Goal: Task Accomplishment & Management: Complete application form

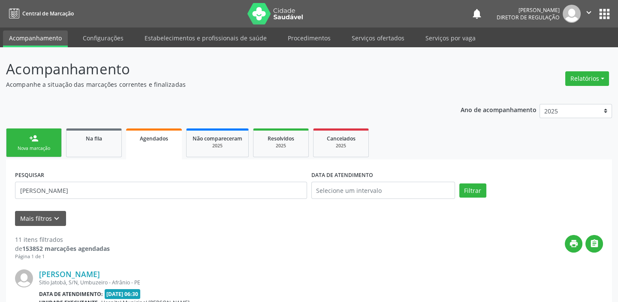
click at [45, 146] on div "Nova marcação" at bounding box center [33, 148] width 43 height 6
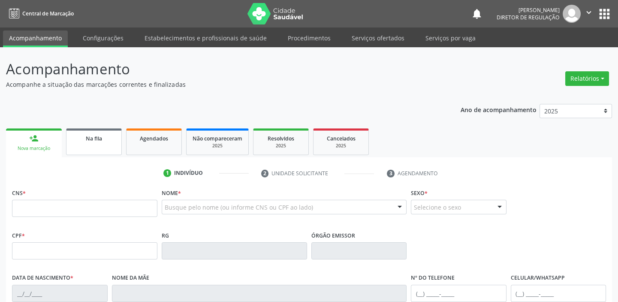
drag, startPoint x: 101, startPoint y: 139, endPoint x: 108, endPoint y: 139, distance: 6.4
click at [102, 139] on div "Na fila" at bounding box center [94, 137] width 43 height 9
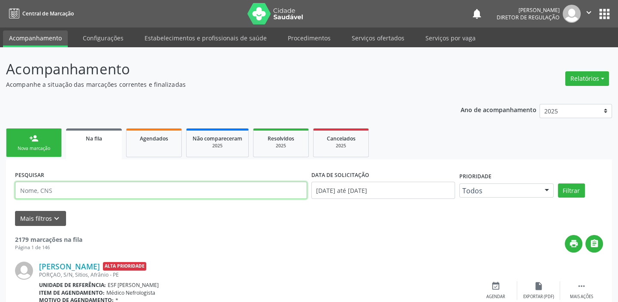
click at [50, 189] on input "text" at bounding box center [161, 189] width 292 height 17
type input "706201511646863"
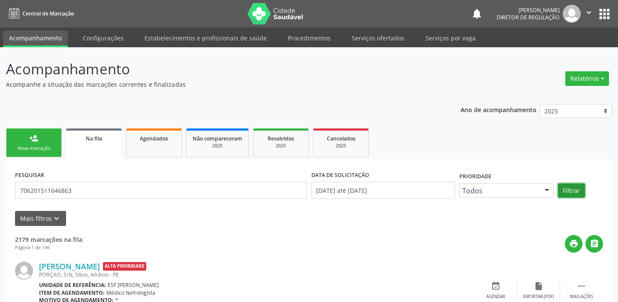
click at [568, 189] on button "Filtrar" at bounding box center [571, 190] width 27 height 15
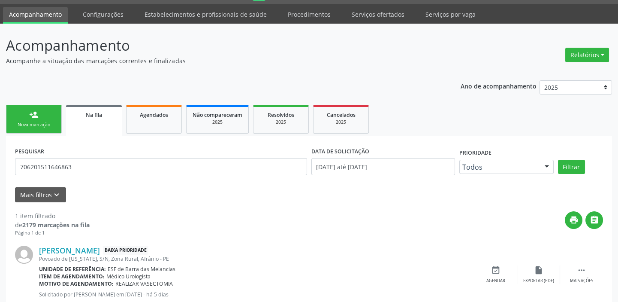
scroll to position [49, 0]
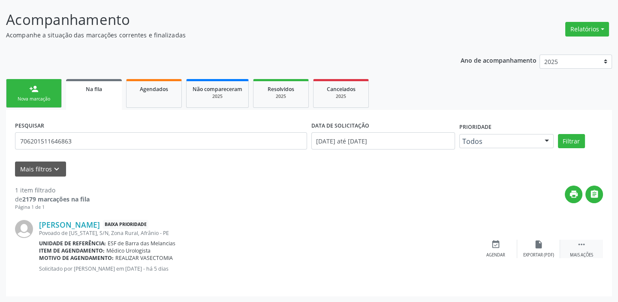
click at [577, 240] on icon "" at bounding box center [581, 243] width 9 height 9
click at [365, 245] on icon "event_available" at bounding box center [367, 243] width 9 height 9
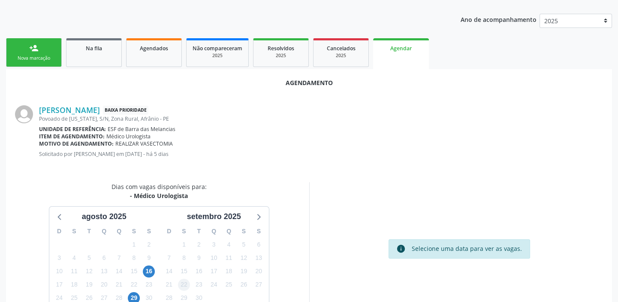
scroll to position [145, 0]
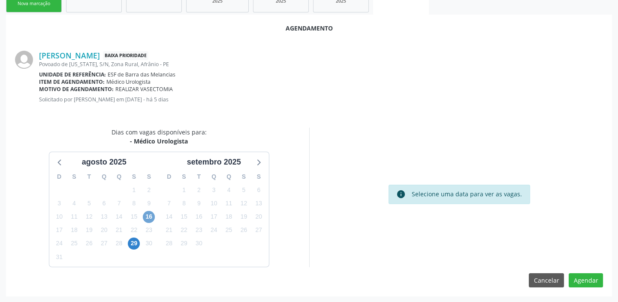
click at [147, 215] on span "16" at bounding box center [149, 217] width 12 height 12
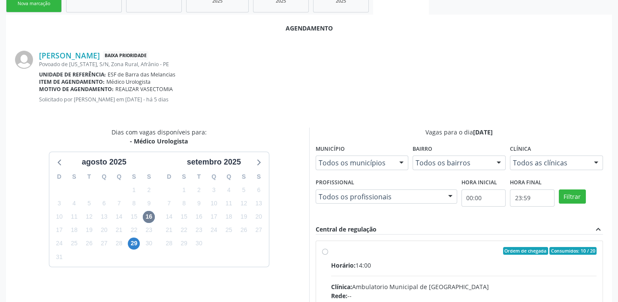
click at [454, 263] on div "Horário: 14:00" at bounding box center [464, 264] width 266 height 9
click at [328, 254] on input "Ordem de chegada Consumidos: 10 / 20 Horário: 14:00 Clínica: Ambulatorio Munici…" at bounding box center [325, 251] width 6 height 8
radio input "true"
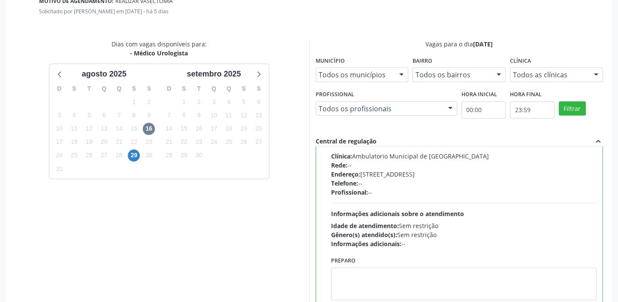
scroll to position [284, 0]
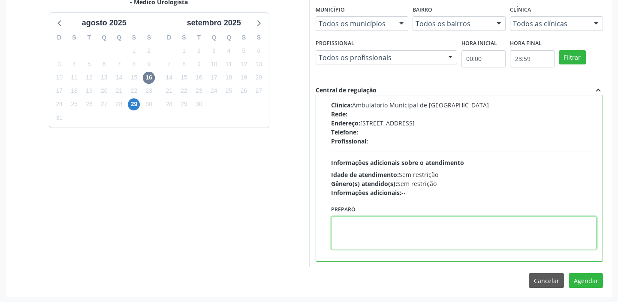
click at [402, 221] on textarea at bounding box center [464, 232] width 266 height 33
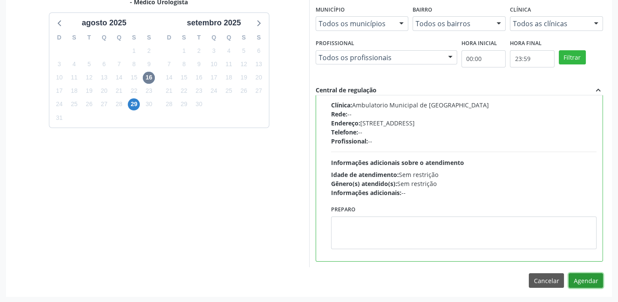
click at [586, 275] on button "Agendar" at bounding box center [586, 280] width 34 height 15
click at [586, 276] on div at bounding box center [586, 280] width 6 height 9
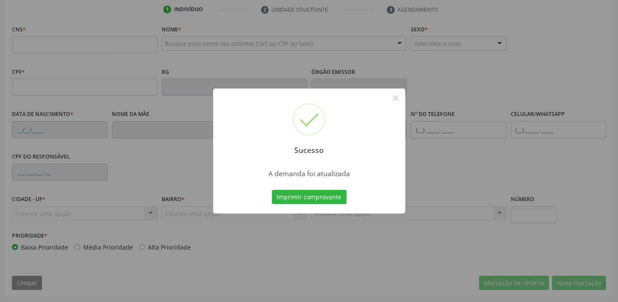
scroll to position [163, 0]
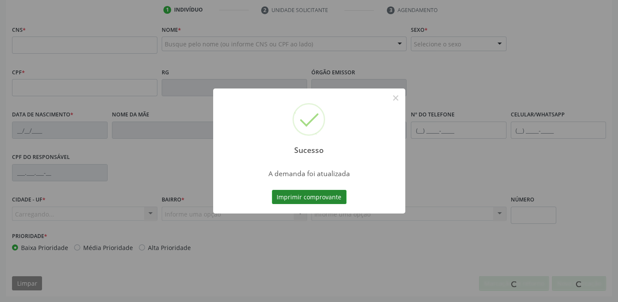
click at [330, 196] on button "Imprimir comprovante" at bounding box center [309, 197] width 75 height 15
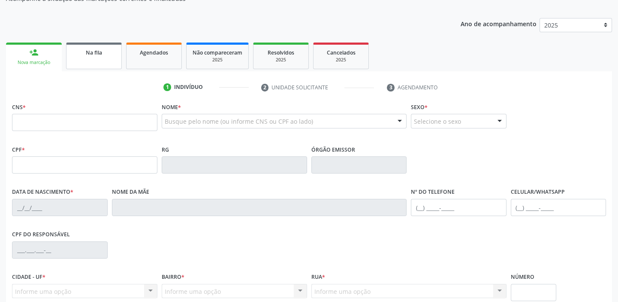
scroll to position [85, 0]
click at [100, 45] on link "Na fila" at bounding box center [94, 56] width 56 height 27
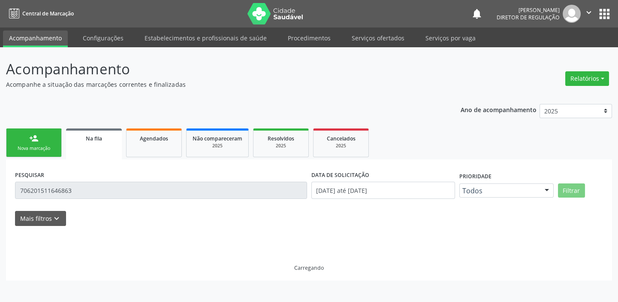
scroll to position [0, 0]
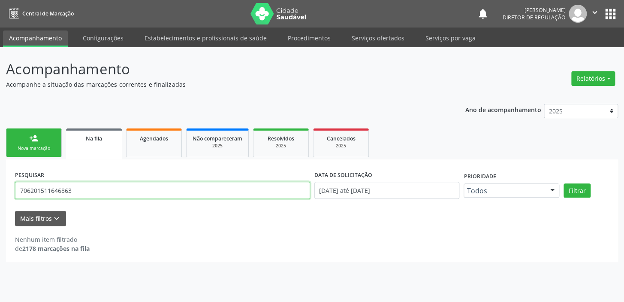
click at [83, 188] on input "706201511646863" at bounding box center [162, 189] width 295 height 17
type input "7"
type input "708606086257889"
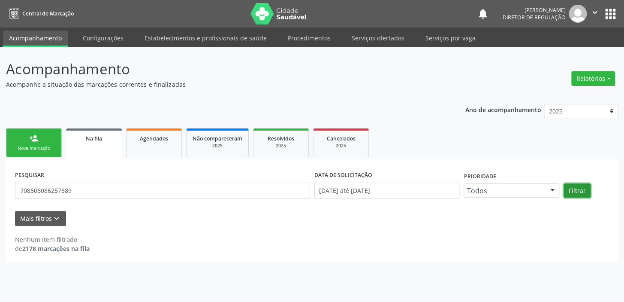
click at [579, 191] on button "Filtrar" at bounding box center [577, 190] width 27 height 15
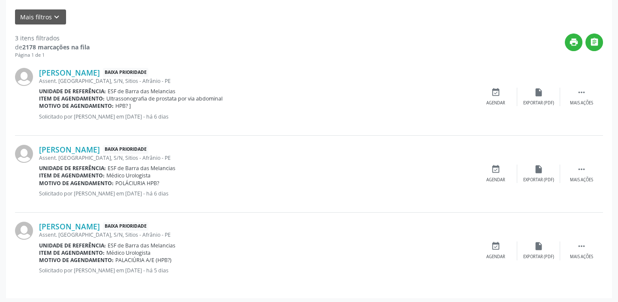
scroll to position [203, 0]
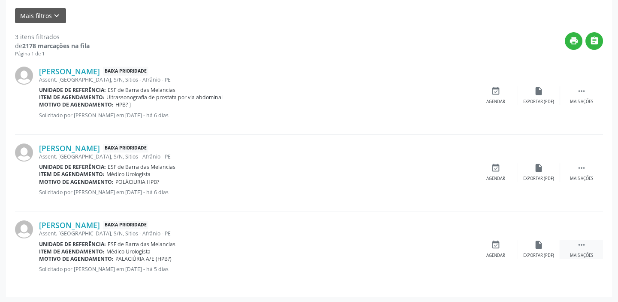
drag, startPoint x: 582, startPoint y: 241, endPoint x: 577, endPoint y: 242, distance: 5.4
click at [581, 241] on icon "" at bounding box center [581, 244] width 9 height 9
click at [367, 245] on icon "event_available" at bounding box center [367, 244] width 9 height 9
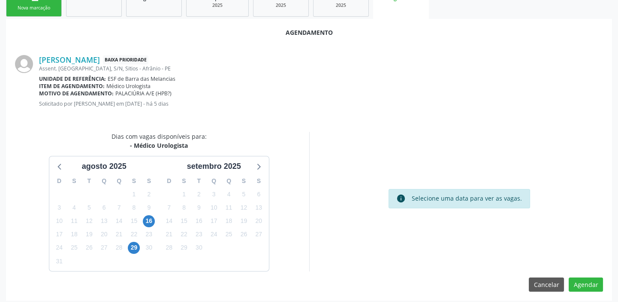
scroll to position [145, 0]
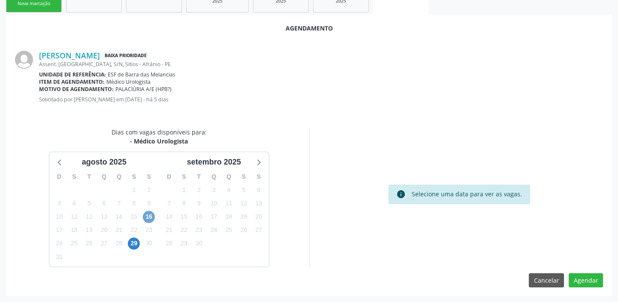
click at [148, 217] on span "16" at bounding box center [149, 217] width 12 height 12
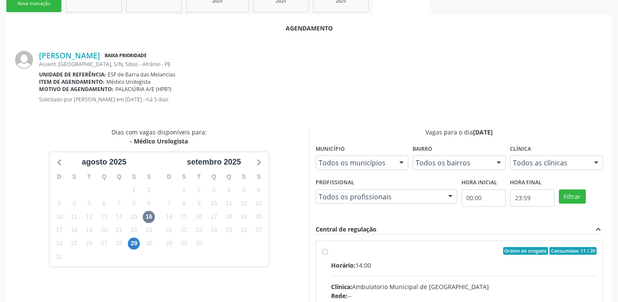
click at [328, 254] on input "Ordem de chegada Consumidos: 11 / 20 Horário: 14:00 Clínica: Ambulatorio Munici…" at bounding box center [325, 251] width 6 height 8
radio input "true"
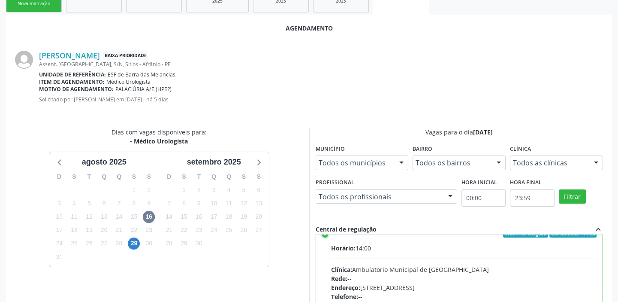
scroll to position [42, 0]
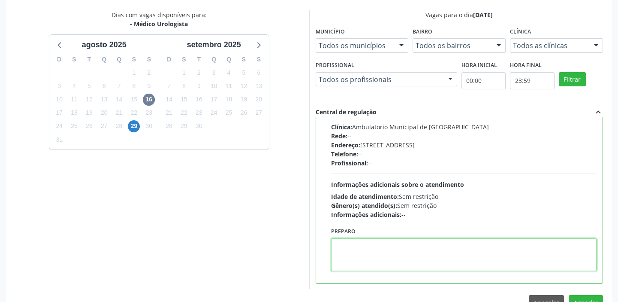
click at [437, 251] on textarea at bounding box center [464, 254] width 266 height 33
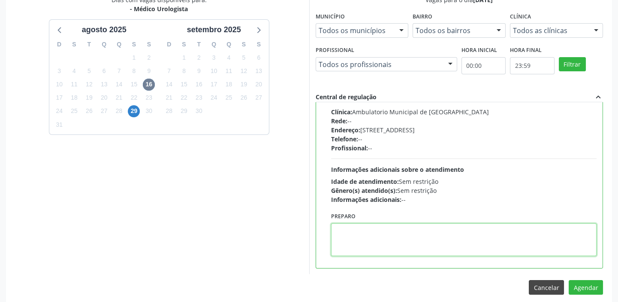
scroll to position [284, 0]
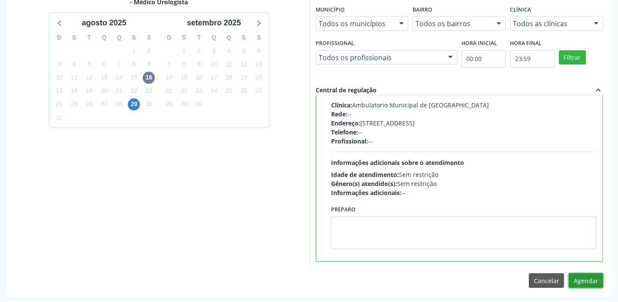
click at [580, 276] on button "Agendar" at bounding box center [586, 280] width 34 height 15
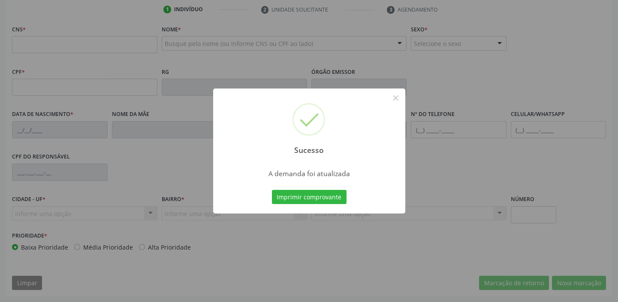
scroll to position [163, 0]
click at [309, 199] on button "Imprimir comprovante" at bounding box center [309, 197] width 75 height 15
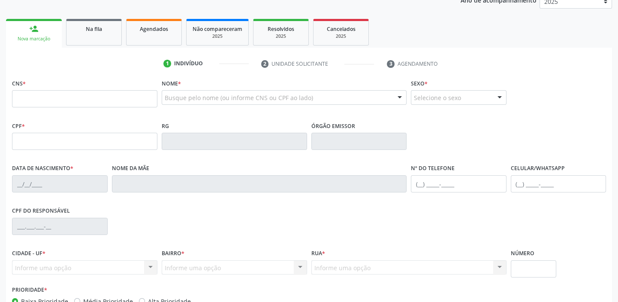
scroll to position [46, 0]
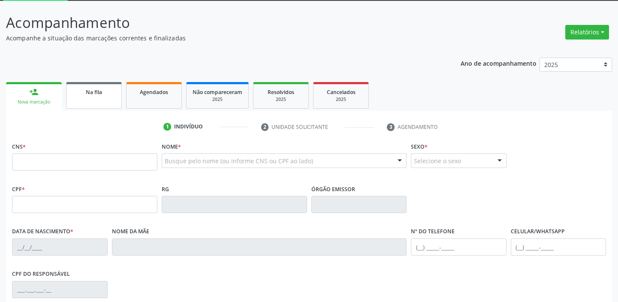
click at [98, 94] on span "Na fila" at bounding box center [94, 91] width 16 height 7
click at [98, 94] on div "Acompanhamento Acompanhe a situação das marcações correntes e finalizadas Relat…" at bounding box center [309, 212] width 606 height 401
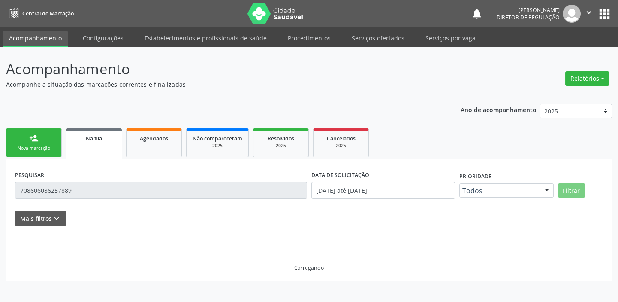
scroll to position [0, 0]
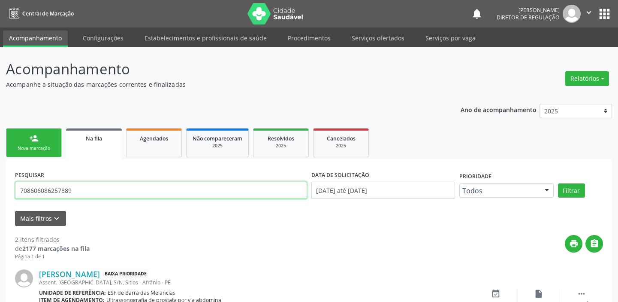
click at [79, 186] on input "708606086257889" at bounding box center [161, 189] width 292 height 17
type input "7"
type input "708109596817638"
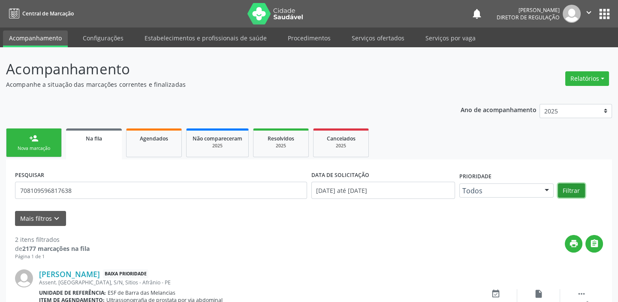
click at [566, 190] on button "Filtrar" at bounding box center [571, 190] width 27 height 15
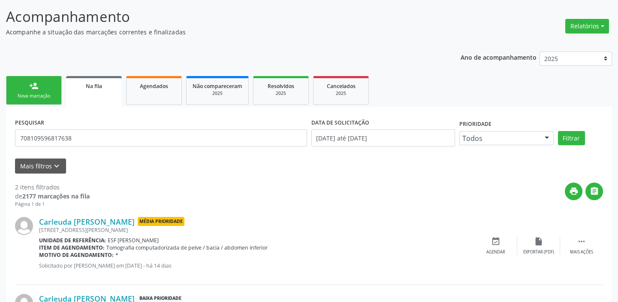
scroll to position [126, 0]
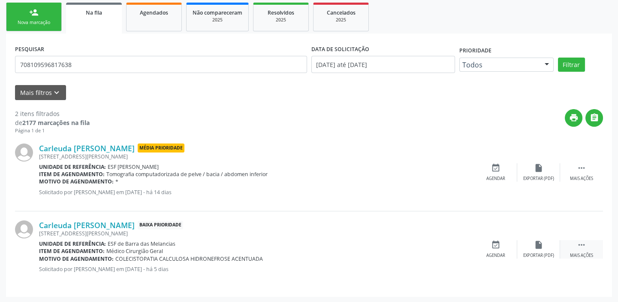
click at [569, 242] on div " Mais ações" at bounding box center [581, 249] width 43 height 18
click at [375, 244] on div "event_available Agendar" at bounding box center [367, 249] width 43 height 18
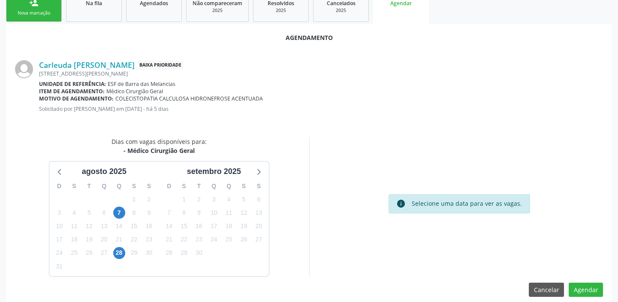
scroll to position [145, 0]
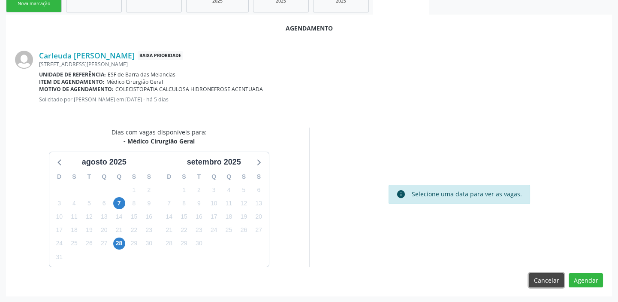
click at [543, 281] on button "Cancelar" at bounding box center [546, 280] width 35 height 15
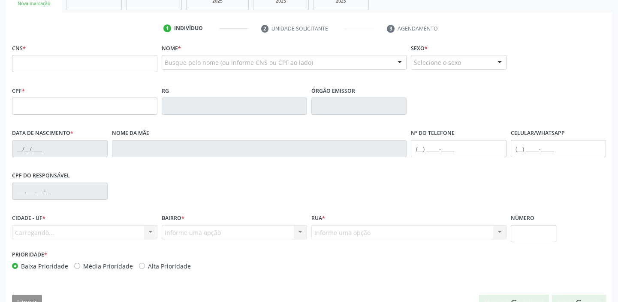
click at [547, 281] on div "CNS * Nome * Busque pelo nome (ou informe CNS ou CPF ao lado) Nenhum resultado …" at bounding box center [309, 178] width 606 height 273
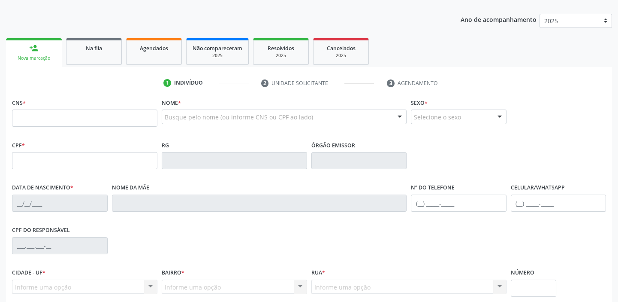
scroll to position [46, 0]
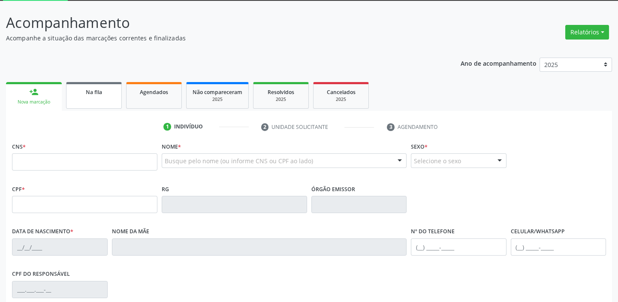
click at [83, 98] on link "Na fila" at bounding box center [94, 95] width 56 height 27
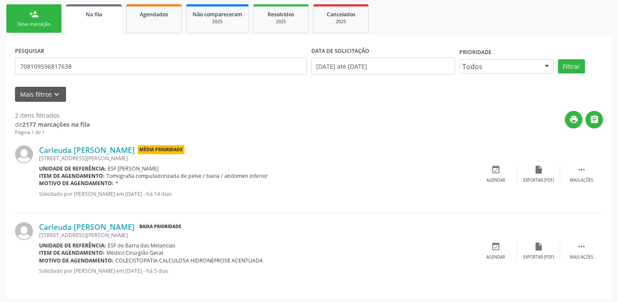
scroll to position [126, 0]
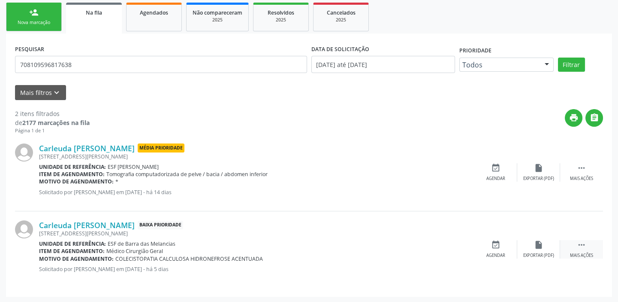
click at [577, 242] on icon "" at bounding box center [581, 244] width 9 height 9
click at [363, 241] on icon "event_available" at bounding box center [367, 244] width 9 height 9
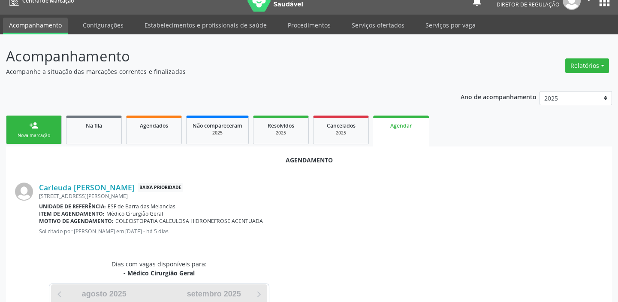
scroll to position [0, 0]
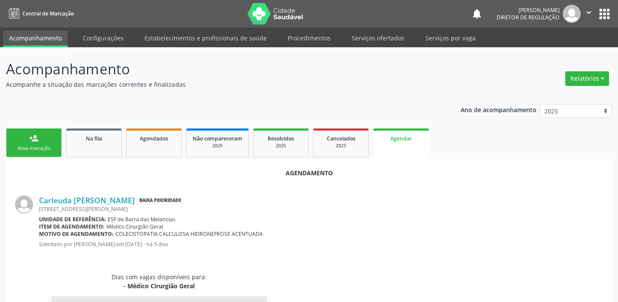
click at [26, 143] on link "person_add Nova marcação" at bounding box center [34, 142] width 56 height 29
click at [42, 143] on link "person_add Nova marcação" at bounding box center [34, 142] width 56 height 29
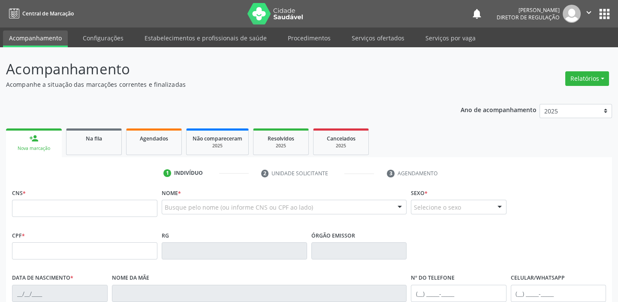
click at [42, 143] on link "person_add Nova marcação" at bounding box center [34, 142] width 56 height 29
click at [68, 207] on input "text" at bounding box center [84, 208] width 145 height 17
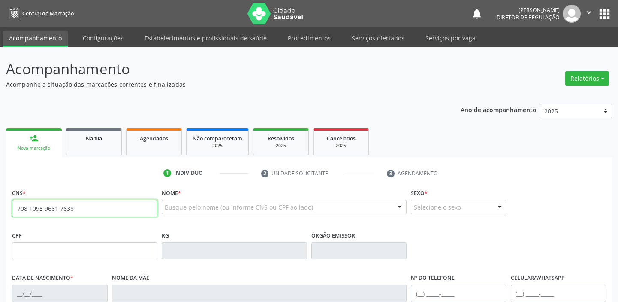
type input "708 1095 9681 7638"
type input "561.438.504-53"
type input "[DATE]"
type input "[PERSON_NAME]"
type input "[PHONE_NUMBER]"
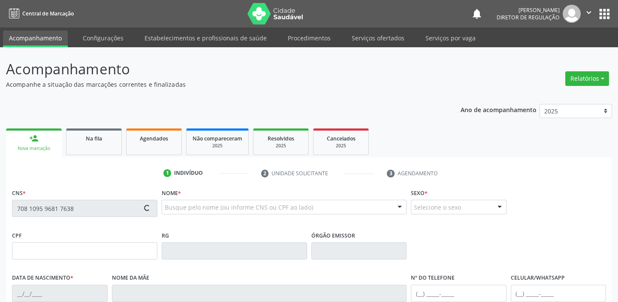
type input "[PHONE_NUMBER]"
type input "26"
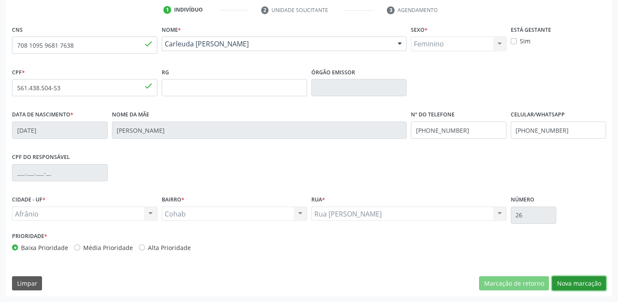
click at [575, 281] on button "Nova marcação" at bounding box center [579, 283] width 54 height 15
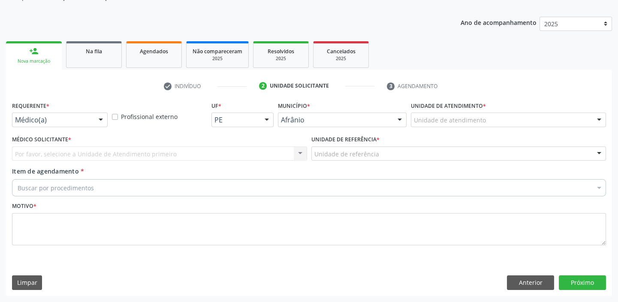
scroll to position [86, 0]
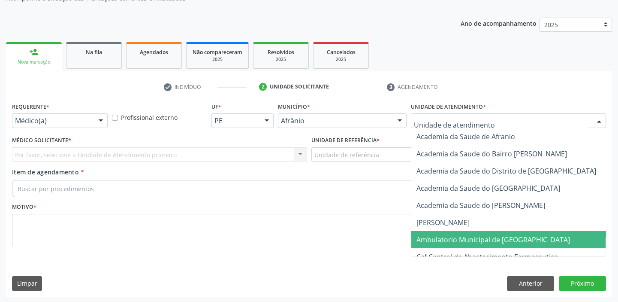
click at [453, 235] on span "Ambulatorio Municipal de [GEOGRAPHIC_DATA]" at bounding box center [494, 239] width 154 height 9
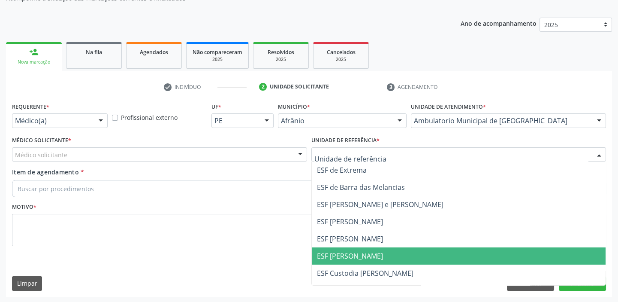
click at [349, 255] on span "ESF [PERSON_NAME]" at bounding box center [350, 255] width 66 height 9
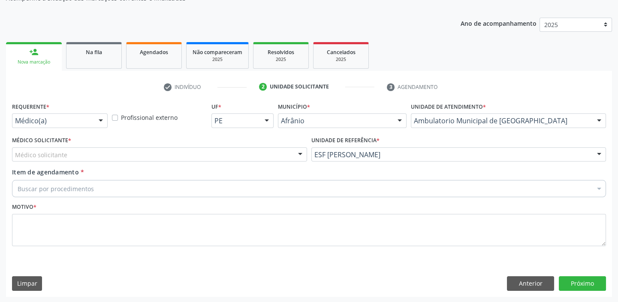
click at [68, 155] on div "Médico solicitante" at bounding box center [159, 154] width 295 height 15
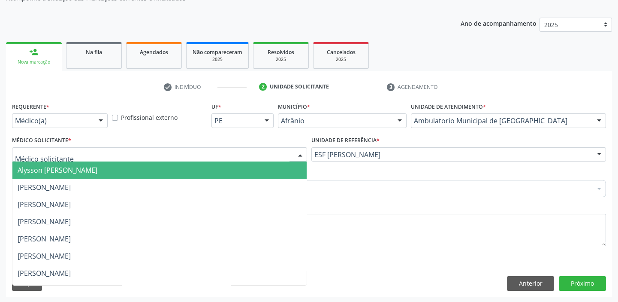
click at [71, 172] on span "Alysson [PERSON_NAME]" at bounding box center [58, 169] width 80 height 9
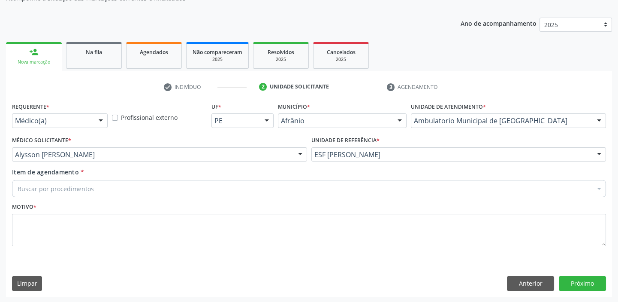
click at [61, 193] on div "Buscar por procedimentos" at bounding box center [309, 188] width 594 height 17
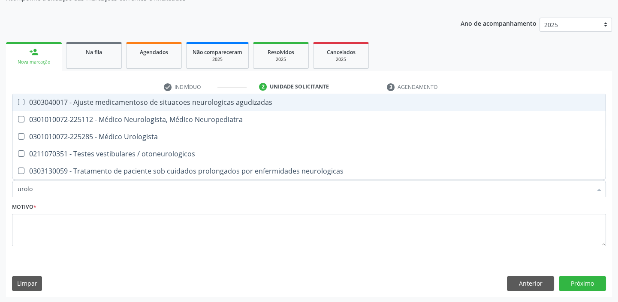
type input "urolog"
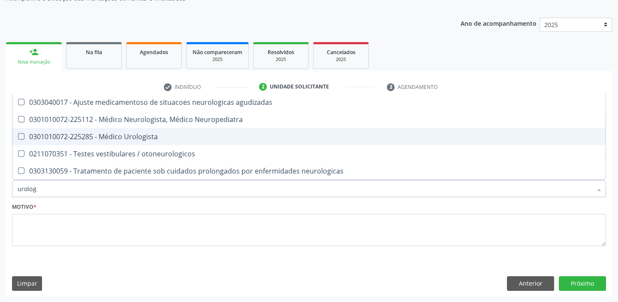
click at [124, 136] on div "0301010072-225285 - Médico Urologista" at bounding box center [309, 136] width 583 height 7
checkbox Urologista "true"
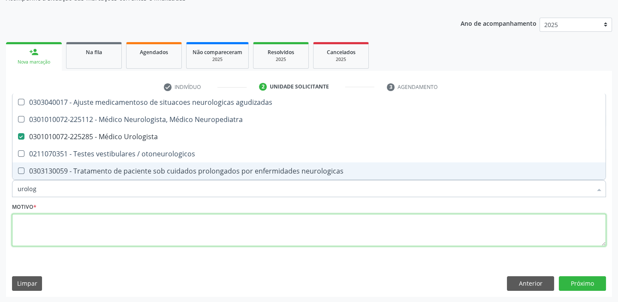
click at [47, 219] on textarea at bounding box center [309, 230] width 594 height 33
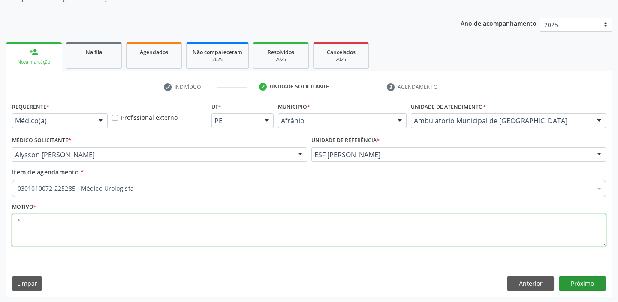
type textarea "*"
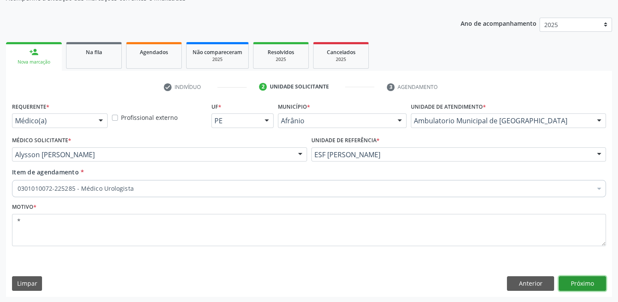
click at [575, 282] on button "Próximo" at bounding box center [582, 283] width 47 height 15
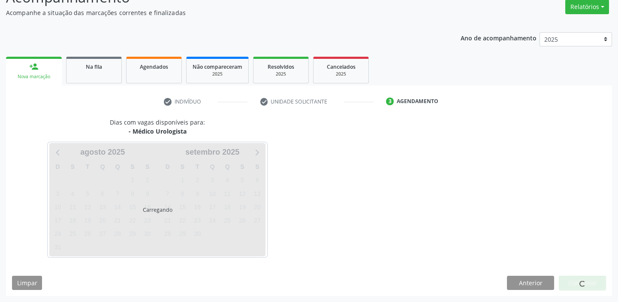
scroll to position [71, 0]
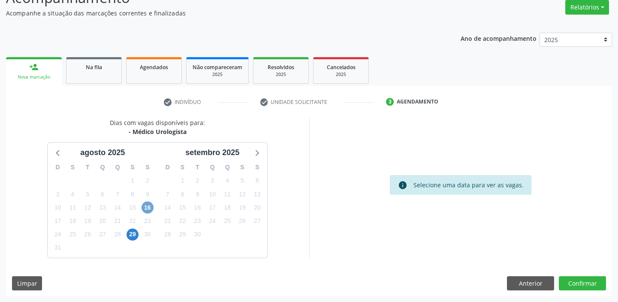
click at [144, 206] on span "16" at bounding box center [148, 207] width 12 height 12
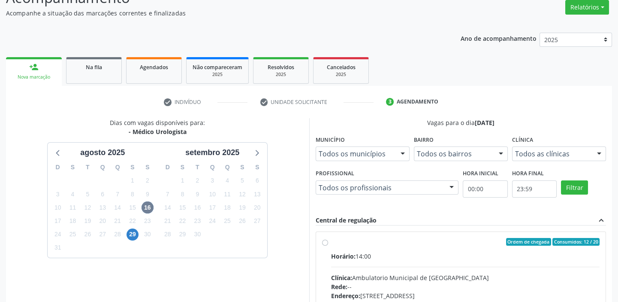
click at [492, 266] on hr at bounding box center [465, 266] width 269 height 0
click at [328, 245] on input "Ordem de chegada Consumidos: 12 / 20 Horário: 14:00 Clínica: Ambulatorio Munici…" at bounding box center [325, 242] width 6 height 8
radio input "true"
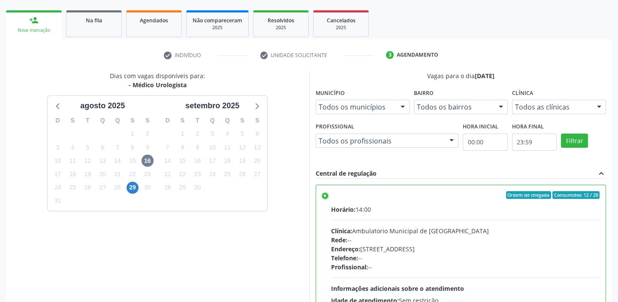
scroll to position [210, 0]
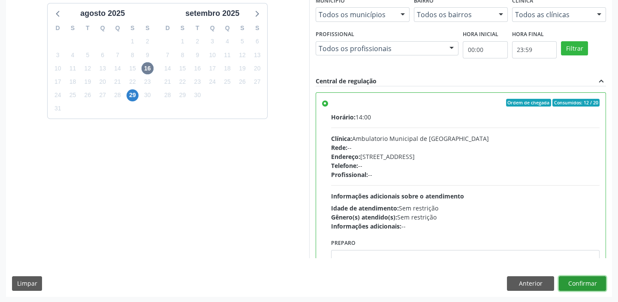
click at [591, 281] on button "Confirmar" at bounding box center [582, 283] width 47 height 15
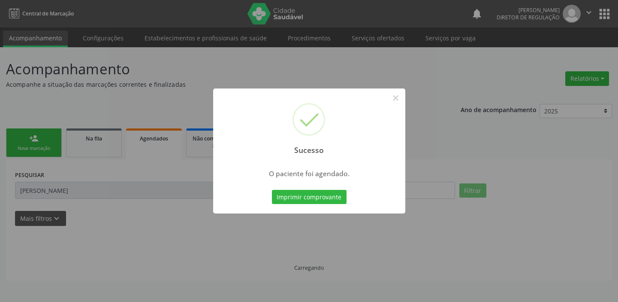
scroll to position [0, 0]
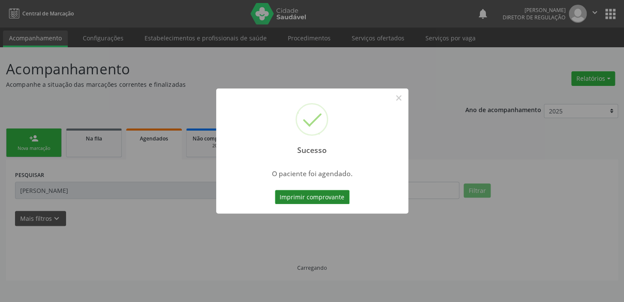
click at [316, 196] on button "Imprimir comprovante" at bounding box center [312, 197] width 75 height 15
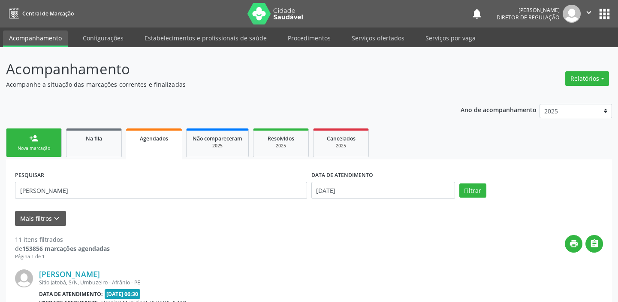
click at [34, 142] on div "person_add" at bounding box center [33, 137] width 9 height 9
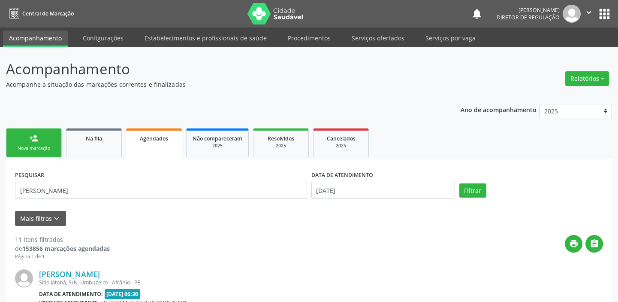
click at [34, 142] on div "person_add" at bounding box center [33, 137] width 9 height 9
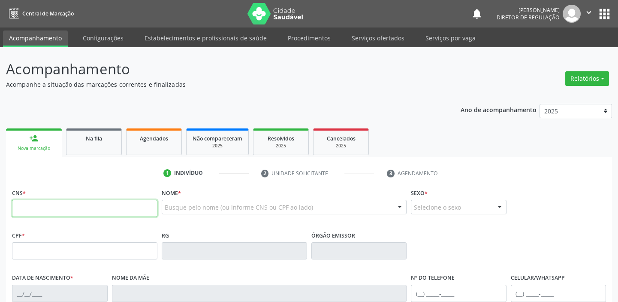
click at [81, 205] on input "text" at bounding box center [84, 208] width 145 height 17
type input "702 3010 9598 5920"
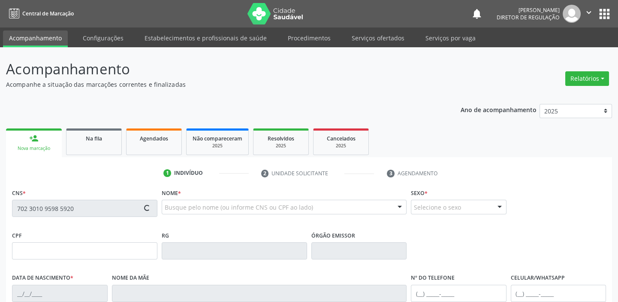
type input "[DATE]"
type input "[PERSON_NAME]"
type input "[PHONE_NUMBER]"
type input "S/N"
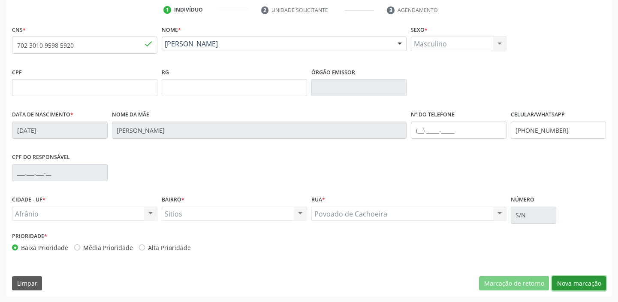
click at [564, 281] on button "Nova marcação" at bounding box center [579, 283] width 54 height 15
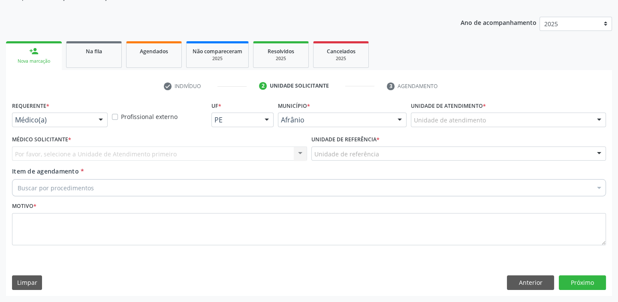
scroll to position [86, 0]
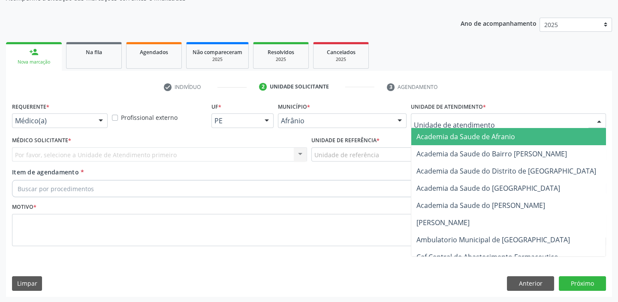
drag, startPoint x: 434, startPoint y: 119, endPoint x: 442, endPoint y: 177, distance: 58.4
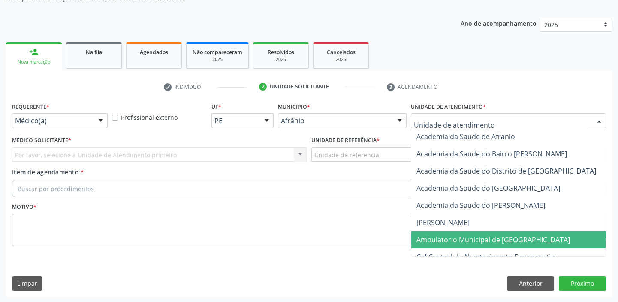
click at [445, 240] on span "Ambulatorio Municipal de [GEOGRAPHIC_DATA]" at bounding box center [494, 239] width 154 height 9
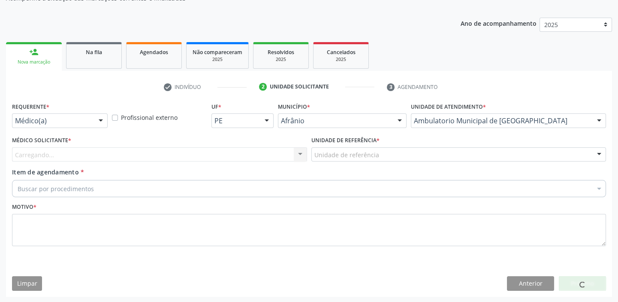
drag, startPoint x: 327, startPoint y: 157, endPoint x: 333, endPoint y: 224, distance: 67.1
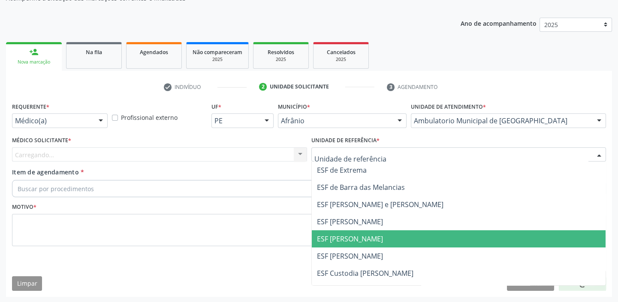
click at [336, 243] on span "ESF [PERSON_NAME]" at bounding box center [459, 238] width 294 height 17
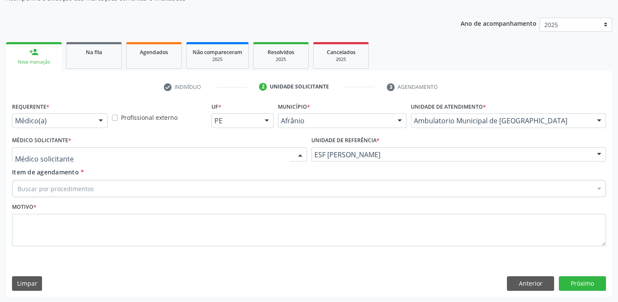
drag, startPoint x: 58, startPoint y: 150, endPoint x: 56, endPoint y: 168, distance: 18.6
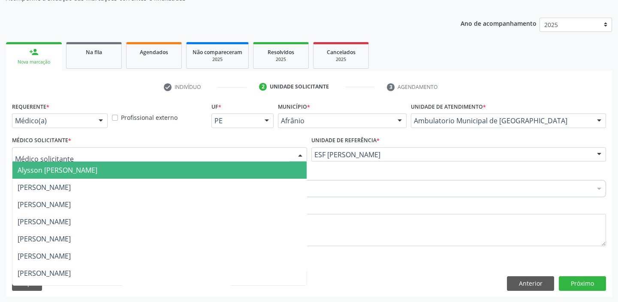
click at [56, 169] on span "Alysson [PERSON_NAME]" at bounding box center [58, 169] width 80 height 9
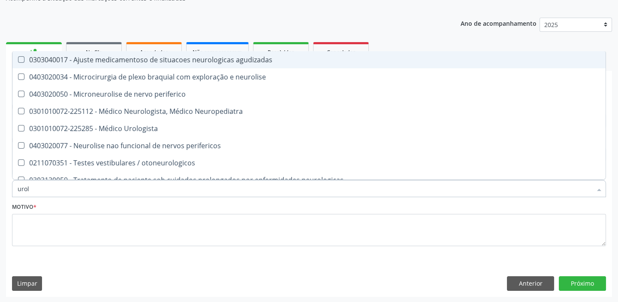
type input "urolo"
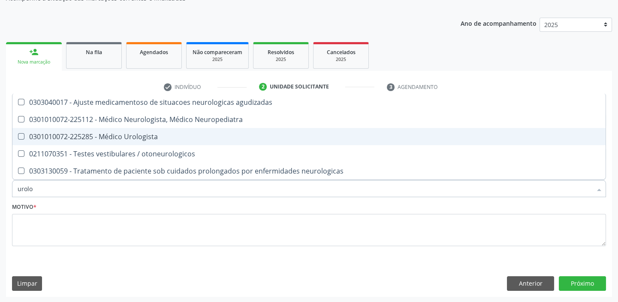
click at [124, 133] on div "0301010072-225285 - Médico Urologista" at bounding box center [309, 136] width 583 height 7
checkbox Urologista "true"
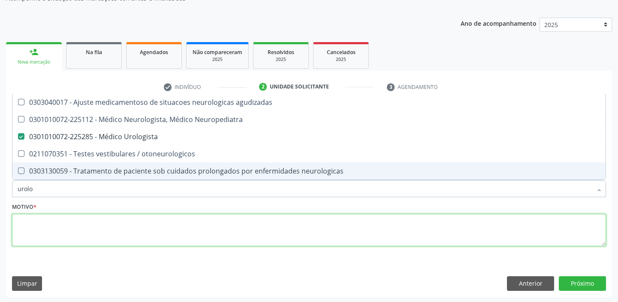
click at [90, 225] on textarea at bounding box center [309, 230] width 594 height 33
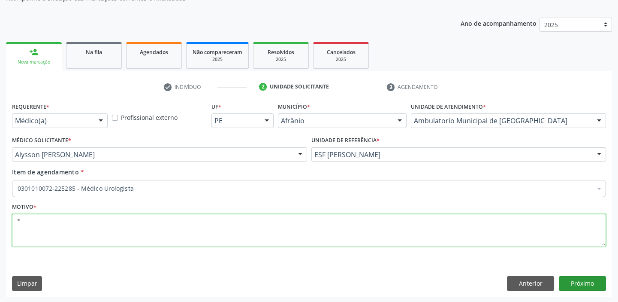
type textarea "*"
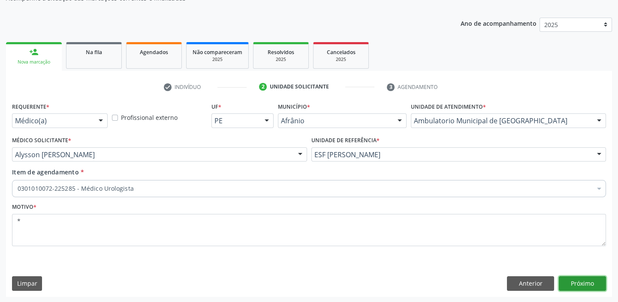
click at [578, 280] on button "Próximo" at bounding box center [582, 283] width 47 height 15
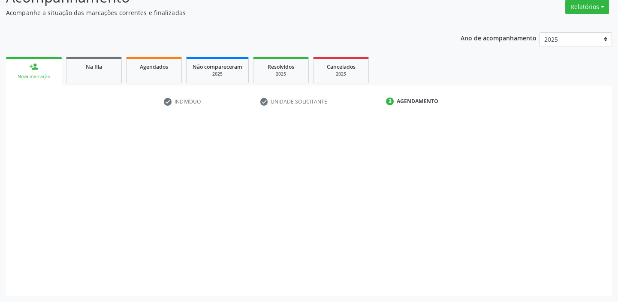
scroll to position [71, 0]
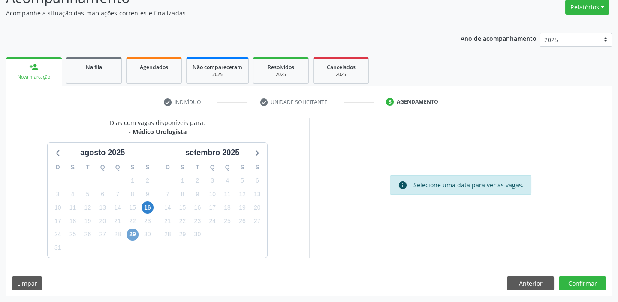
click at [128, 231] on span "29" at bounding box center [133, 234] width 12 height 12
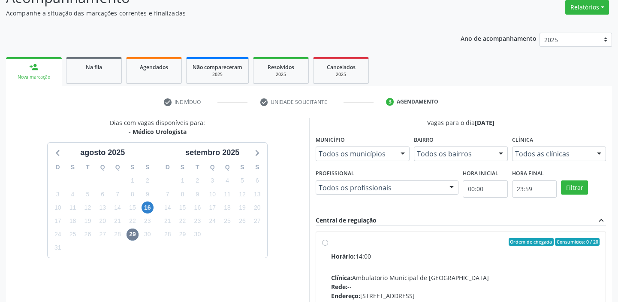
drag, startPoint x: 474, startPoint y: 272, endPoint x: 477, endPoint y: 267, distance: 5.8
click at [328, 245] on input "Ordem de chegada Consumidos: 0 / 20 Horário: 14:00 Clínica: Ambulatorio Municip…" at bounding box center [325, 242] width 6 height 8
radio input "true"
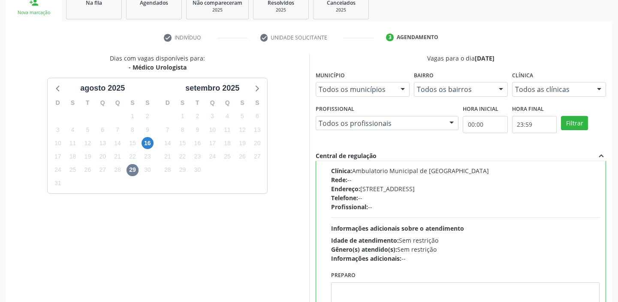
scroll to position [210, 0]
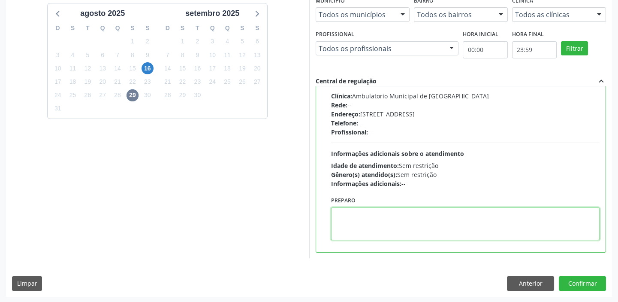
click at [453, 232] on textarea at bounding box center [465, 223] width 269 height 33
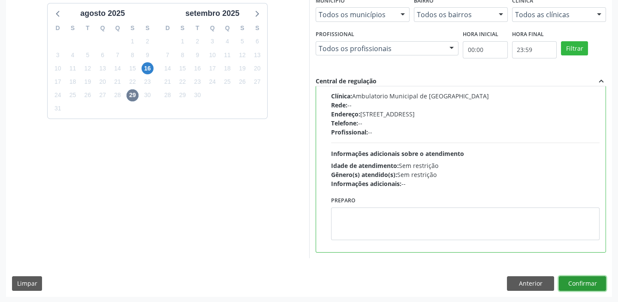
click at [570, 278] on button "Confirmar" at bounding box center [582, 283] width 47 height 15
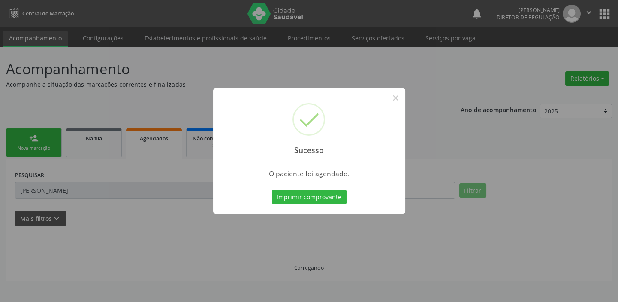
scroll to position [0, 0]
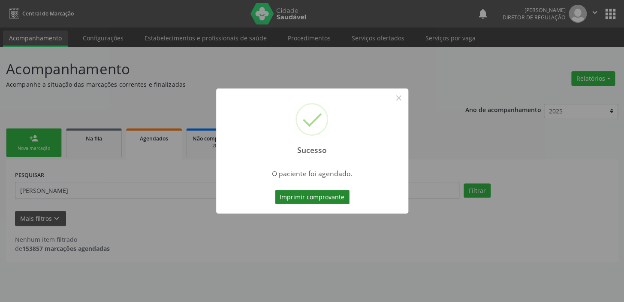
click at [313, 199] on button "Imprimir comprovante" at bounding box center [312, 197] width 75 height 15
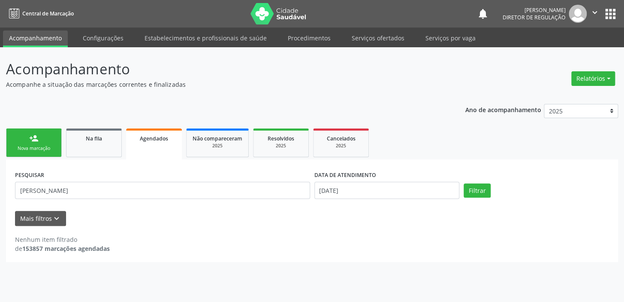
click at [31, 145] on div "Nova marcação" at bounding box center [33, 148] width 43 height 6
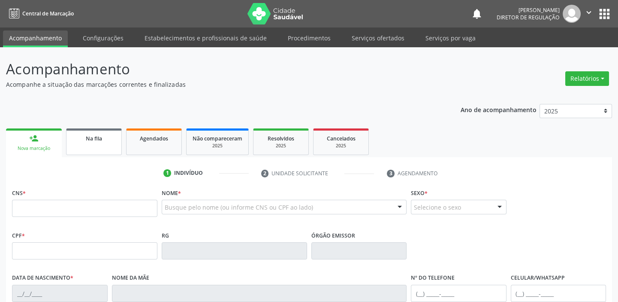
click at [98, 144] on link "Na fila" at bounding box center [94, 141] width 56 height 27
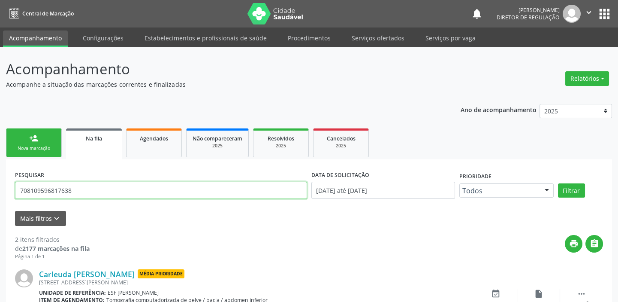
click at [84, 190] on input "708109596817638" at bounding box center [161, 189] width 292 height 17
type input "7"
type input "702402536084121"
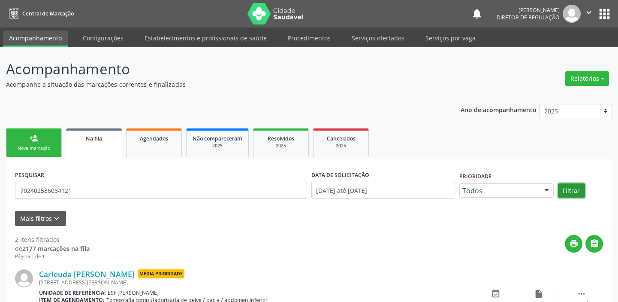
click at [573, 189] on button "Filtrar" at bounding box center [571, 190] width 27 height 15
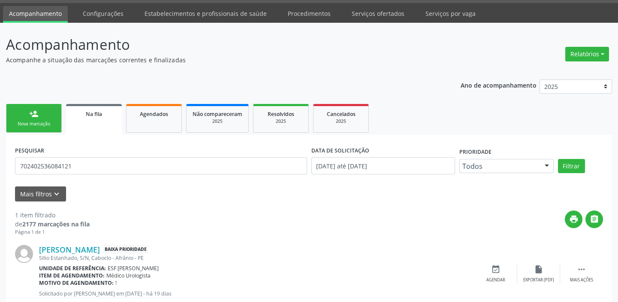
scroll to position [49, 0]
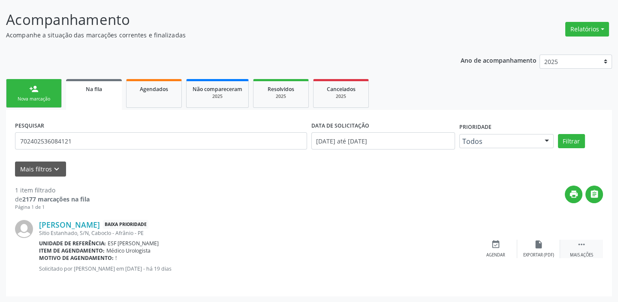
click at [580, 243] on icon "" at bounding box center [581, 243] width 9 height 9
click at [370, 250] on div "event_available Agendar" at bounding box center [367, 248] width 43 height 18
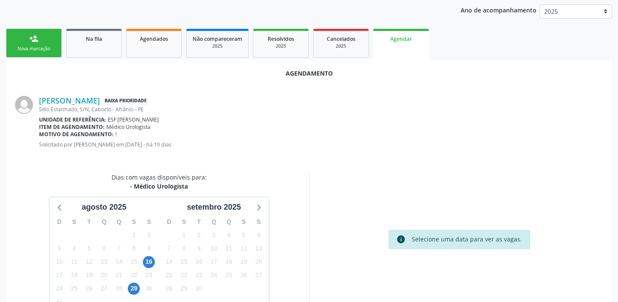
scroll to position [145, 0]
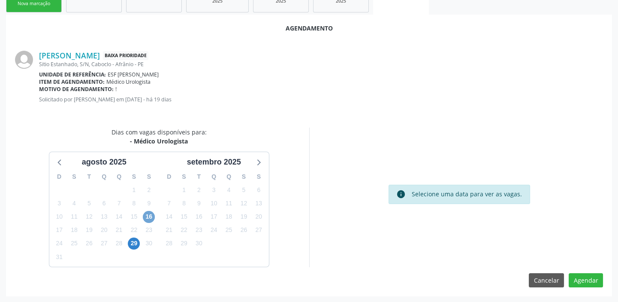
click at [151, 217] on span "16" at bounding box center [149, 217] width 12 height 12
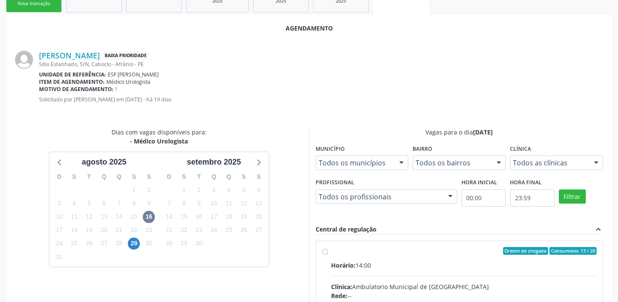
click at [497, 252] on div "Ordem de chegada Consumidos: 13 / 20" at bounding box center [464, 251] width 266 height 8
click at [328, 252] on input "Ordem de chegada Consumidos: 13 / 20 Horário: 14:00 Clínica: Ambulatorio Munici…" at bounding box center [325, 251] width 6 height 8
radio input "true"
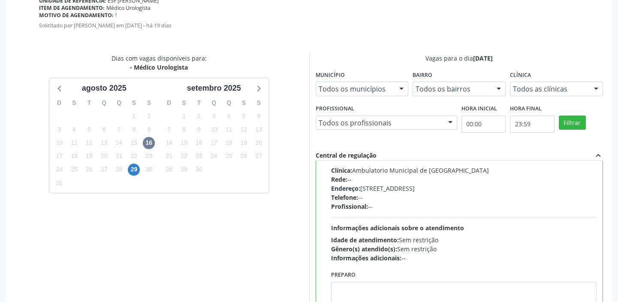
scroll to position [284, 0]
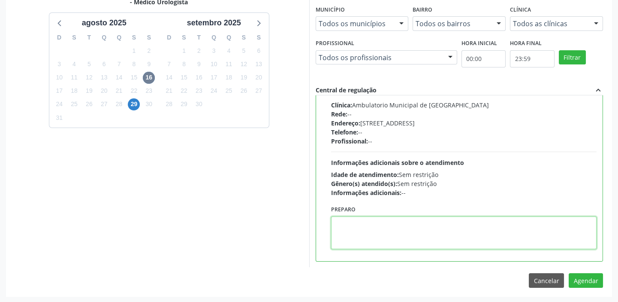
drag, startPoint x: 498, startPoint y: 242, endPoint x: 562, endPoint y: 259, distance: 65.9
click at [500, 242] on textarea at bounding box center [464, 232] width 266 height 33
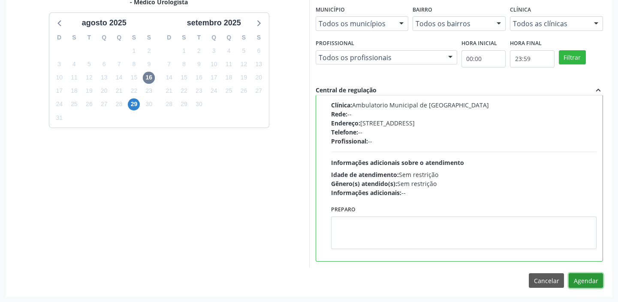
click at [577, 281] on button "Agendar" at bounding box center [586, 280] width 34 height 15
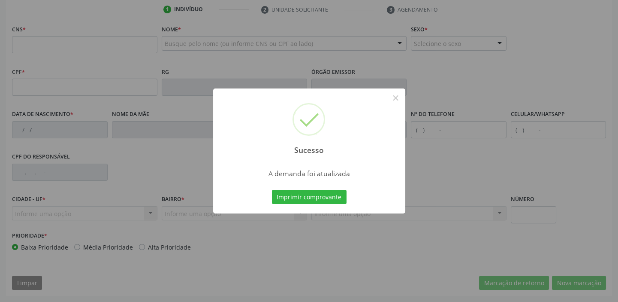
scroll to position [163, 0]
click at [313, 197] on button "Imprimir comprovante" at bounding box center [309, 197] width 75 height 15
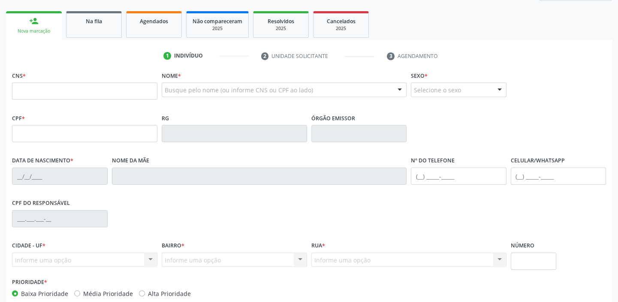
scroll to position [46, 0]
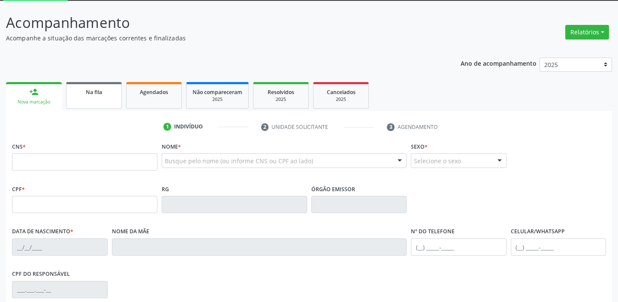
click at [100, 100] on link "Na fila" at bounding box center [94, 95] width 56 height 27
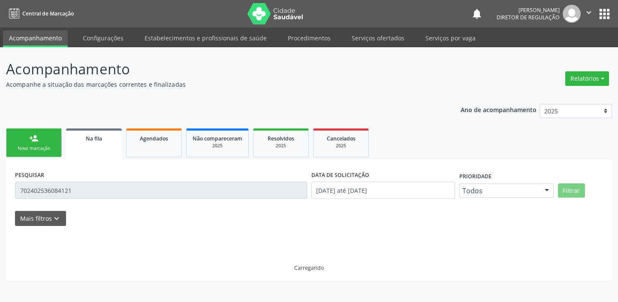
scroll to position [0, 0]
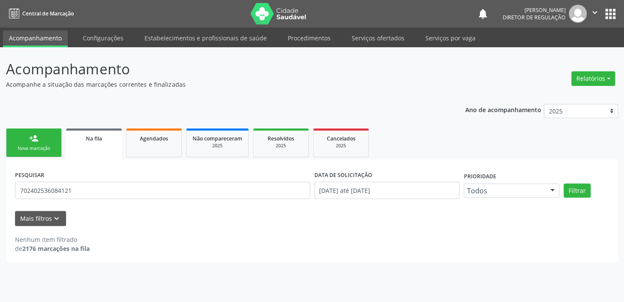
click at [90, 151] on link "Na fila" at bounding box center [94, 143] width 56 height 31
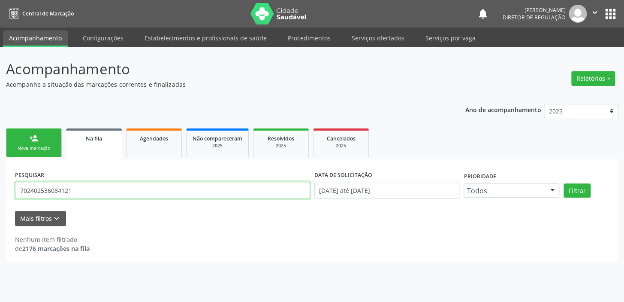
click at [83, 194] on input "702402536084121" at bounding box center [162, 189] width 295 height 17
type input "7"
type input "702108782489793"
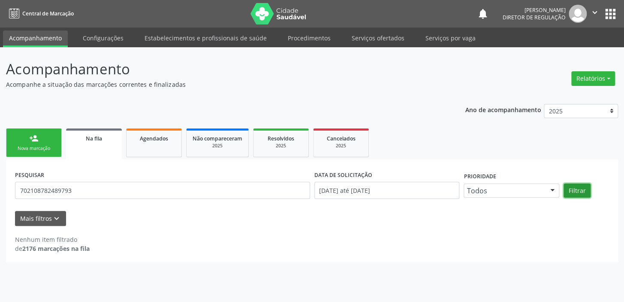
click at [575, 193] on button "Filtrar" at bounding box center [577, 190] width 27 height 15
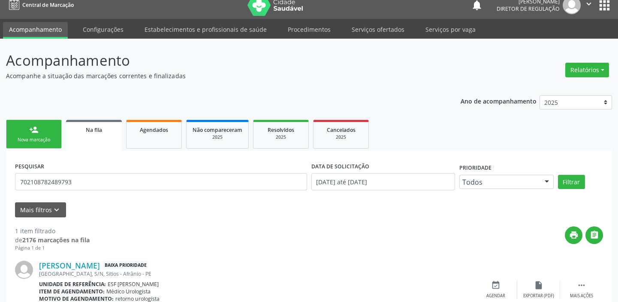
scroll to position [49, 0]
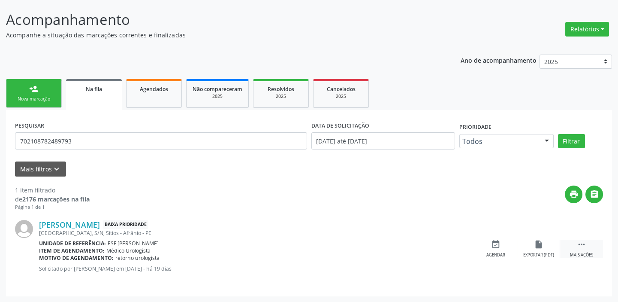
click at [579, 244] on icon "" at bounding box center [581, 243] width 9 height 9
click at [375, 245] on div "event_available Agendar" at bounding box center [367, 248] width 43 height 18
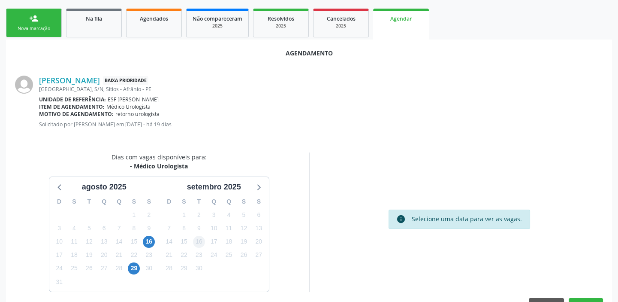
scroll to position [145, 0]
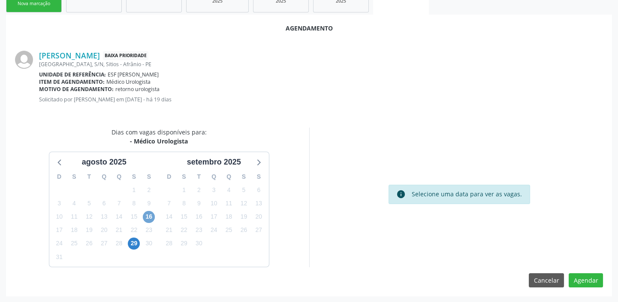
click at [151, 214] on span "16" at bounding box center [149, 217] width 12 height 12
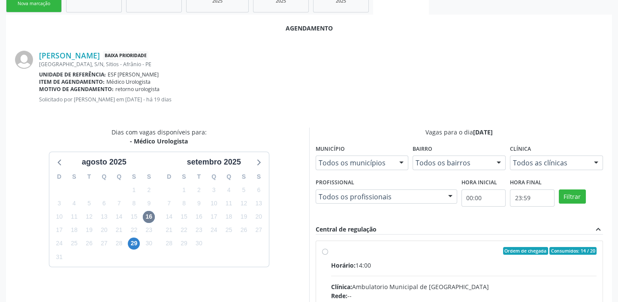
click at [503, 266] on div "Horário: 14:00" at bounding box center [464, 264] width 266 height 9
click at [328, 254] on input "Ordem de chegada Consumidos: 14 / 20 Horário: 14:00 Clínica: Ambulatorio Munici…" at bounding box center [325, 251] width 6 height 8
radio input "true"
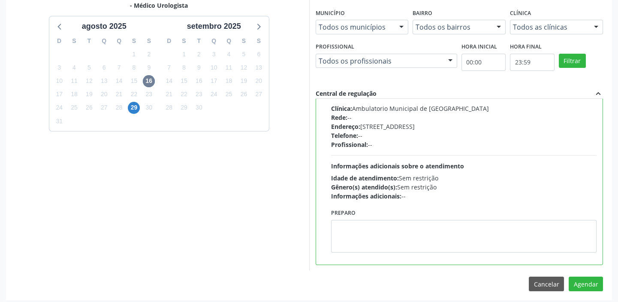
scroll to position [284, 0]
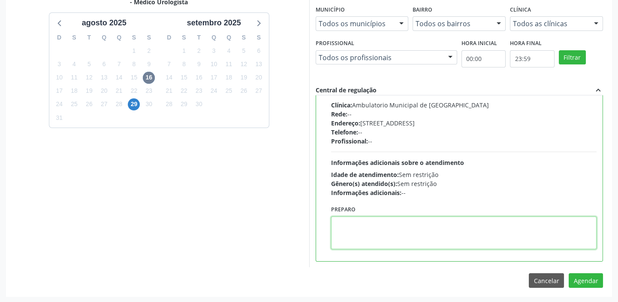
click at [407, 232] on textarea at bounding box center [464, 232] width 266 height 33
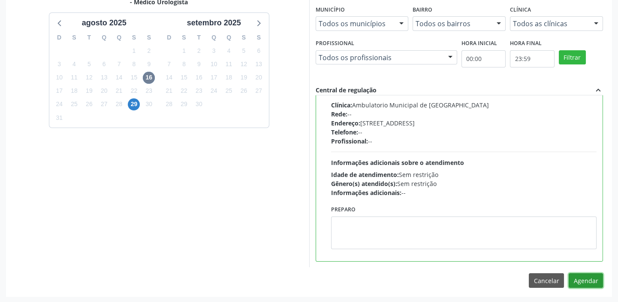
click at [577, 281] on button "Agendar" at bounding box center [586, 280] width 34 height 15
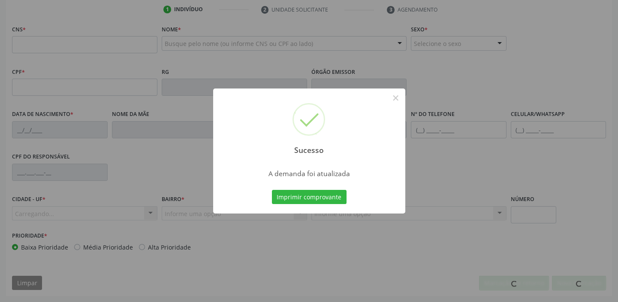
scroll to position [163, 0]
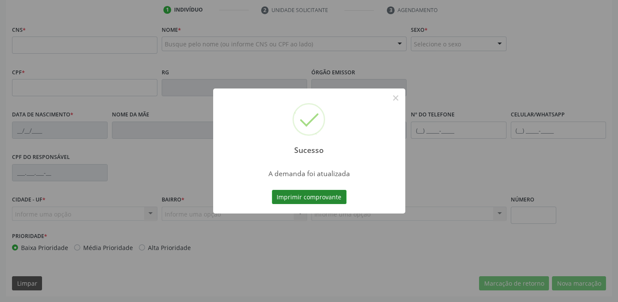
click at [317, 194] on button "Imprimir comprovante" at bounding box center [309, 197] width 75 height 15
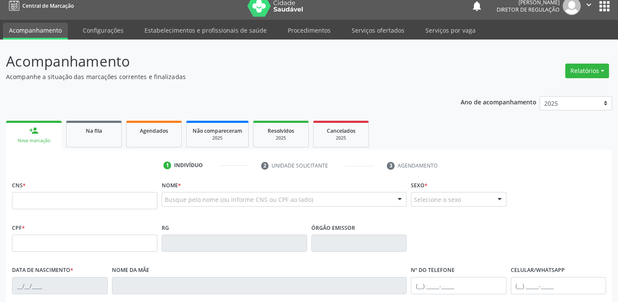
scroll to position [7, 0]
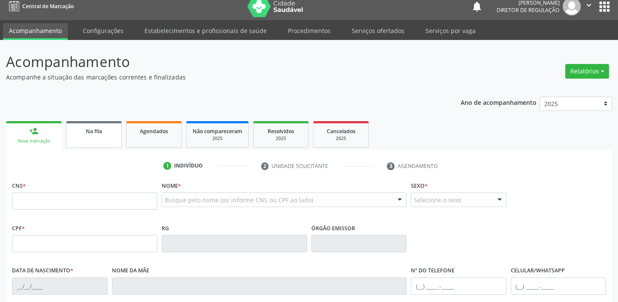
click at [92, 129] on span "Na fila" at bounding box center [94, 130] width 16 height 7
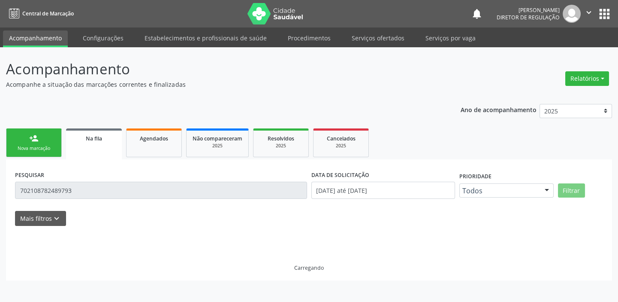
scroll to position [0, 0]
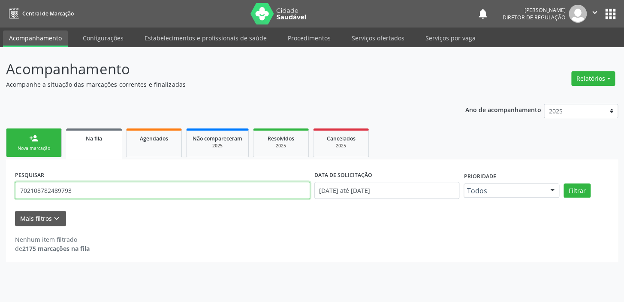
click at [74, 192] on input "702108782489793" at bounding box center [162, 189] width 295 height 17
type input "7"
type input "700502714526756"
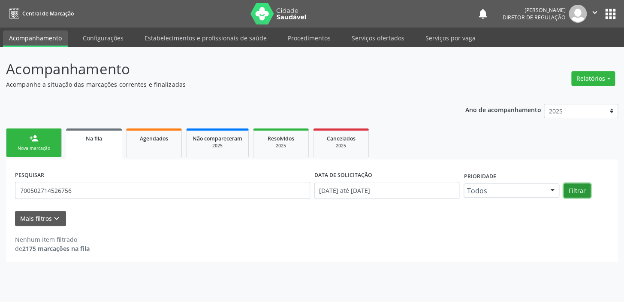
click at [578, 192] on button "Filtrar" at bounding box center [577, 190] width 27 height 15
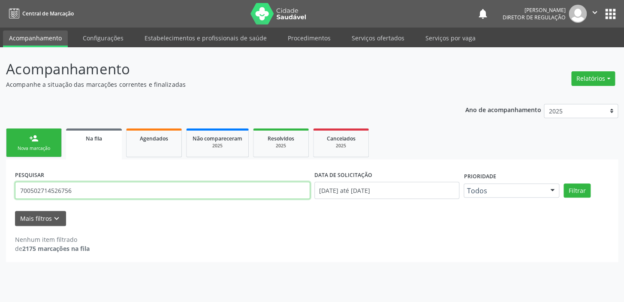
click at [77, 191] on input "700502714526756" at bounding box center [162, 189] width 295 height 17
drag, startPoint x: 70, startPoint y: 188, endPoint x: 11, endPoint y: 196, distance: 59.7
click at [11, 196] on div "PESQUISAR 700502714526756 DATA DE SOLICITAÇÃO [DATE] até [DATE] Prioridade Todo…" at bounding box center [312, 210] width 612 height 102
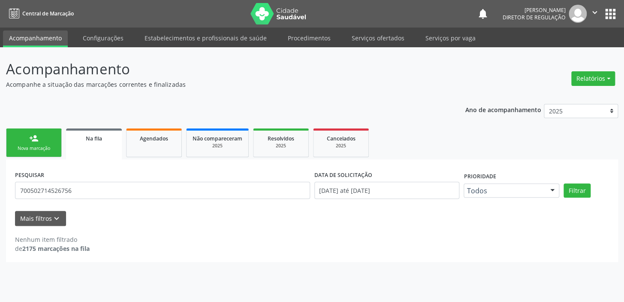
click at [38, 145] on div "Nova marcação" at bounding box center [33, 148] width 43 height 6
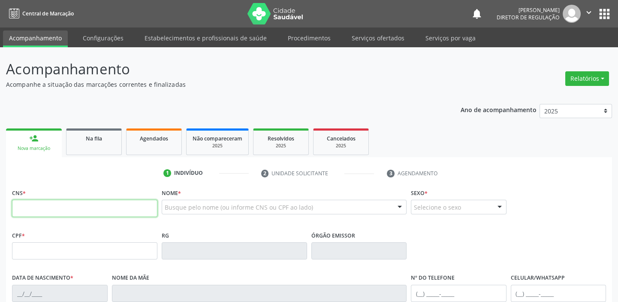
click at [75, 204] on input "text" at bounding box center [84, 208] width 145 height 17
paste input "700 5027 [DEMOGRAPHIC_DATA] 6756"
type input "700 5027 [DEMOGRAPHIC_DATA] 6756"
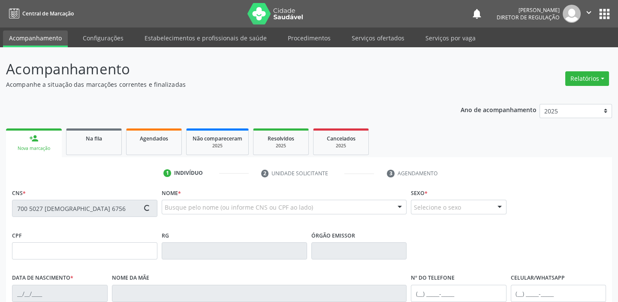
type input "700.791.274-52"
type input "[DATE]"
type input "[PERSON_NAME]"
type input "[PHONE_NUMBER]"
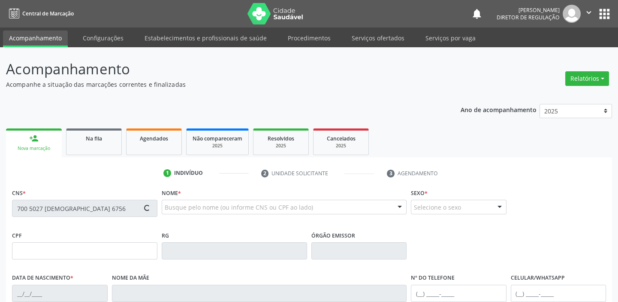
type input "115.259.274-26"
type input "S/N"
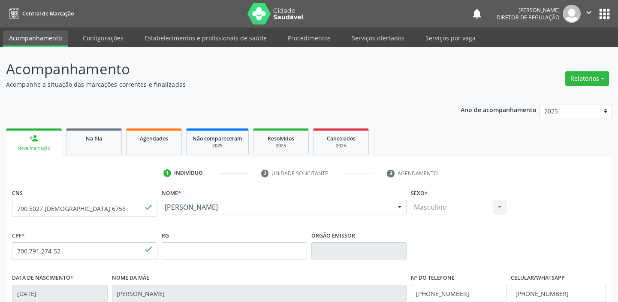
scroll to position [163, 0]
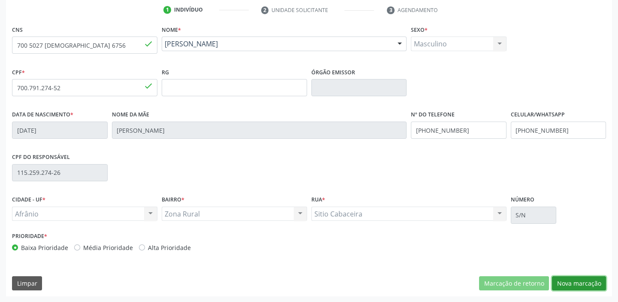
click at [568, 279] on button "Nova marcação" at bounding box center [579, 283] width 54 height 15
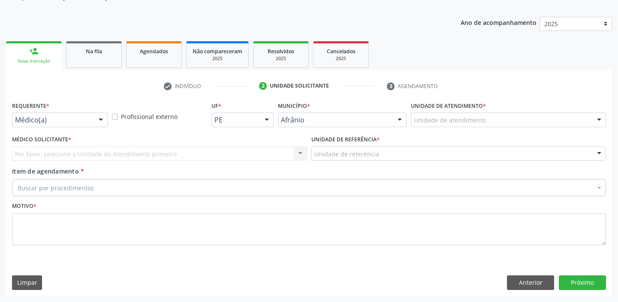
scroll to position [86, 0]
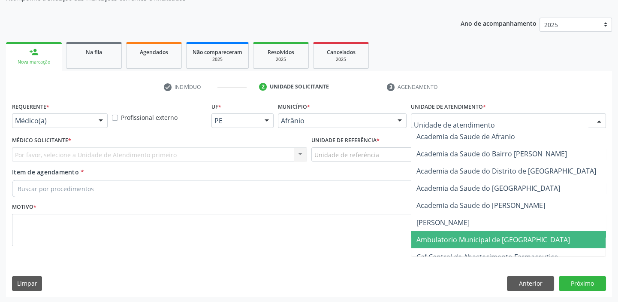
drag, startPoint x: 446, startPoint y: 237, endPoint x: 399, endPoint y: 209, distance: 54.8
click at [445, 236] on span "Ambulatorio Municipal de [GEOGRAPHIC_DATA]" at bounding box center [494, 239] width 154 height 9
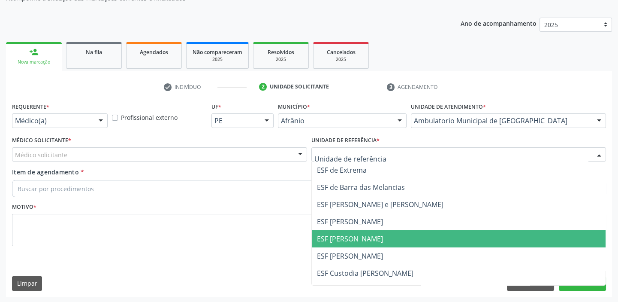
click at [342, 236] on span "ESF [PERSON_NAME]" at bounding box center [350, 238] width 66 height 9
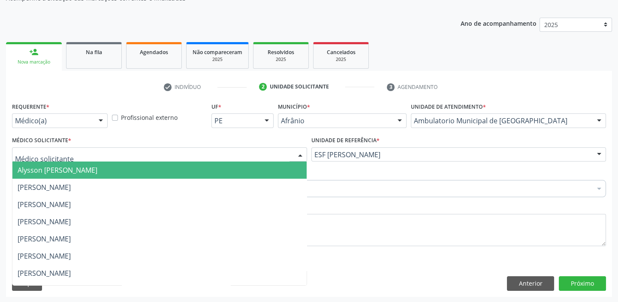
click at [47, 165] on span "Alysson [PERSON_NAME]" at bounding box center [58, 169] width 80 height 9
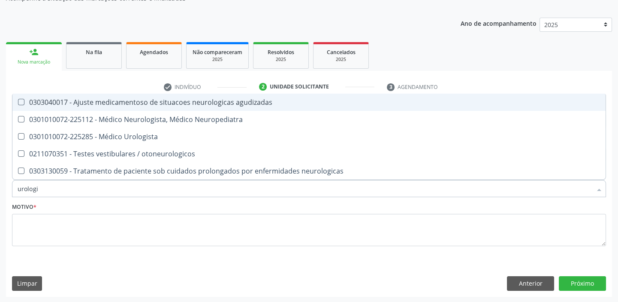
type input "urologis"
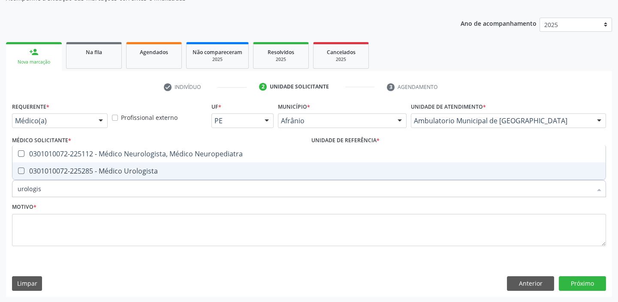
click at [45, 176] on span "0301010072-225285 - Médico Urologista" at bounding box center [308, 170] width 593 height 17
checkbox Urologista "true"
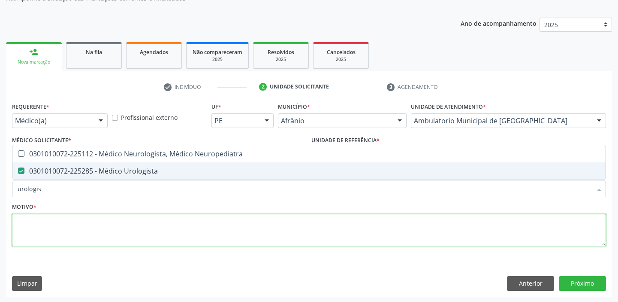
click at [36, 222] on textarea at bounding box center [309, 230] width 594 height 33
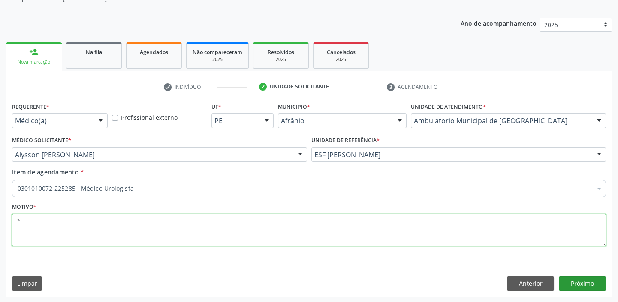
type textarea "*"
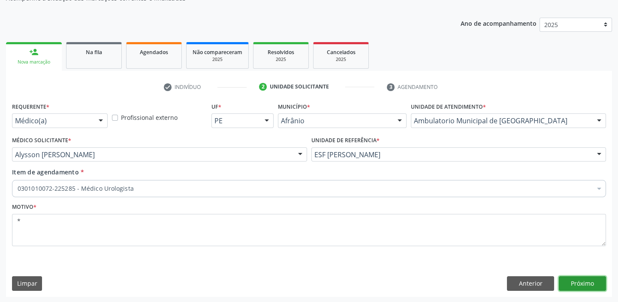
click at [578, 284] on button "Próximo" at bounding box center [582, 283] width 47 height 15
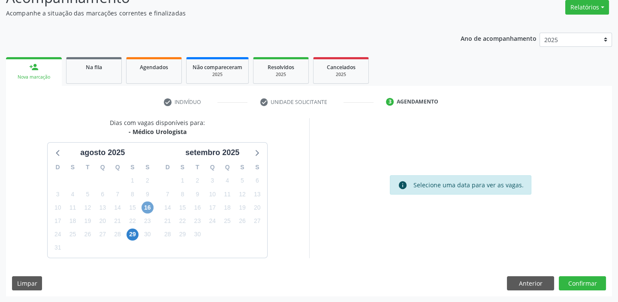
click at [148, 211] on span "16" at bounding box center [148, 207] width 12 height 12
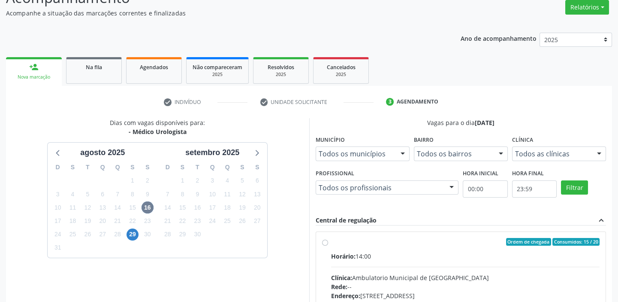
click at [328, 245] on input "Ordem de chegada Consumidos: 15 / 20 Horário: 14:00 Clínica: Ambulatorio Munici…" at bounding box center [325, 242] width 6 height 8
radio input "true"
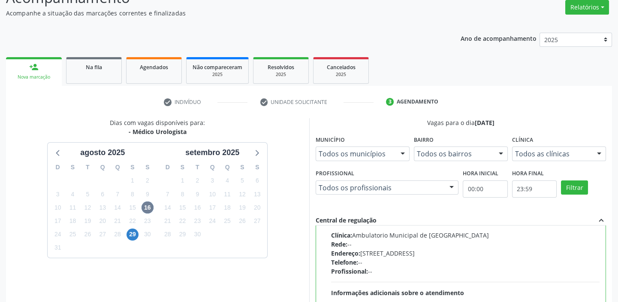
scroll to position [210, 0]
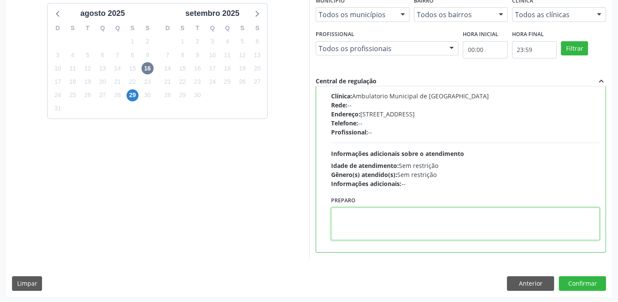
click at [388, 234] on textarea at bounding box center [465, 223] width 269 height 33
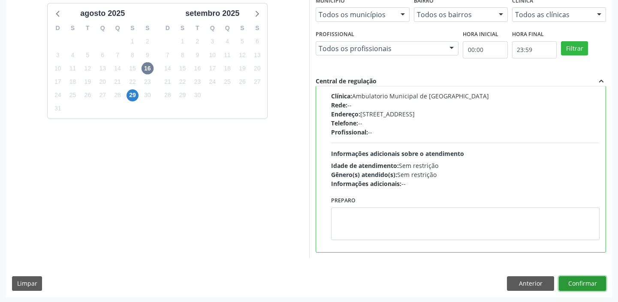
click at [573, 285] on button "Confirmar" at bounding box center [582, 283] width 47 height 15
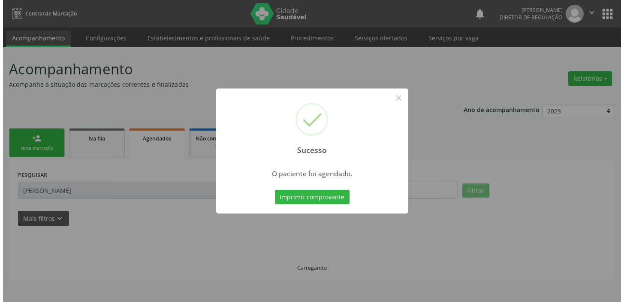
scroll to position [0, 0]
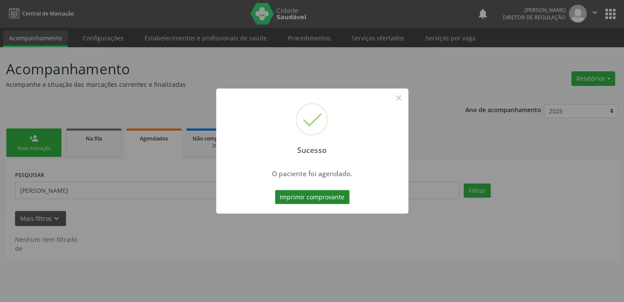
click at [327, 198] on button "Imprimir comprovante" at bounding box center [312, 197] width 75 height 15
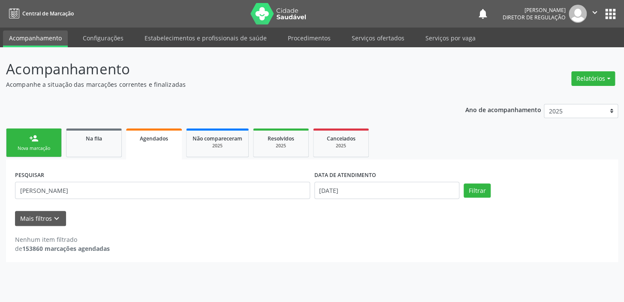
click at [39, 139] on link "person_add Nova marcação" at bounding box center [34, 142] width 56 height 29
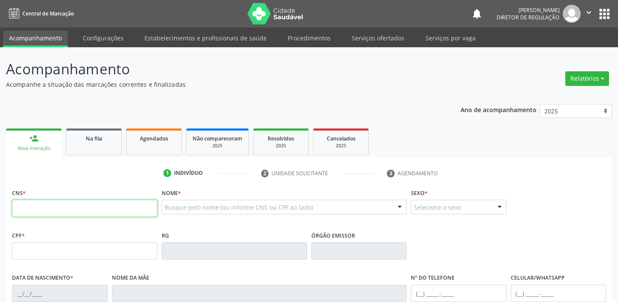
click at [46, 203] on input "text" at bounding box center [84, 208] width 145 height 17
type input "700 [DEMOGRAPHIC_DATA] 7491 9924"
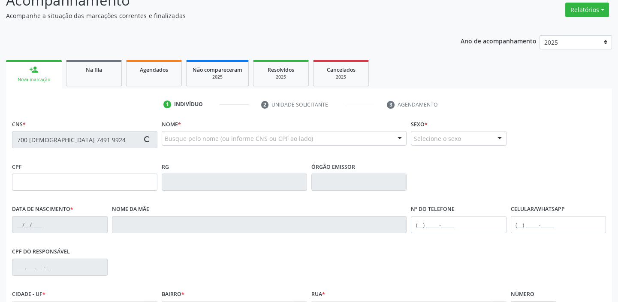
type input "[DATE]"
type input "[PERSON_NAME]"
type input "[PHONE_NUMBER]"
type input "113.724.054-70"
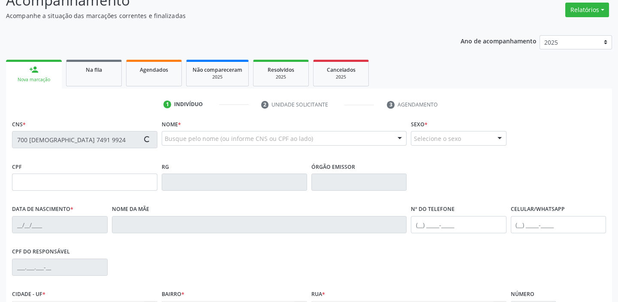
type input "35"
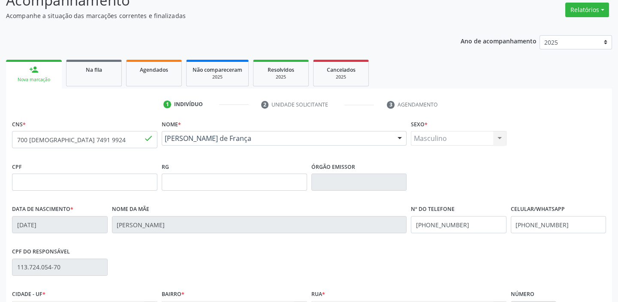
scroll to position [163, 0]
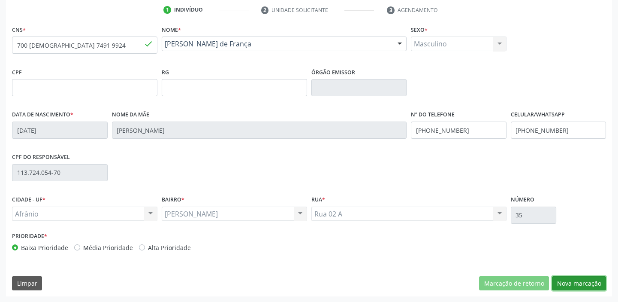
click at [570, 277] on button "Nova marcação" at bounding box center [579, 283] width 54 height 15
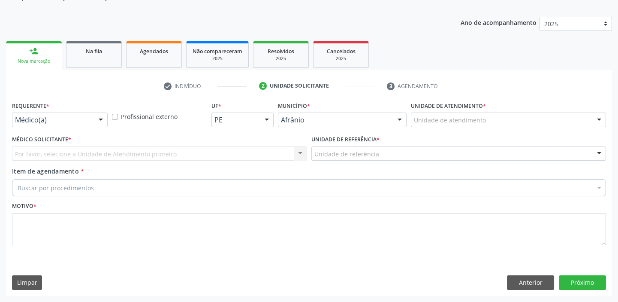
scroll to position [86, 0]
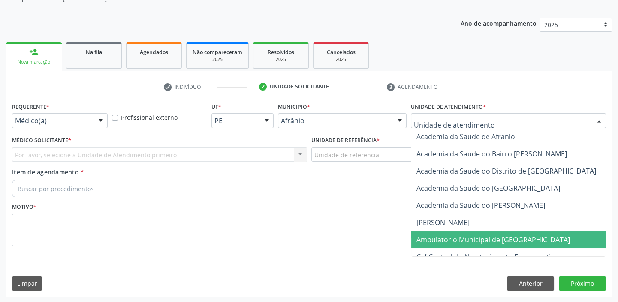
drag, startPoint x: 435, startPoint y: 234, endPoint x: 387, endPoint y: 200, distance: 59.6
click at [435, 235] on span "Ambulatorio Municipal de [GEOGRAPHIC_DATA]" at bounding box center [494, 239] width 154 height 9
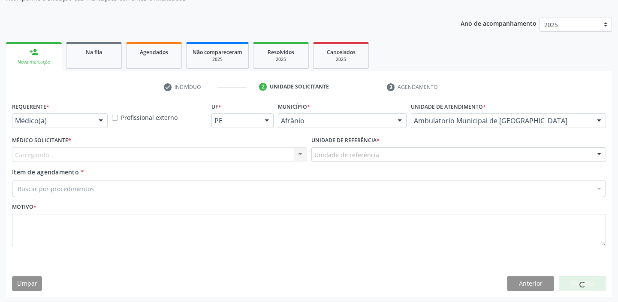
drag, startPoint x: 318, startPoint y: 155, endPoint x: 318, endPoint y: 160, distance: 4.7
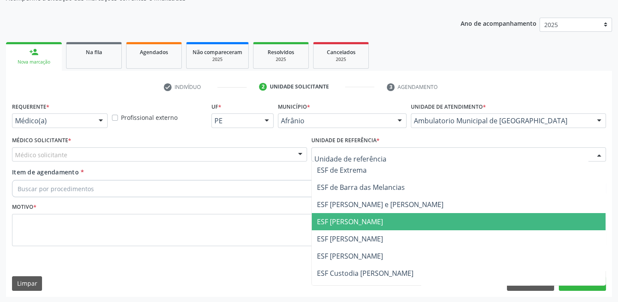
click at [323, 213] on span "ESF [PERSON_NAME]" at bounding box center [459, 221] width 294 height 17
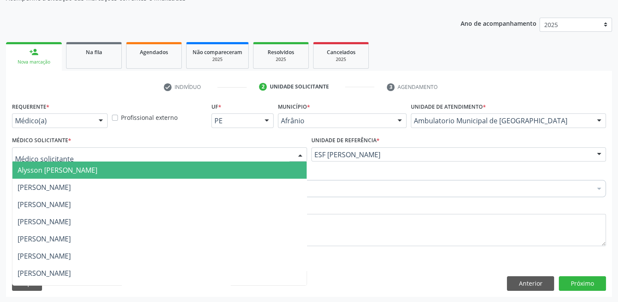
drag, startPoint x: 71, startPoint y: 156, endPoint x: 64, endPoint y: 172, distance: 17.9
click at [70, 158] on div at bounding box center [159, 154] width 295 height 15
click at [64, 172] on span "Alysson [PERSON_NAME]" at bounding box center [58, 169] width 80 height 9
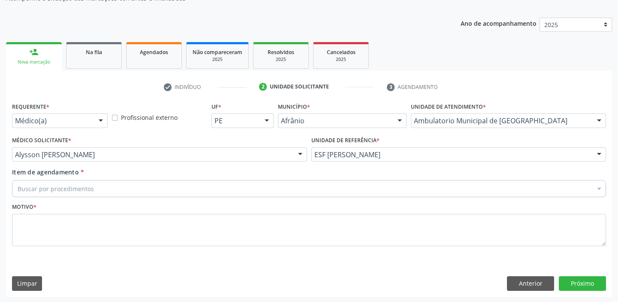
click at [55, 182] on div "Buscar por procedimentos" at bounding box center [309, 188] width 594 height 17
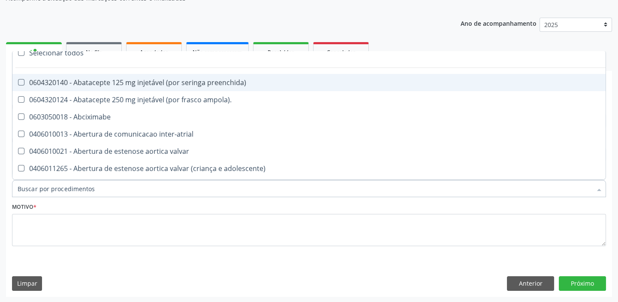
scroll to position [0, 0]
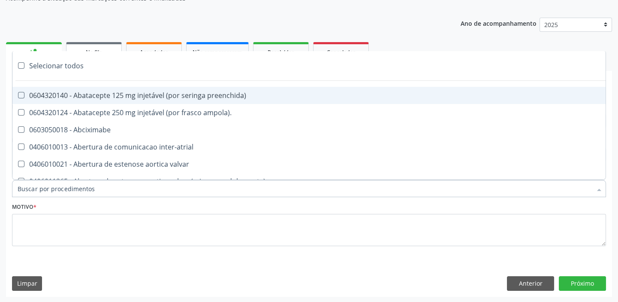
click at [101, 48] on span "Na fila" at bounding box center [94, 51] width 16 height 7
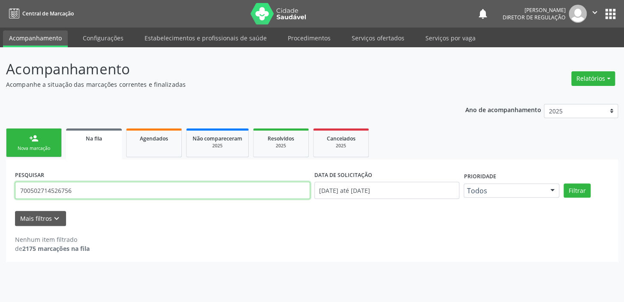
click at [74, 191] on input "700502714526756" at bounding box center [162, 189] width 295 height 17
type input "7"
type input "700205474919924"
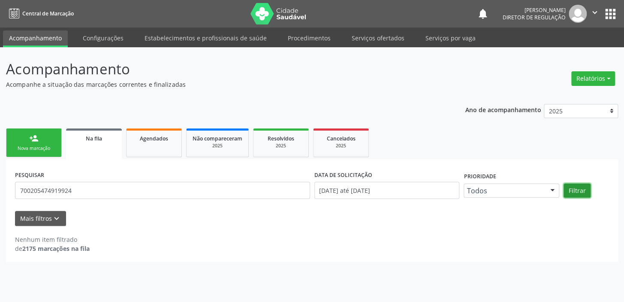
click at [572, 186] on button "Filtrar" at bounding box center [577, 190] width 27 height 15
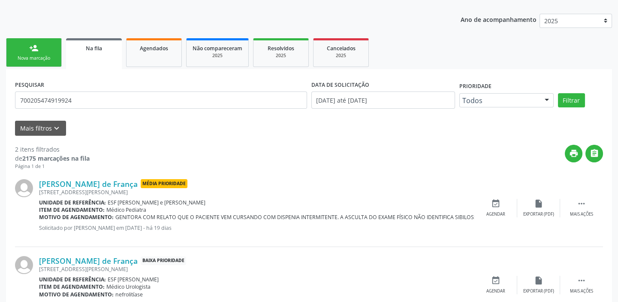
scroll to position [126, 0]
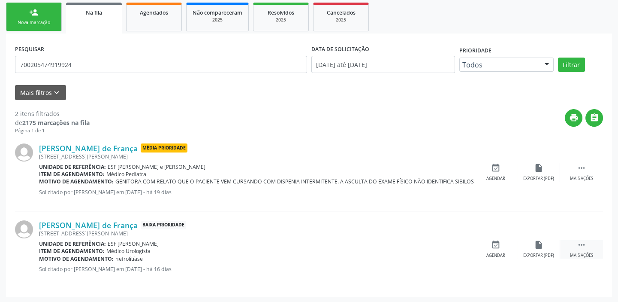
click at [579, 245] on icon "" at bounding box center [581, 244] width 9 height 9
click at [376, 246] on div "event_available Agendar" at bounding box center [367, 249] width 43 height 18
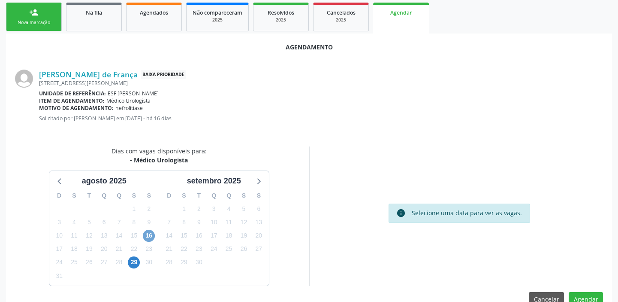
click at [150, 234] on span "16" at bounding box center [149, 236] width 12 height 12
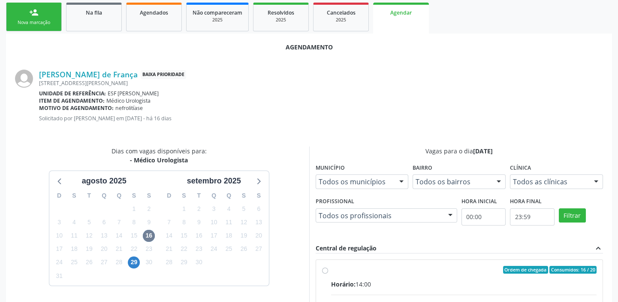
click at [328, 273] on input "Ordem de chegada Consumidos: 16 / 20 Horário: 14:00 Clínica: Ambulatorio Munici…" at bounding box center [325, 270] width 6 height 8
radio input "true"
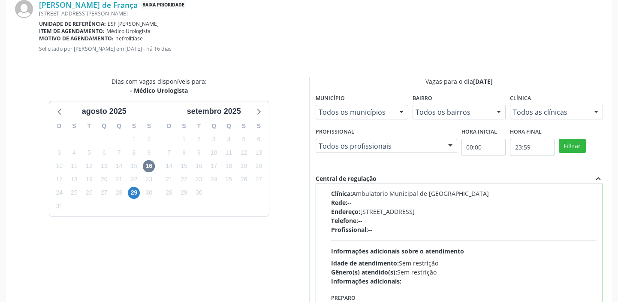
scroll to position [282, 0]
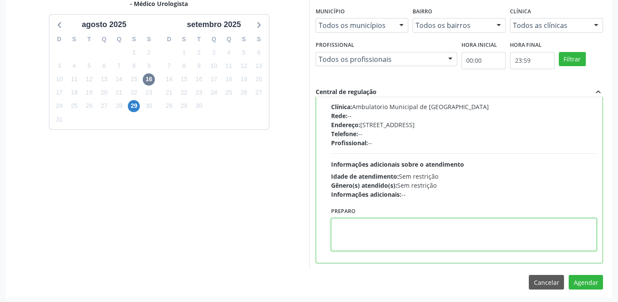
click at [363, 233] on textarea at bounding box center [464, 234] width 266 height 33
click at [574, 279] on button "Agendar" at bounding box center [586, 282] width 34 height 15
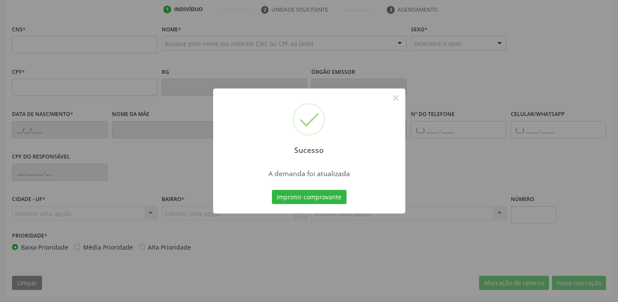
scroll to position [163, 0]
click at [316, 193] on button "Imprimir comprovante" at bounding box center [309, 197] width 75 height 15
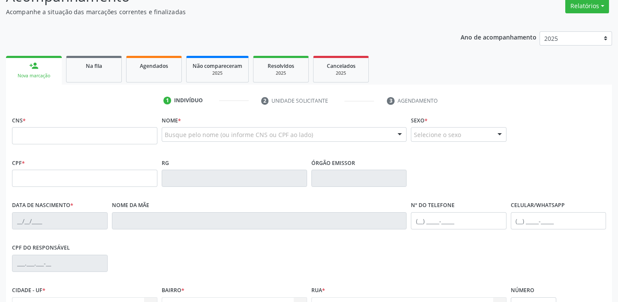
scroll to position [46, 0]
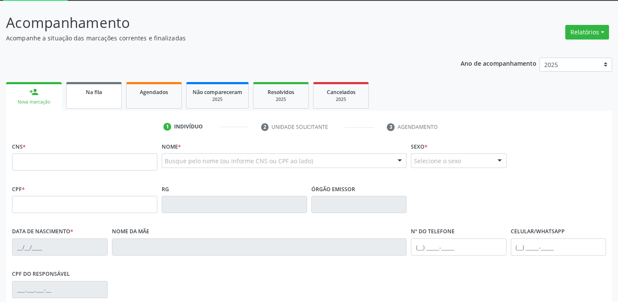
click at [97, 94] on span "Na fila" at bounding box center [94, 91] width 16 height 7
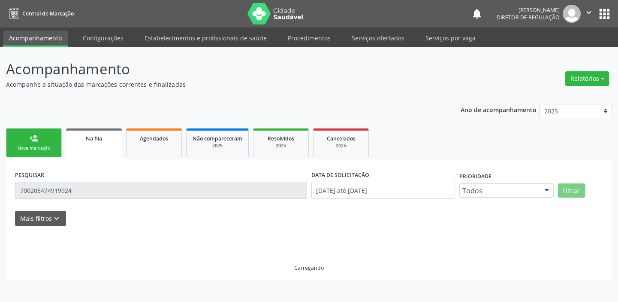
scroll to position [0, 0]
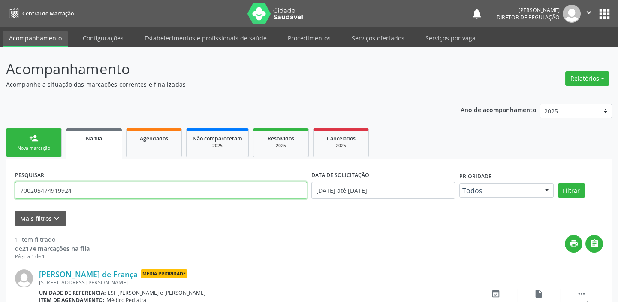
click at [79, 194] on input "700205474919924" at bounding box center [161, 189] width 292 height 17
type input "7"
type input "702404010688324"
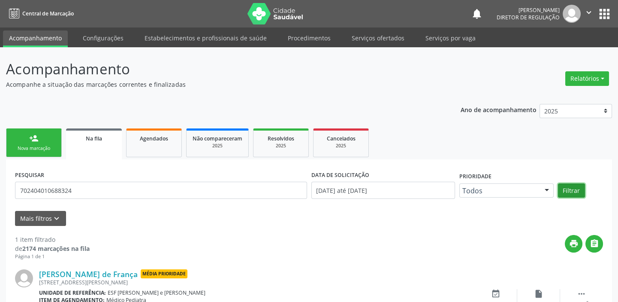
click at [571, 189] on button "Filtrar" at bounding box center [571, 190] width 27 height 15
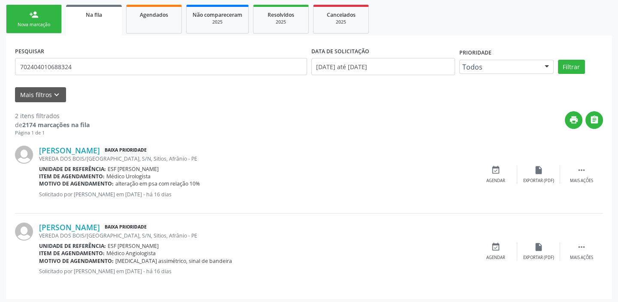
scroll to position [126, 0]
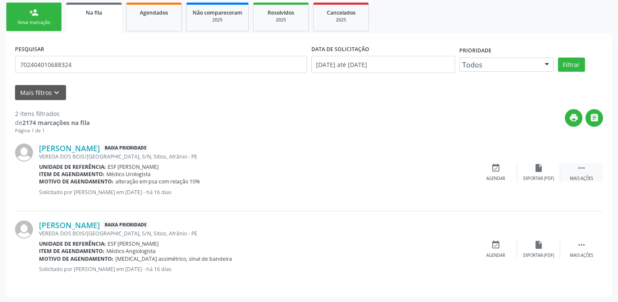
click at [583, 168] on icon "" at bounding box center [581, 167] width 9 height 9
click at [372, 175] on div "Agendar" at bounding box center [367, 178] width 19 height 6
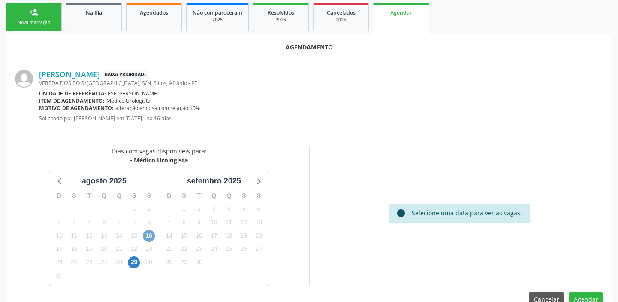
click at [144, 235] on span "16" at bounding box center [149, 236] width 12 height 12
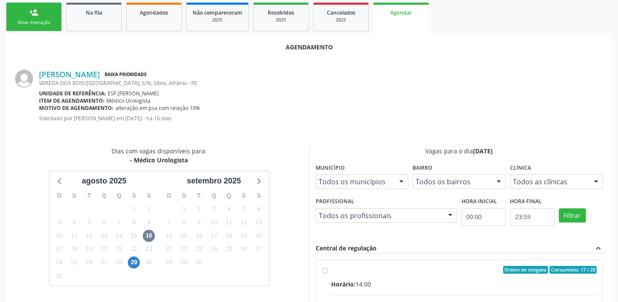
click at [473, 250] on div "Central de regulação expand_less" at bounding box center [460, 248] width 288 height 10
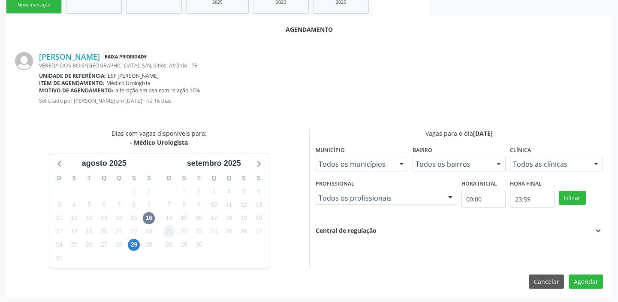
scroll to position [145, 0]
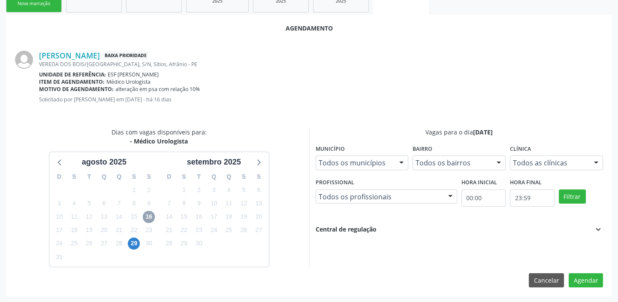
click at [150, 216] on span "16" at bounding box center [149, 217] width 12 height 12
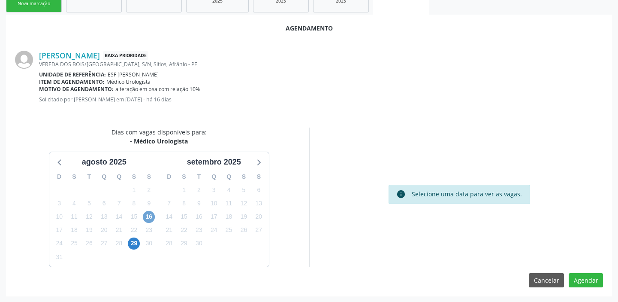
click at [148, 214] on span "16" at bounding box center [149, 217] width 12 height 12
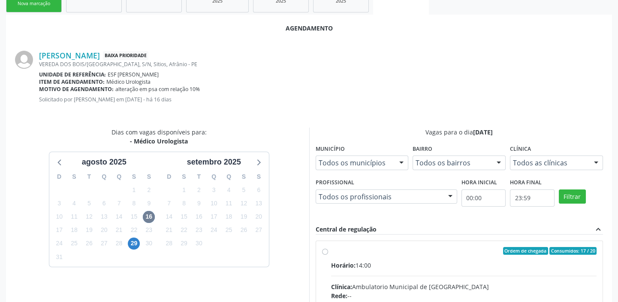
click at [328, 254] on input "Ordem de chegada Consumidos: 17 / 20 Horário: 14:00 Clínica: Ambulatorio Munici…" at bounding box center [325, 251] width 6 height 8
radio input "true"
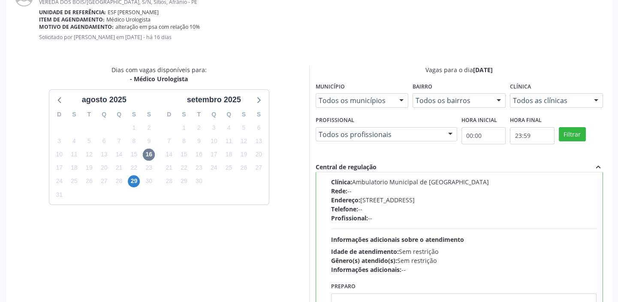
scroll to position [284, 0]
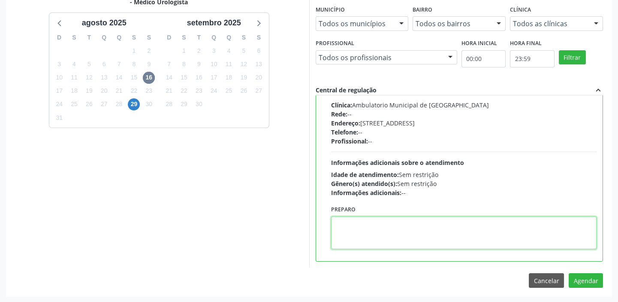
click at [360, 235] on textarea at bounding box center [464, 232] width 266 height 33
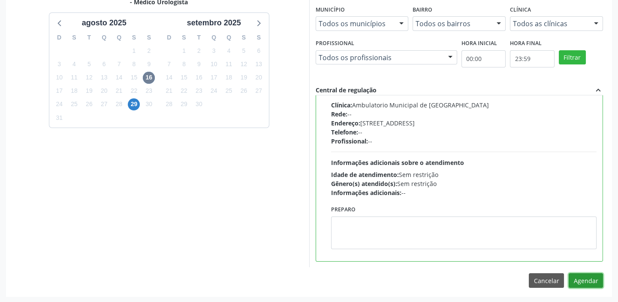
click at [585, 281] on button "Agendar" at bounding box center [586, 280] width 34 height 15
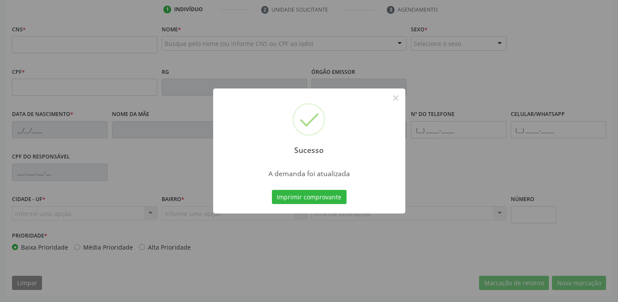
scroll to position [163, 0]
click at [312, 197] on button "Imprimir comprovante" at bounding box center [309, 197] width 75 height 15
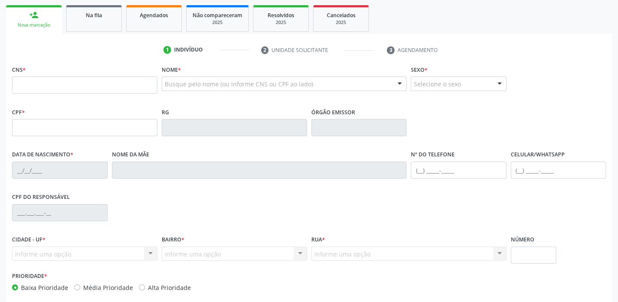
scroll to position [7, 0]
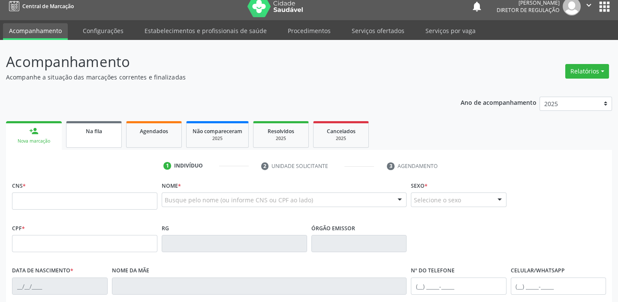
click at [85, 136] on link "Na fila" at bounding box center [94, 134] width 56 height 27
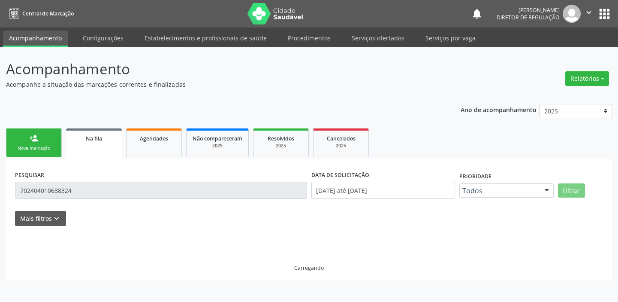
scroll to position [0, 0]
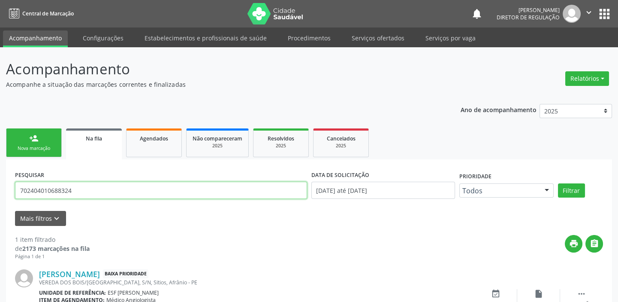
click at [80, 192] on input "702404010688324" at bounding box center [161, 189] width 292 height 17
type input "7"
type input "701107053216510"
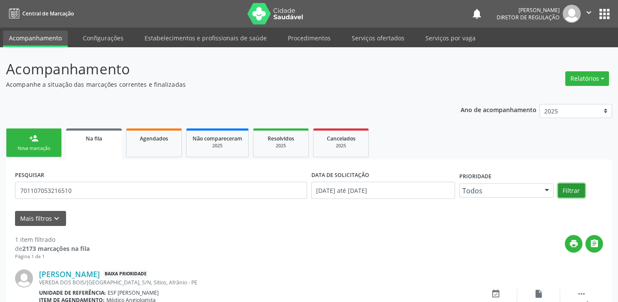
click at [574, 188] on button "Filtrar" at bounding box center [571, 190] width 27 height 15
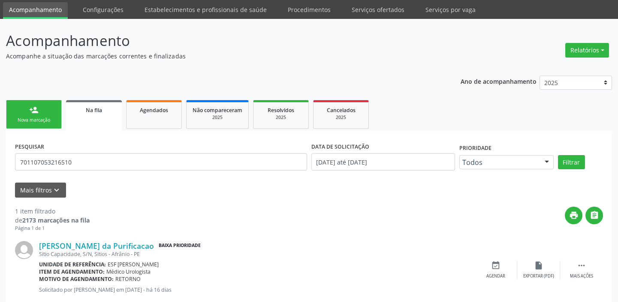
scroll to position [49, 0]
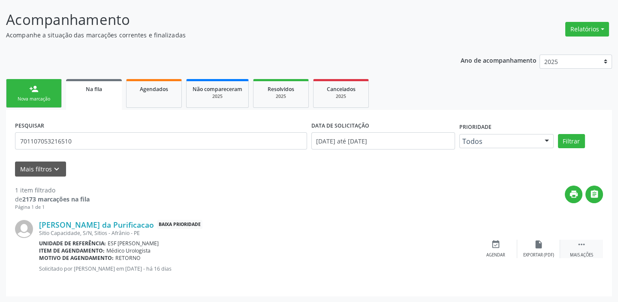
click at [580, 242] on icon "" at bounding box center [581, 243] width 9 height 9
click at [364, 247] on icon "event_available" at bounding box center [367, 243] width 9 height 9
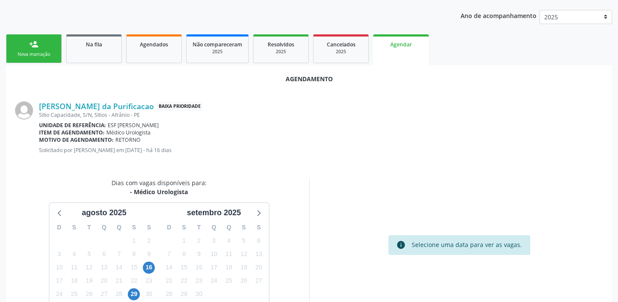
scroll to position [145, 0]
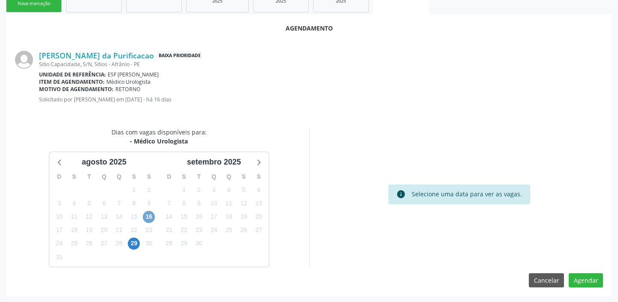
click at [146, 216] on span "16" at bounding box center [149, 217] width 12 height 12
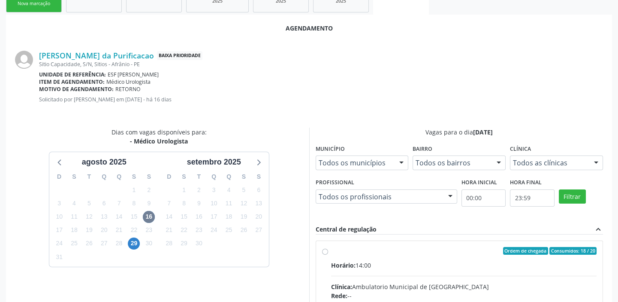
click at [328, 254] on input "Ordem de chegada Consumidos: 18 / 20 Horário: 14:00 Clínica: Ambulatorio Munici…" at bounding box center [325, 251] width 6 height 8
radio input "true"
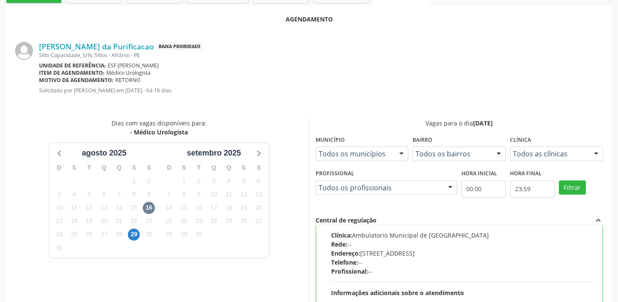
scroll to position [284, 0]
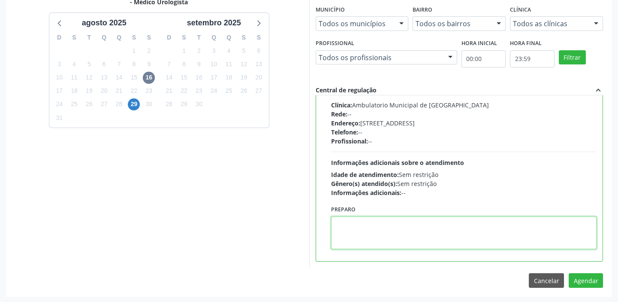
click at [401, 232] on textarea at bounding box center [464, 232] width 266 height 33
click at [404, 232] on textarea at bounding box center [464, 232] width 266 height 33
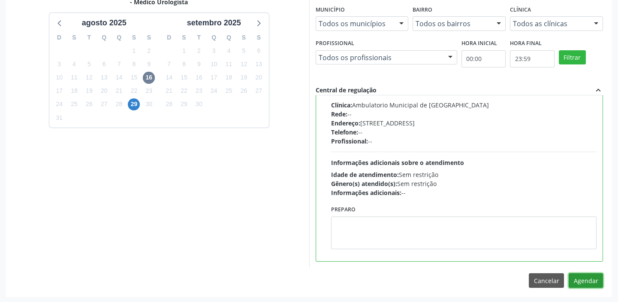
click at [576, 280] on button "Agendar" at bounding box center [586, 280] width 34 height 15
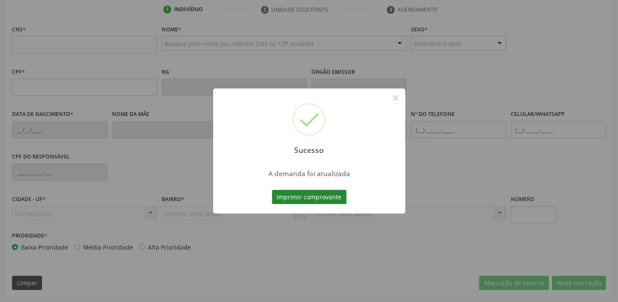
scroll to position [163, 0]
click at [305, 197] on button "Imprimir comprovante" at bounding box center [309, 197] width 75 height 15
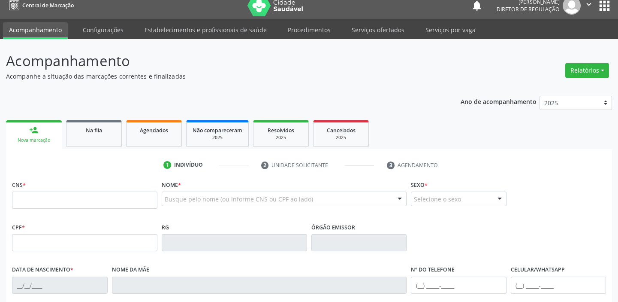
scroll to position [7, 0]
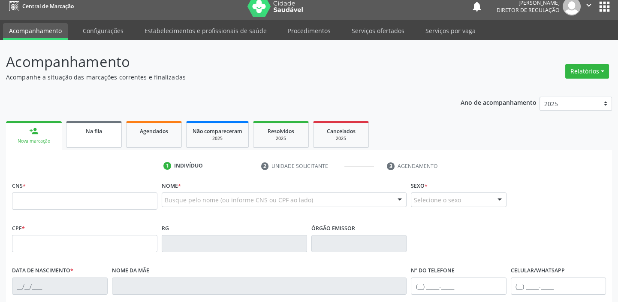
click at [94, 132] on span "Na fila" at bounding box center [94, 130] width 16 height 7
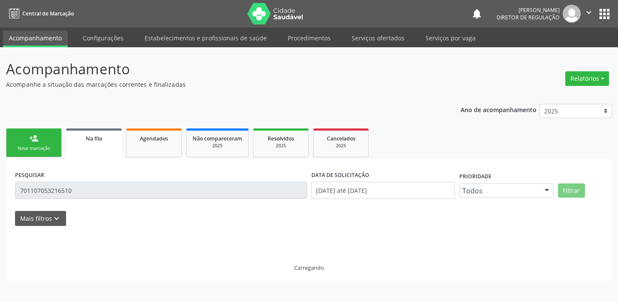
scroll to position [0, 0]
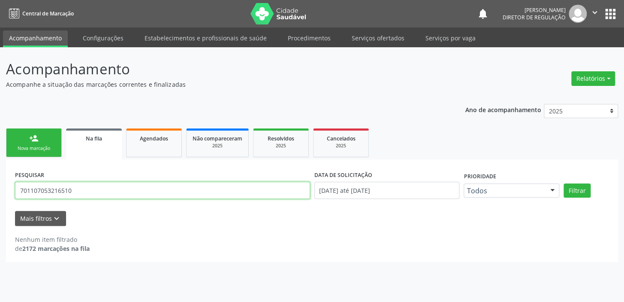
click at [75, 187] on input "701107053216510" at bounding box center [162, 189] width 295 height 17
type input "7"
type input "700003876030603"
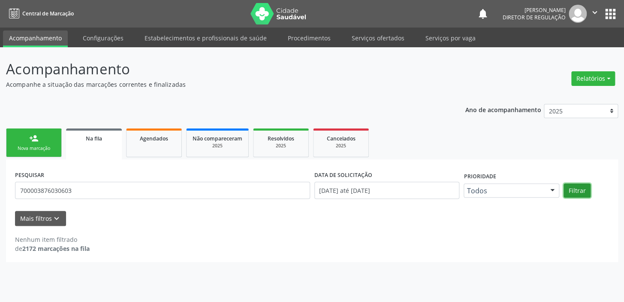
click at [579, 192] on button "Filtrar" at bounding box center [577, 190] width 27 height 15
click at [572, 189] on button "Filtrar" at bounding box center [577, 190] width 27 height 15
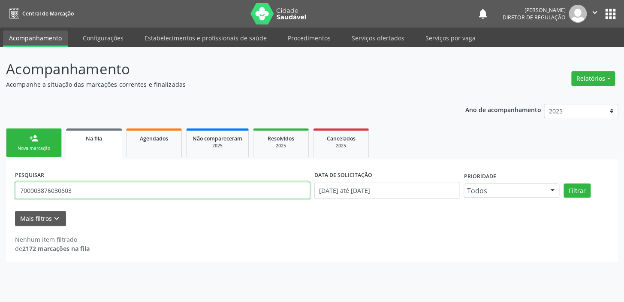
drag, startPoint x: 73, startPoint y: 189, endPoint x: 4, endPoint y: 186, distance: 69.1
click at [4, 186] on div "Acompanhamento Acompanhe a situação das marcações correntes e finalizadas Relat…" at bounding box center [312, 174] width 624 height 254
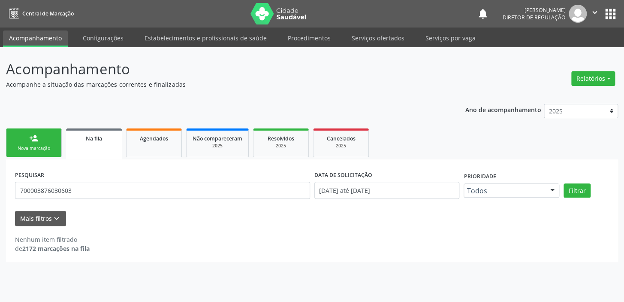
click at [25, 143] on link "person_add Nova marcação" at bounding box center [34, 142] width 56 height 29
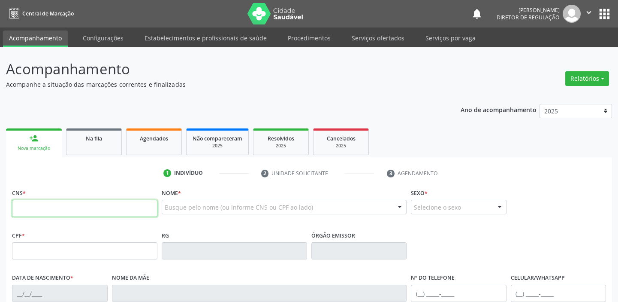
click at [50, 209] on input "text" at bounding box center [84, 208] width 145 height 17
paste input "700 0038 7603 0603"
type input "700 0038 7603 0603"
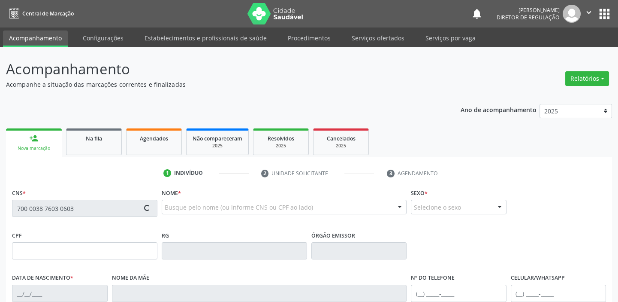
type input "070.669.864-90"
type input "03/01/1981"
type input "Albertina Maria da Conceição"
type input "(87) 98846-7632"
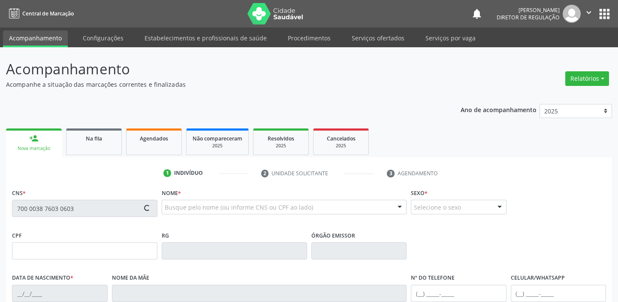
type input "235"
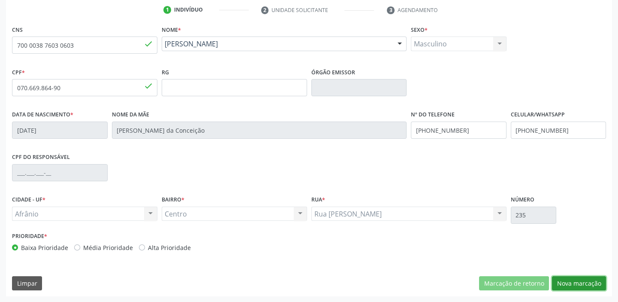
click at [569, 283] on button "Nova marcação" at bounding box center [579, 283] width 54 height 15
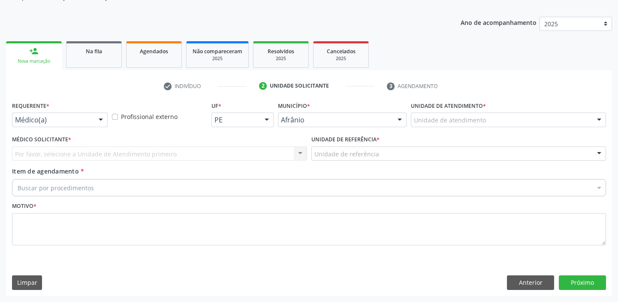
scroll to position [86, 0]
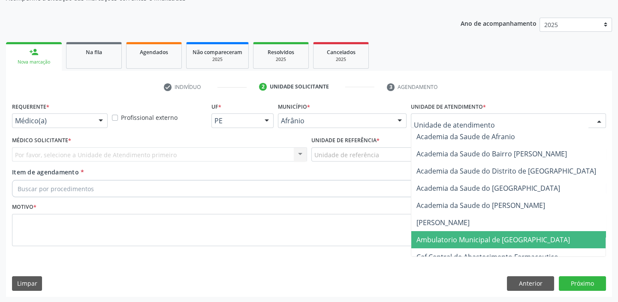
click at [436, 235] on span "Ambulatorio Municipal de [GEOGRAPHIC_DATA]" at bounding box center [494, 239] width 154 height 9
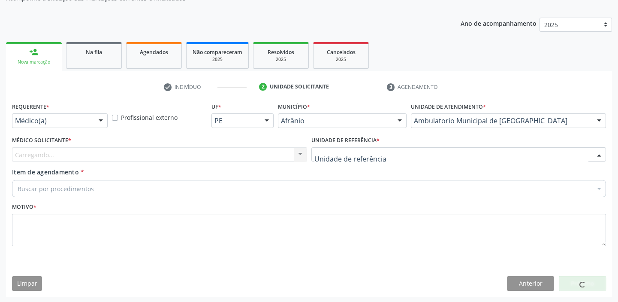
click at [344, 159] on div at bounding box center [458, 154] width 295 height 15
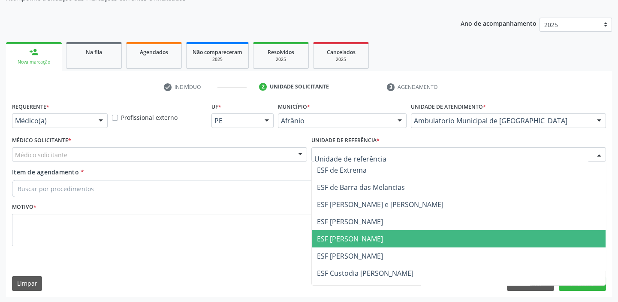
click at [342, 241] on span "ESF [PERSON_NAME]" at bounding box center [350, 238] width 66 height 9
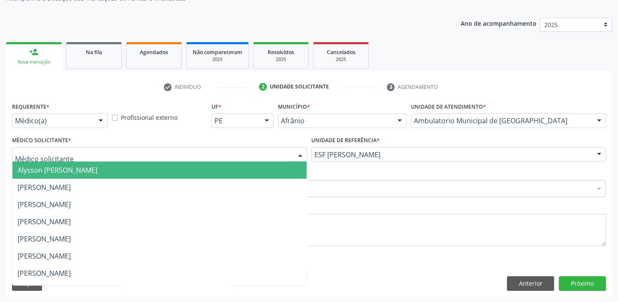
click at [34, 168] on span "Alysson [PERSON_NAME]" at bounding box center [58, 169] width 80 height 9
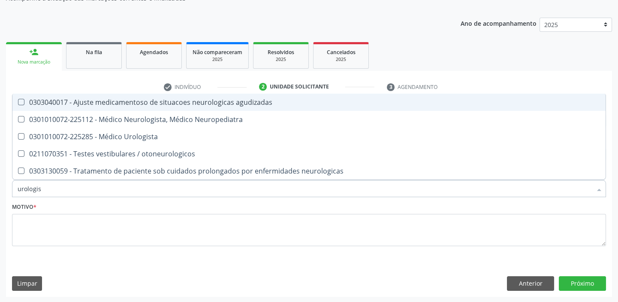
type input "urologist"
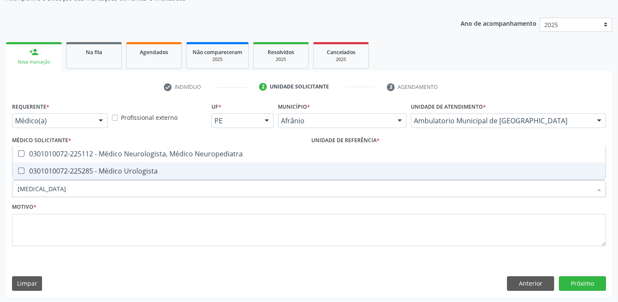
click at [40, 171] on div "0301010072-225285 - Médico Urologista" at bounding box center [309, 170] width 583 height 7
checkbox Urologista "true"
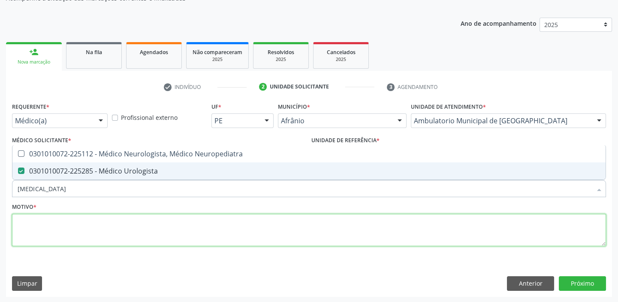
click at [34, 230] on textarea at bounding box center [309, 230] width 594 height 33
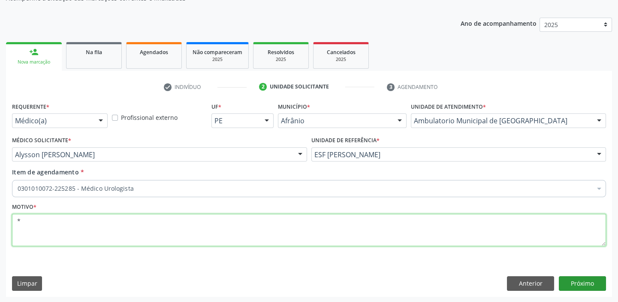
type textarea "*"
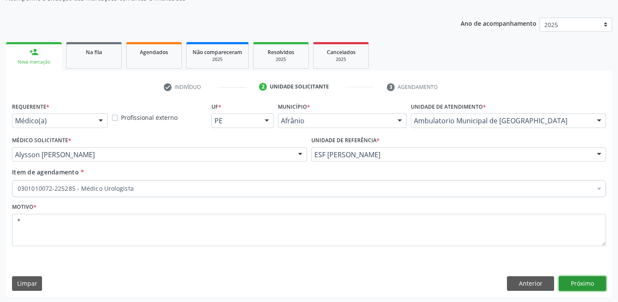
click at [560, 281] on button "Próximo" at bounding box center [582, 283] width 47 height 15
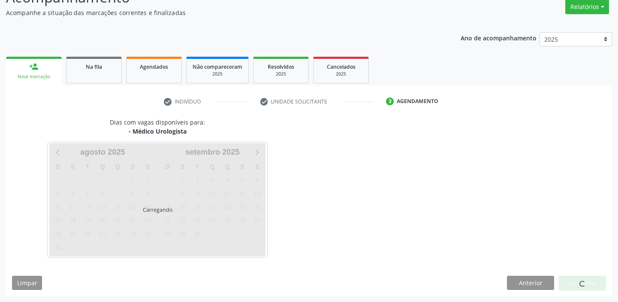
scroll to position [71, 0]
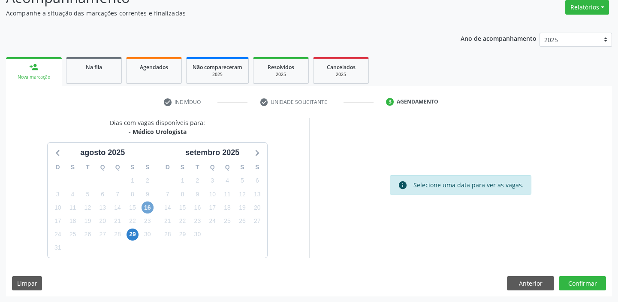
click at [148, 207] on span "16" at bounding box center [148, 207] width 12 height 12
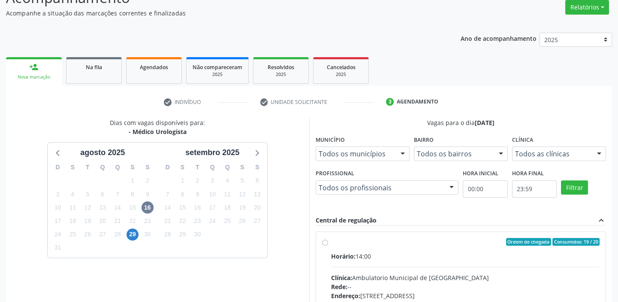
click at [414, 293] on div "Endereço: A, nº 78, Centro, Afrânio - PE" at bounding box center [465, 295] width 269 height 9
click at [328, 245] on input "Ordem de chegada Consumidos: 19 / 20 Horário: 14:00 Clínica: Ambulatorio Munici…" at bounding box center [325, 242] width 6 height 8
radio input "true"
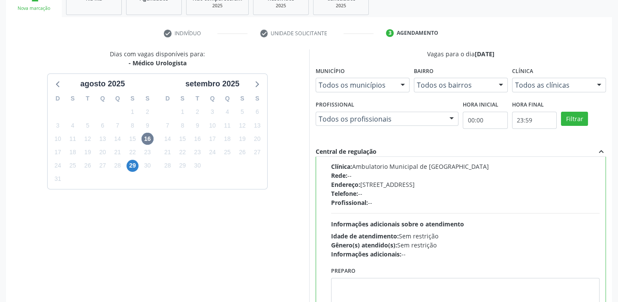
scroll to position [210, 0]
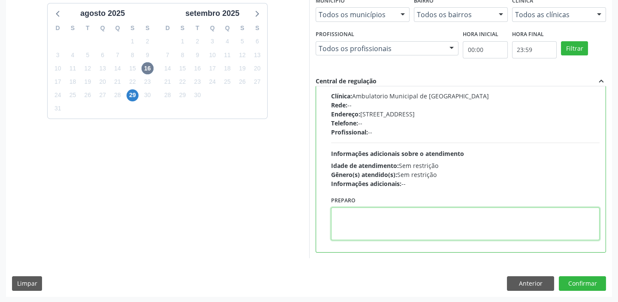
click at [377, 231] on textarea at bounding box center [465, 223] width 269 height 33
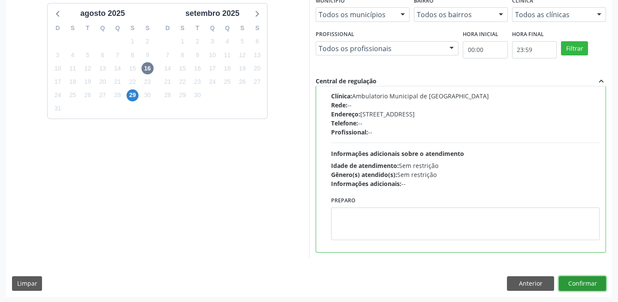
click at [578, 283] on button "Confirmar" at bounding box center [582, 283] width 47 height 15
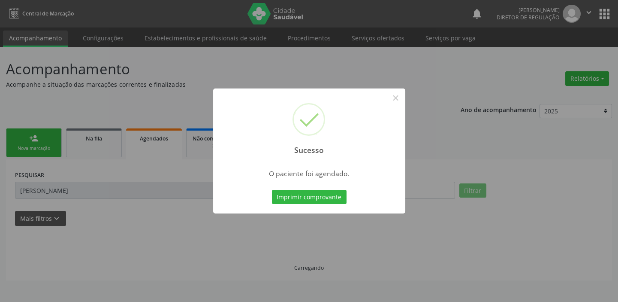
scroll to position [0, 0]
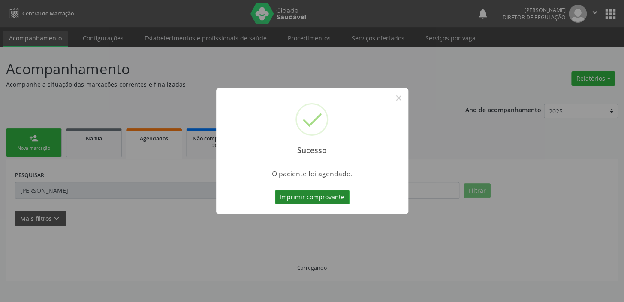
click at [327, 196] on button "Imprimir comprovante" at bounding box center [312, 197] width 75 height 15
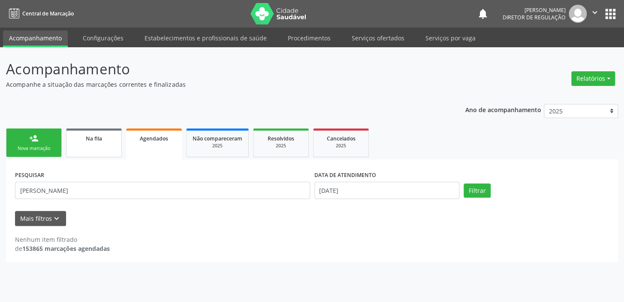
click at [94, 137] on span "Na fila" at bounding box center [94, 138] width 16 height 7
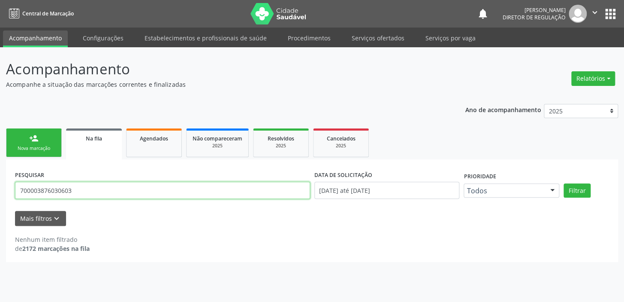
click at [83, 188] on input "700003876030603" at bounding box center [162, 189] width 295 height 17
type input "7"
type input "708406201666660"
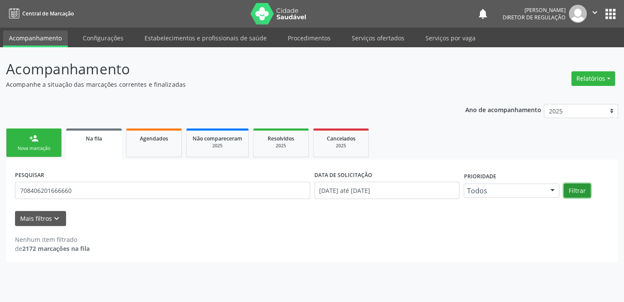
click at [577, 193] on button "Filtrar" at bounding box center [577, 190] width 27 height 15
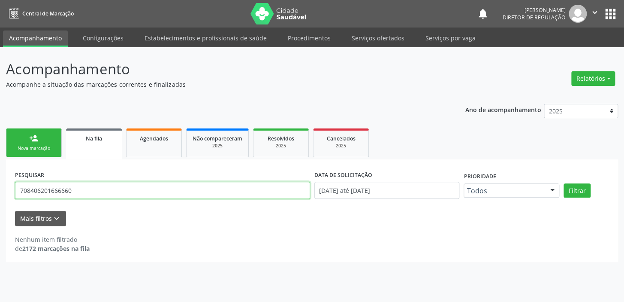
drag, startPoint x: 73, startPoint y: 189, endPoint x: 14, endPoint y: 187, distance: 58.8
click at [14, 187] on div "PESQUISAR 708406201666660" at bounding box center [162, 186] width 299 height 36
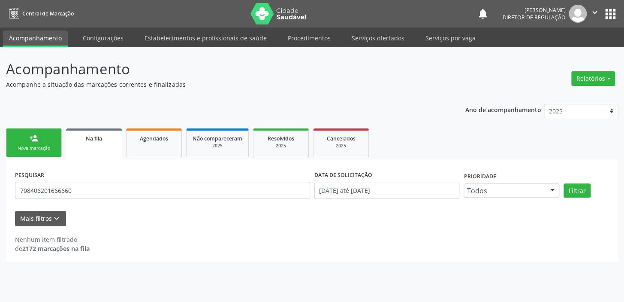
click at [29, 149] on div "Nova marcação" at bounding box center [33, 148] width 43 height 6
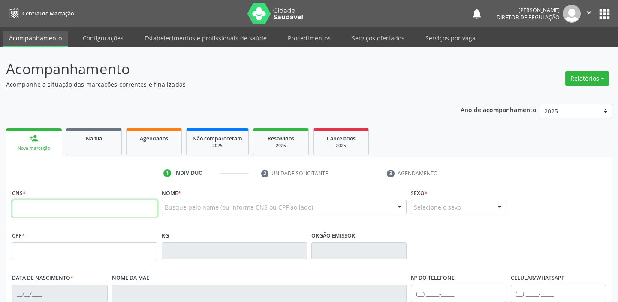
click at [64, 211] on input "text" at bounding box center [84, 208] width 145 height 17
paste input "708 4062 0166 6660"
type input "708 4062 0166 6660"
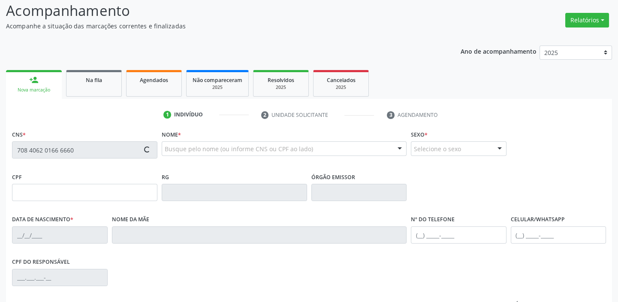
type input "07/05/1996"
type input "Maria José da Silva Ferreira"
type input "(87) 98873-2539"
type input "(87) 98853-5223"
type input "711.408.514-11"
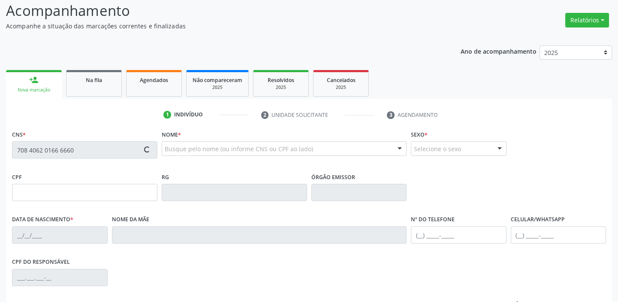
type input "S/N"
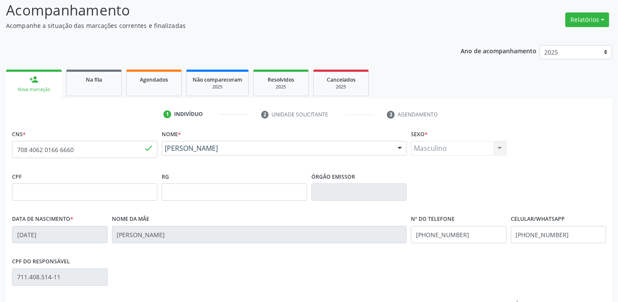
scroll to position [163, 0]
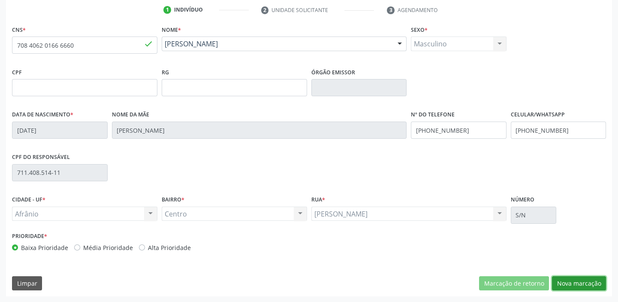
click at [567, 284] on button "Nova marcação" at bounding box center [579, 283] width 54 height 15
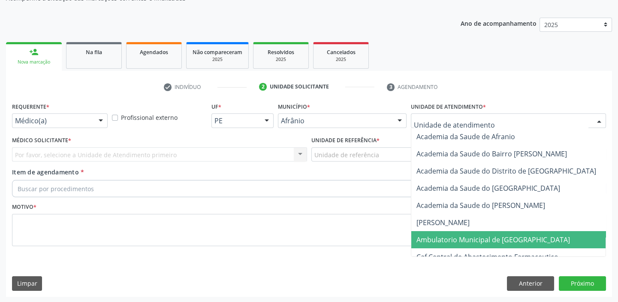
click at [436, 243] on span "Ambulatorio Municipal de [GEOGRAPHIC_DATA]" at bounding box center [515, 239] width 209 height 17
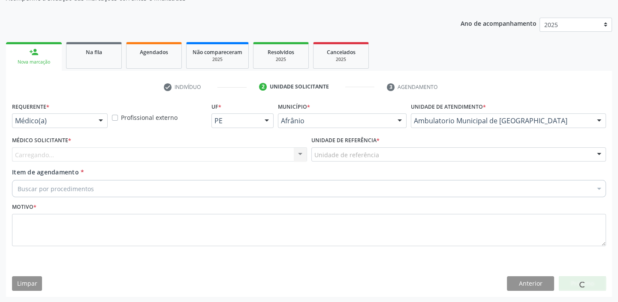
drag, startPoint x: 316, startPoint y: 155, endPoint x: 316, endPoint y: 174, distance: 18.9
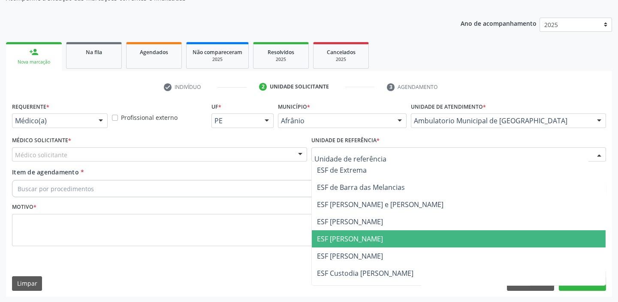
click at [320, 240] on span "ESF [PERSON_NAME]" at bounding box center [350, 238] width 66 height 9
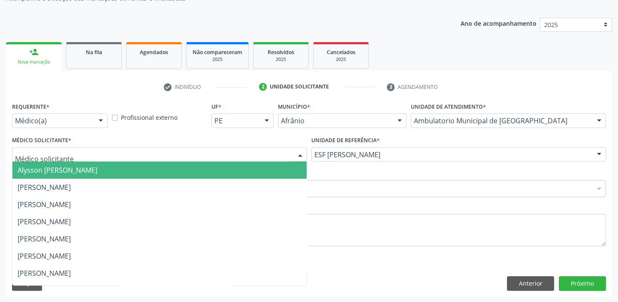
click at [47, 171] on span "Alysson [PERSON_NAME]" at bounding box center [58, 169] width 80 height 9
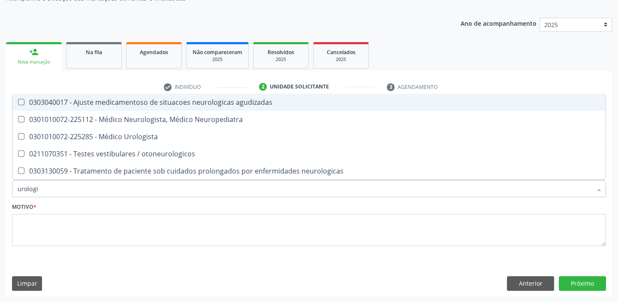
type input "urologis"
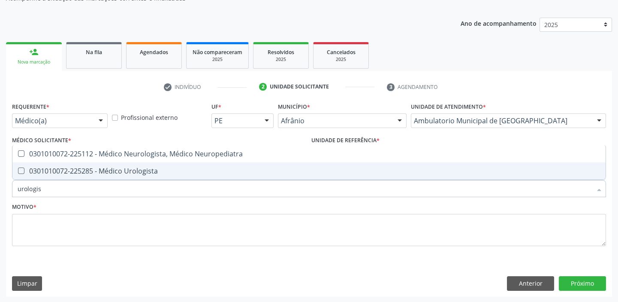
click at [48, 173] on div "0301010072-225285 - Médico Urologista" at bounding box center [309, 170] width 583 height 7
checkbox Urologista "true"
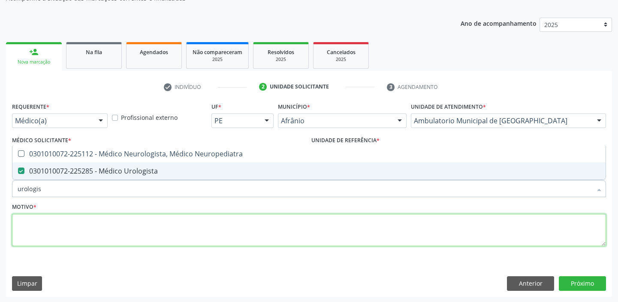
click at [37, 232] on textarea at bounding box center [309, 230] width 594 height 33
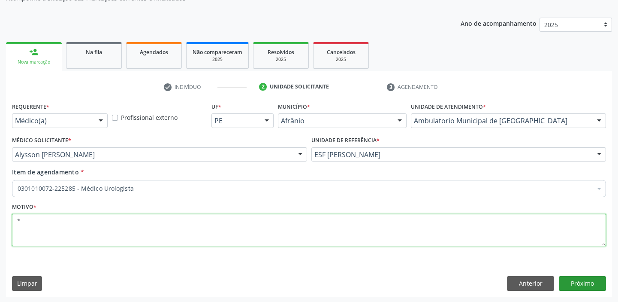
type textarea "*"
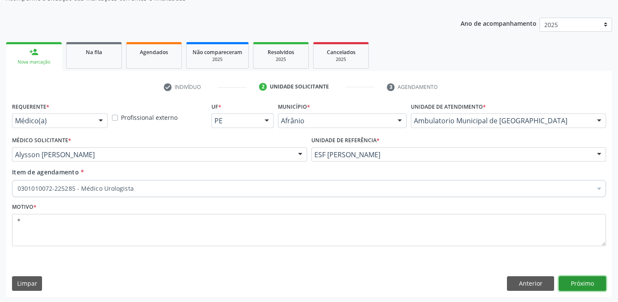
click at [585, 281] on button "Próximo" at bounding box center [582, 283] width 47 height 15
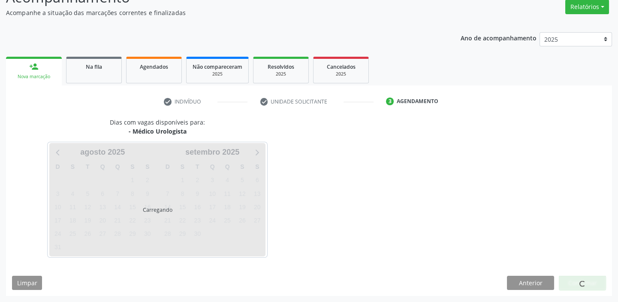
scroll to position [71, 0]
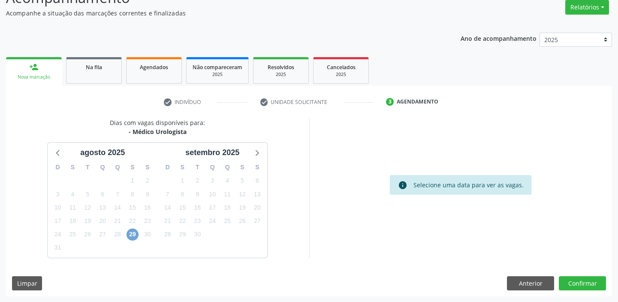
click at [130, 233] on span "29" at bounding box center [133, 234] width 12 height 12
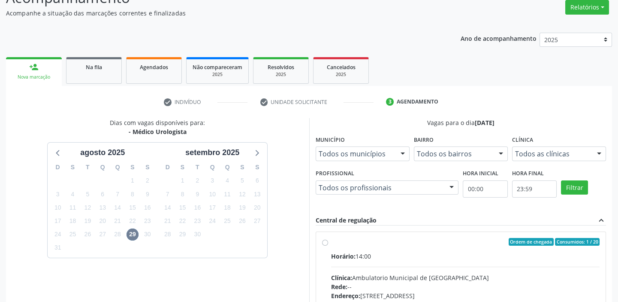
click at [435, 254] on div "Horário: 14:00" at bounding box center [465, 255] width 269 height 9
click at [328, 245] on input "Ordem de chegada Consumidos: 1 / 20 Horário: 14:00 Clínica: Ambulatorio Municip…" at bounding box center [325, 242] width 6 height 8
radio input "true"
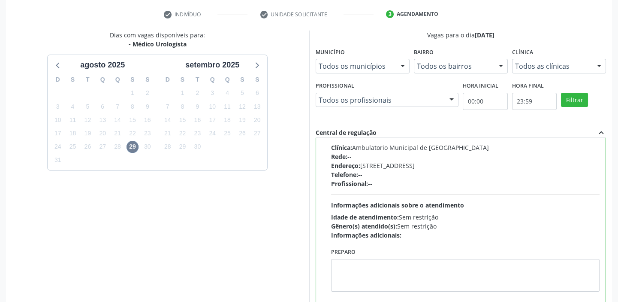
scroll to position [210, 0]
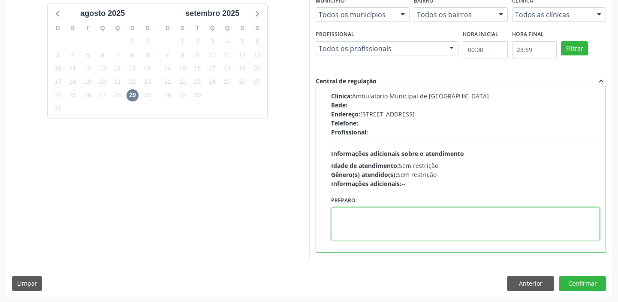
click at [410, 236] on textarea at bounding box center [465, 223] width 269 height 33
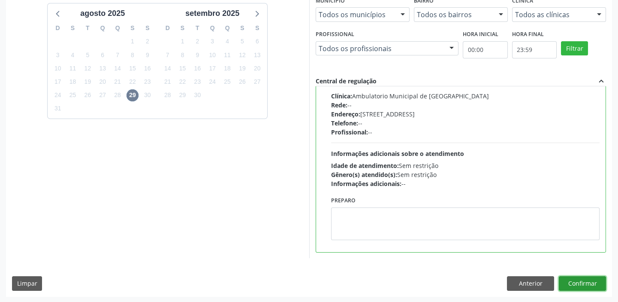
click at [568, 283] on button "Confirmar" at bounding box center [582, 283] width 47 height 15
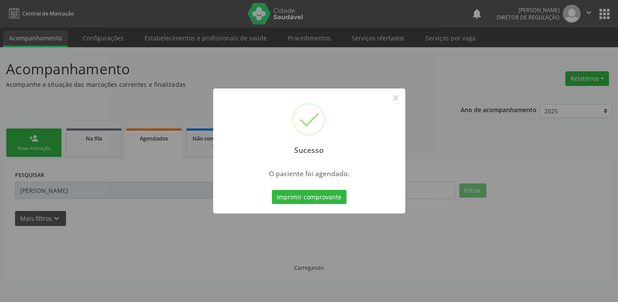
scroll to position [0, 0]
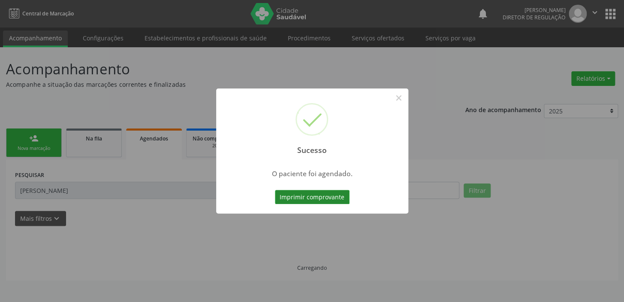
click at [313, 197] on button "Imprimir comprovante" at bounding box center [312, 197] width 75 height 15
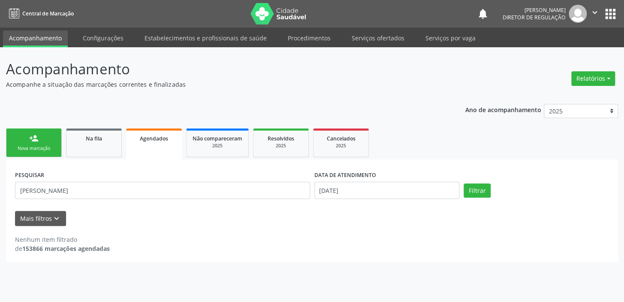
click at [39, 148] on div "Nova marcação" at bounding box center [33, 148] width 43 height 6
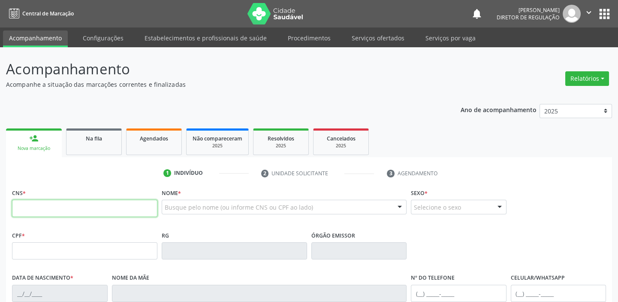
click at [32, 212] on input "text" at bounding box center [84, 208] width 145 height 17
type input "708 2081 6637 4348"
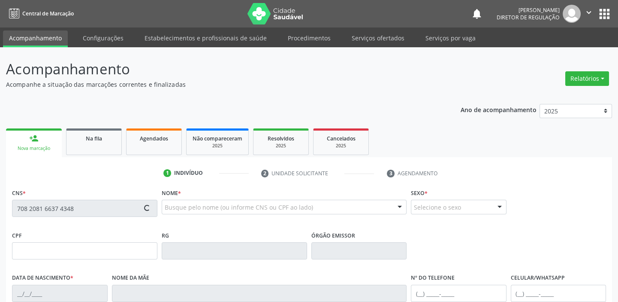
type input "272.354.754-04"
type input "26/04/1945"
type input "Antonia Clementina de Jesus"
type input "(87) 98865-6446"
type input "S/N"
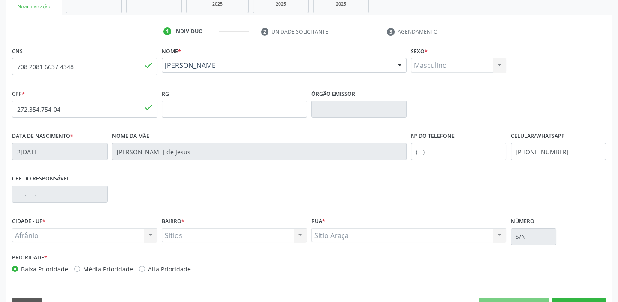
scroll to position [163, 0]
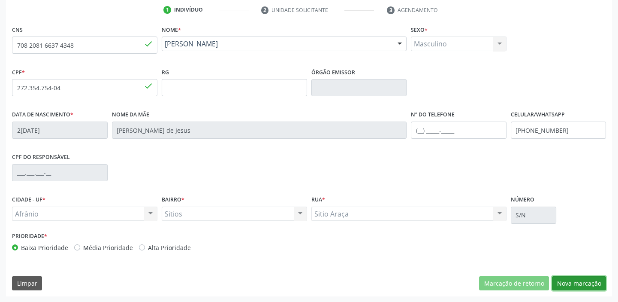
drag, startPoint x: 580, startPoint y: 281, endPoint x: 441, endPoint y: 251, distance: 142.2
click at [580, 281] on button "Nova marcação" at bounding box center [579, 283] width 54 height 15
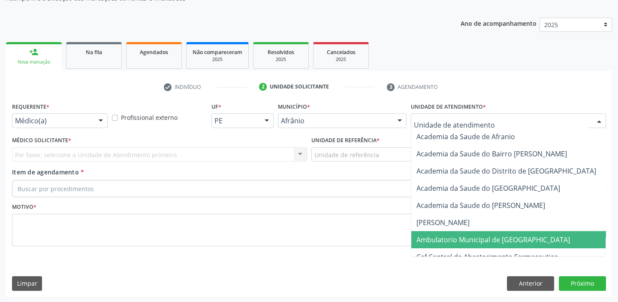
click at [444, 239] on span "Ambulatorio Municipal de [GEOGRAPHIC_DATA]" at bounding box center [494, 239] width 154 height 9
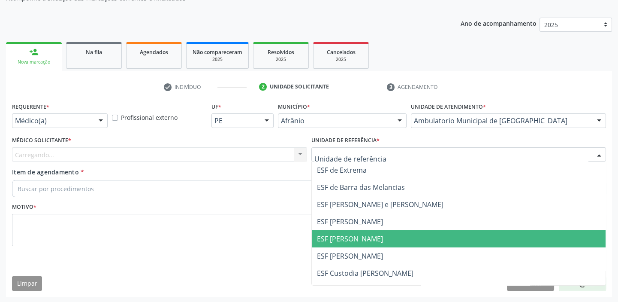
click at [335, 236] on span "ESF [PERSON_NAME]" at bounding box center [350, 238] width 66 height 9
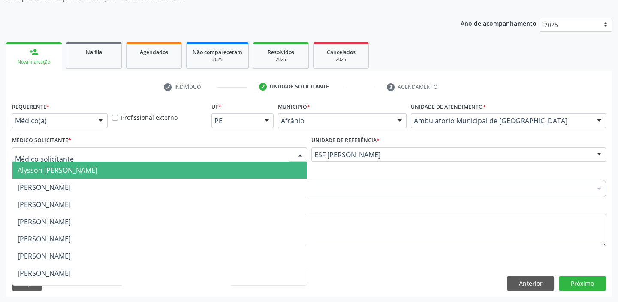
click at [55, 171] on span "Alysson [PERSON_NAME]" at bounding box center [58, 169] width 80 height 9
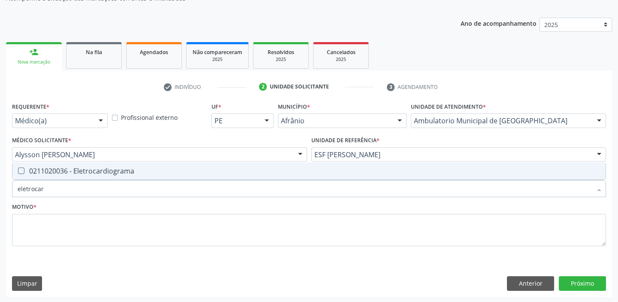
type input "eletrocard"
click at [56, 172] on div "0211020036 - Eletrocardiograma" at bounding box center [309, 170] width 583 height 7
checkbox Eletrocardiograma "true"
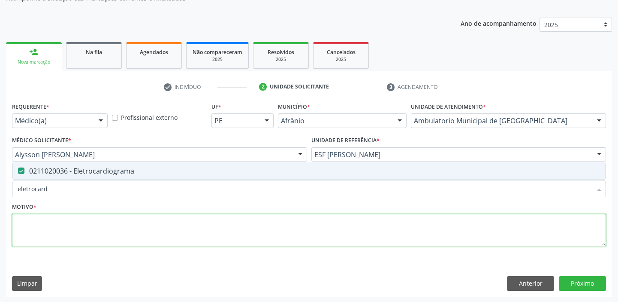
click at [42, 224] on textarea at bounding box center [309, 230] width 594 height 33
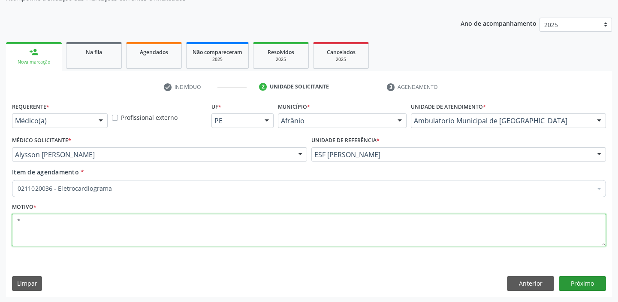
type textarea "*"
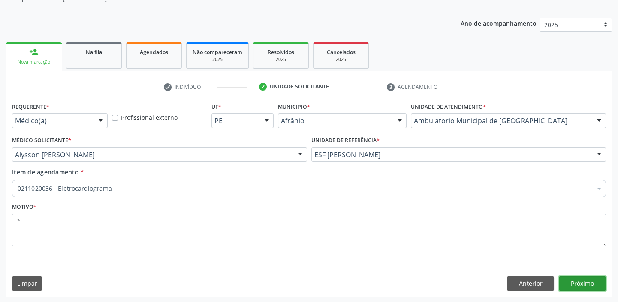
click at [577, 286] on button "Próximo" at bounding box center [582, 283] width 47 height 15
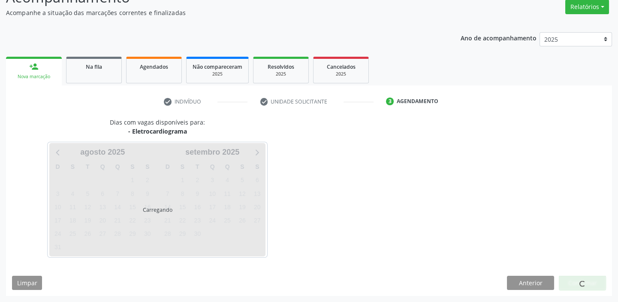
scroll to position [71, 0]
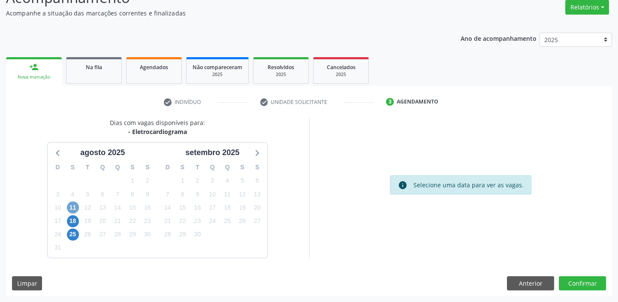
drag, startPoint x: 72, startPoint y: 206, endPoint x: 75, endPoint y: 227, distance: 21.2
click at [75, 227] on div "D S T Q Q S S 27 28 29 30 31 1 2 3 4 5 6 7 8 9 10 11 12 13 14 15 16 17 18 19 20…" at bounding box center [103, 207] width 110 height 99
click at [75, 223] on span "18" at bounding box center [73, 221] width 12 height 12
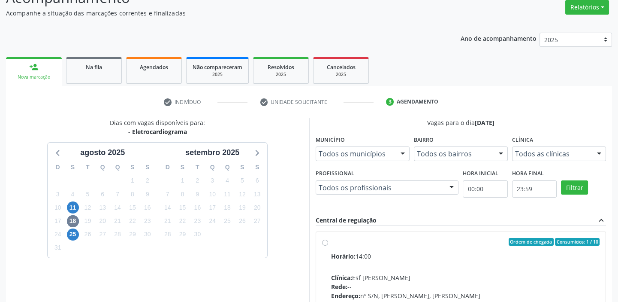
click at [471, 282] on div "Rede: --" at bounding box center [465, 286] width 269 height 9
click at [328, 245] on input "Ordem de chegada Consumidos: 1 / 10 Horário: 14:00 Clínica: Esf Isabel Gomes Re…" at bounding box center [325, 242] width 6 height 8
radio input "true"
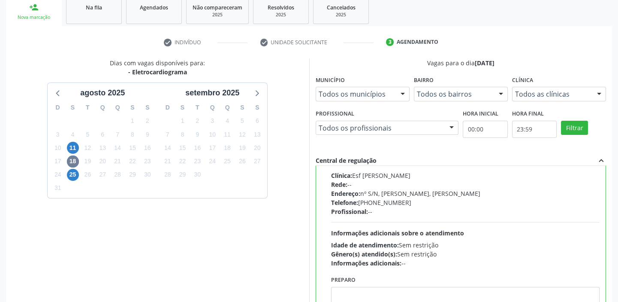
scroll to position [210, 0]
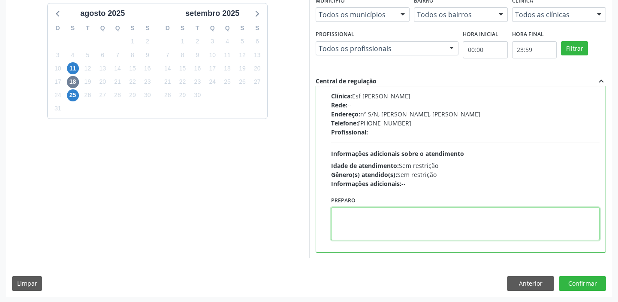
click at [368, 232] on textarea at bounding box center [465, 223] width 269 height 33
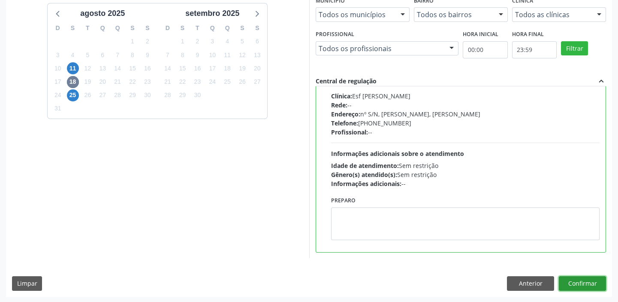
click at [588, 281] on button "Confirmar" at bounding box center [582, 283] width 47 height 15
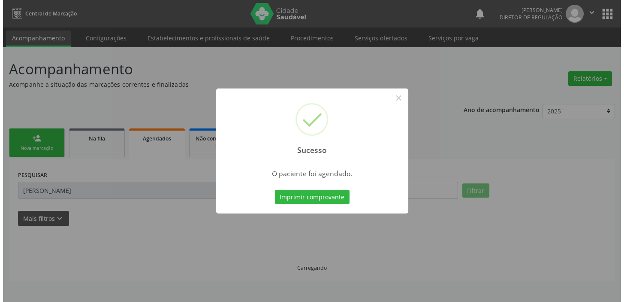
scroll to position [0, 0]
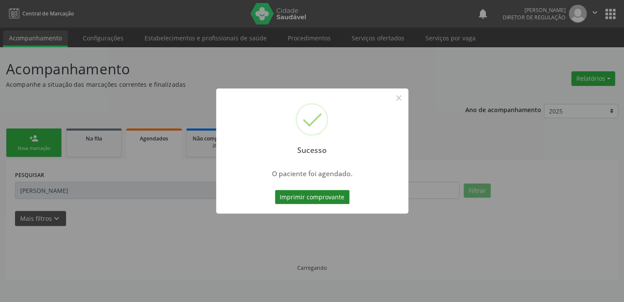
click at [316, 195] on button "Imprimir comprovante" at bounding box center [312, 197] width 75 height 15
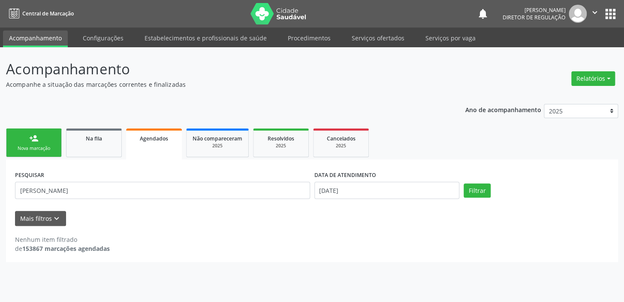
click at [53, 138] on link "person_add Nova marcação" at bounding box center [34, 142] width 56 height 29
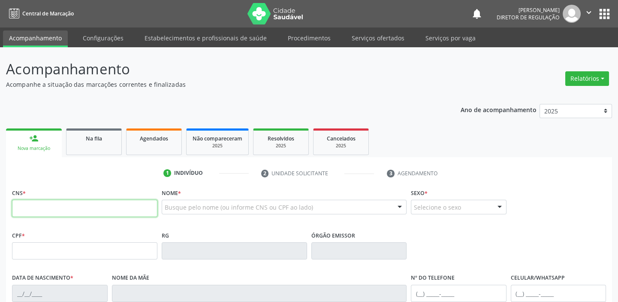
click at [67, 208] on input "text" at bounding box center [84, 208] width 145 height 17
type input "706 2065 2115 9765"
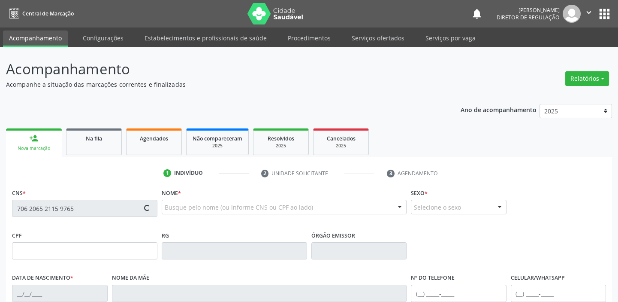
type input "040.347.094-30"
type input "02/10/1981"
type input "Alvina Balbina Sousa"
type input "(87) 98808-6102"
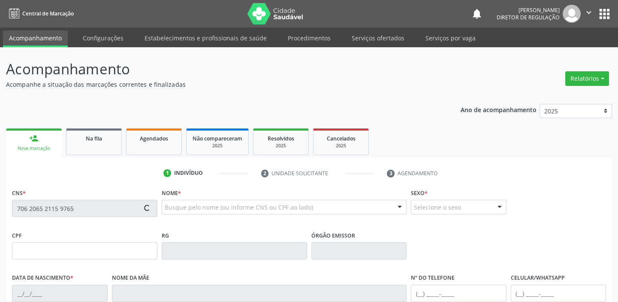
type input "80"
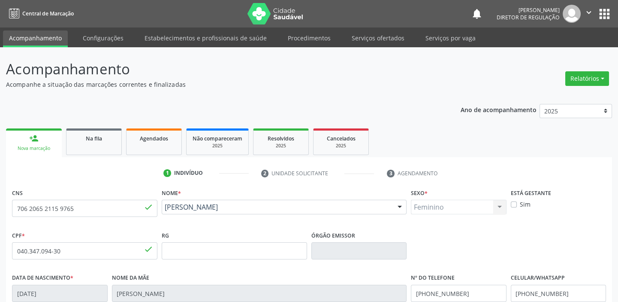
scroll to position [163, 0]
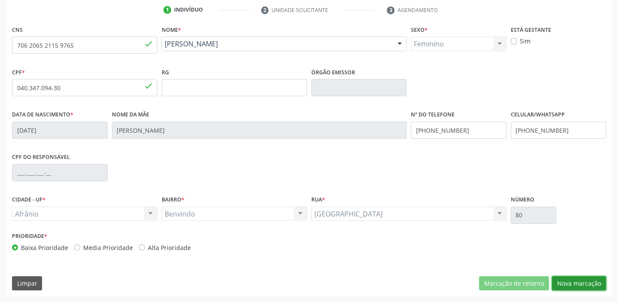
click at [566, 284] on button "Nova marcação" at bounding box center [579, 283] width 54 height 15
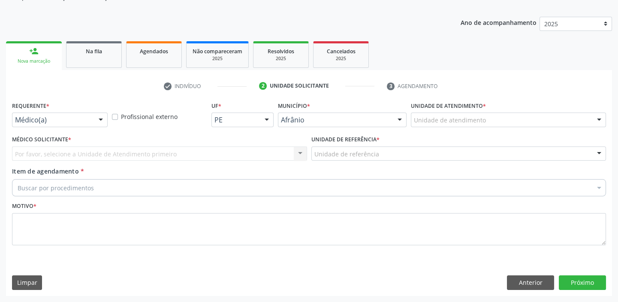
scroll to position [86, 0]
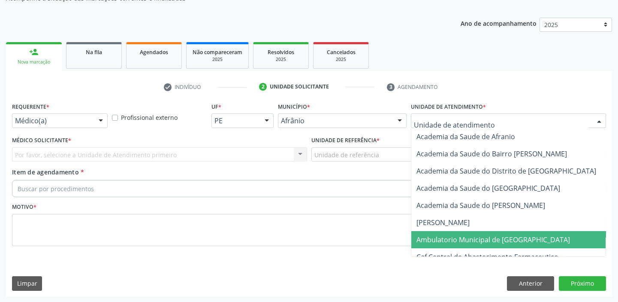
click at [445, 243] on span "Ambulatorio Municipal de [GEOGRAPHIC_DATA]" at bounding box center [515, 239] width 209 height 17
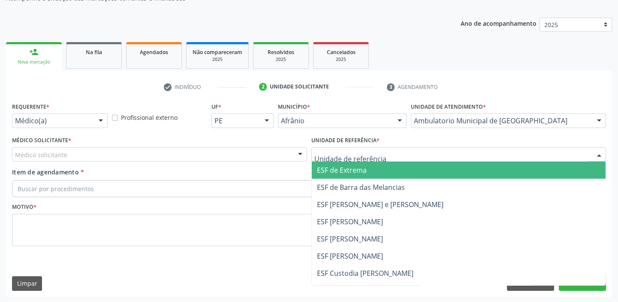
drag, startPoint x: 334, startPoint y: 157, endPoint x: 351, endPoint y: 205, distance: 50.2
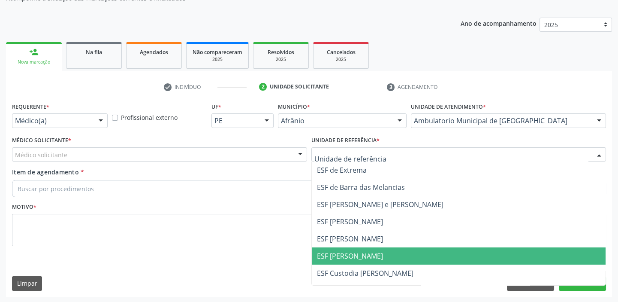
click at [356, 249] on span "ESF [PERSON_NAME]" at bounding box center [459, 255] width 294 height 17
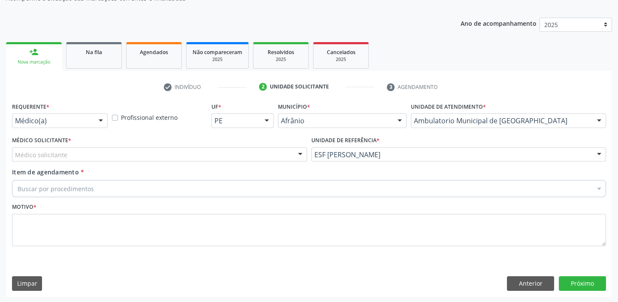
click at [67, 157] on div "Médico solicitante" at bounding box center [159, 154] width 295 height 15
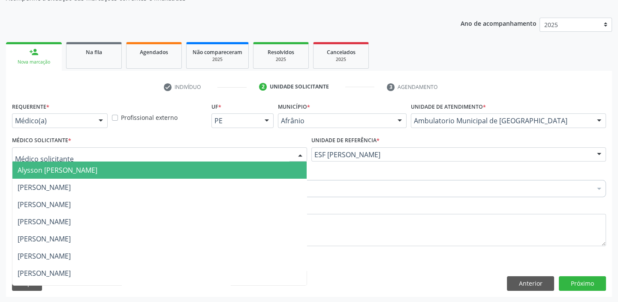
click at [63, 168] on span "Alysson [PERSON_NAME]" at bounding box center [58, 169] width 80 height 9
click at [53, 182] on span "[PERSON_NAME]" at bounding box center [44, 186] width 53 height 9
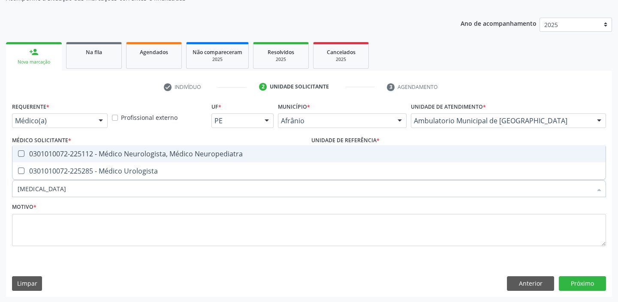
type input "urologista"
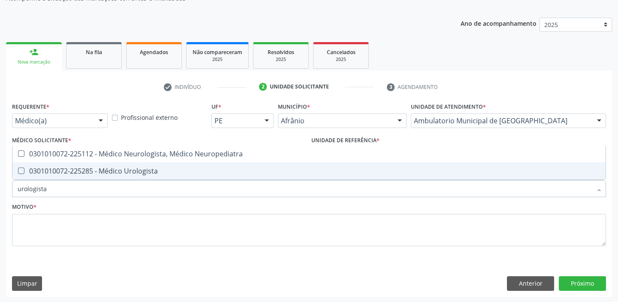
click at [58, 175] on span "0301010072-225285 - Médico Urologista" at bounding box center [308, 170] width 593 height 17
checkbox Urologista "true"
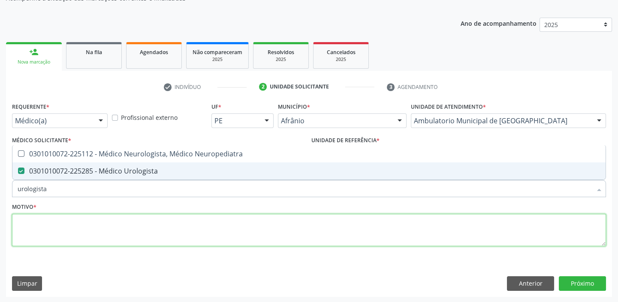
click at [52, 232] on textarea at bounding box center [309, 230] width 594 height 33
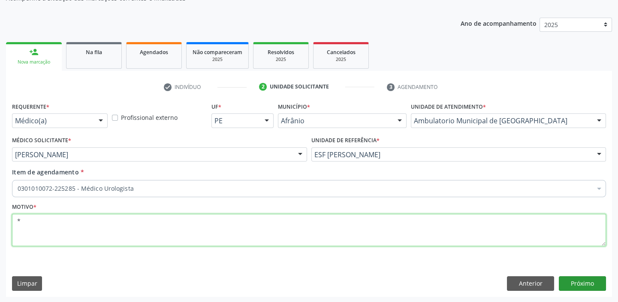
type textarea "*"
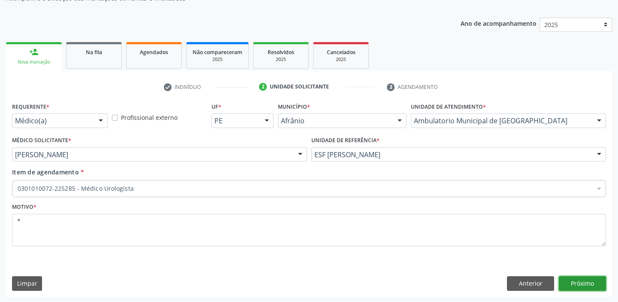
click at [571, 281] on button "Próximo" at bounding box center [582, 283] width 47 height 15
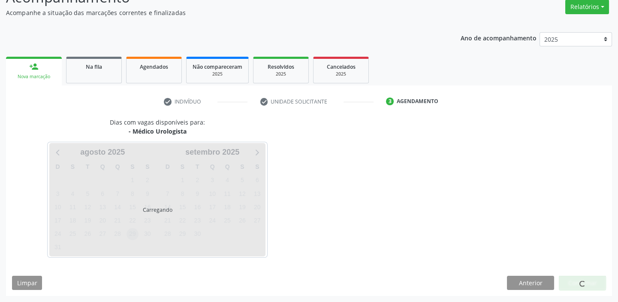
scroll to position [71, 0]
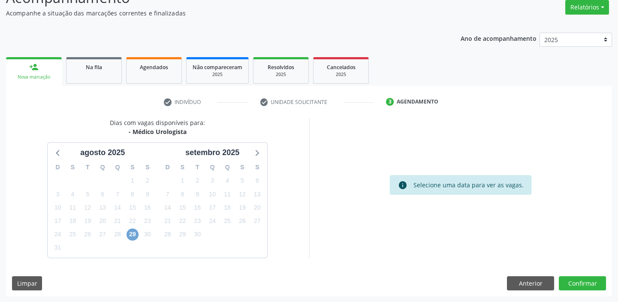
click at [130, 234] on span "29" at bounding box center [133, 234] width 12 height 12
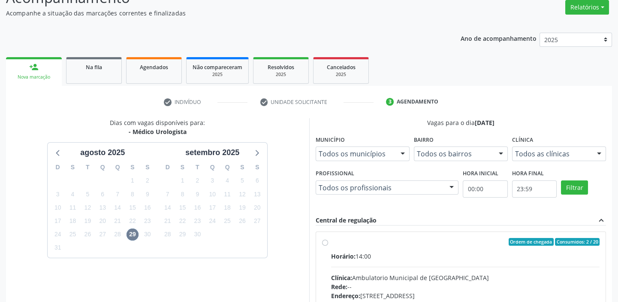
click at [399, 277] on div "Clínica: Ambulatorio Municipal de Saude" at bounding box center [465, 277] width 269 height 9
click at [328, 245] on input "Ordem de chegada Consumidos: 2 / 20 Horário: 14:00 Clínica: Ambulatorio Municip…" at bounding box center [325, 242] width 6 height 8
radio input "true"
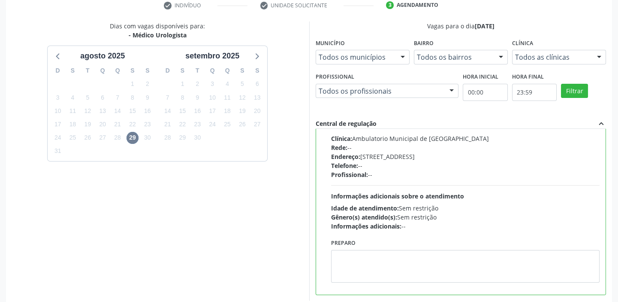
scroll to position [210, 0]
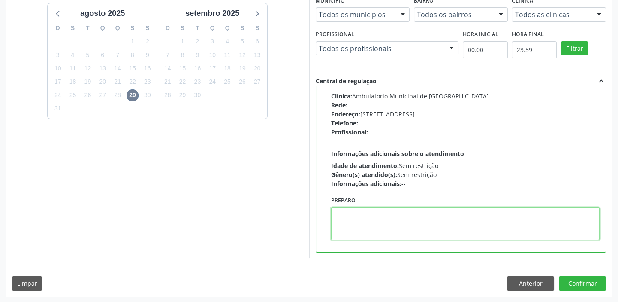
click at [387, 229] on textarea at bounding box center [465, 223] width 269 height 33
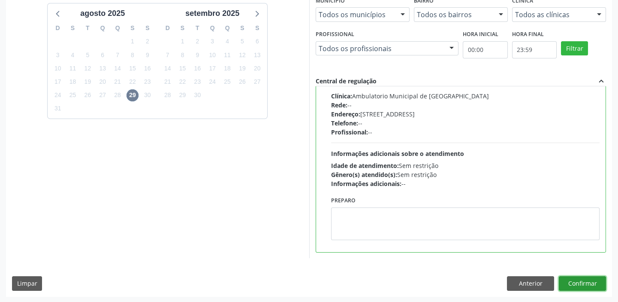
click at [571, 282] on button "Confirmar" at bounding box center [582, 283] width 47 height 15
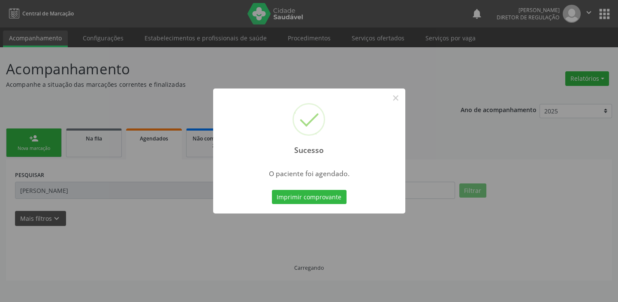
scroll to position [0, 0]
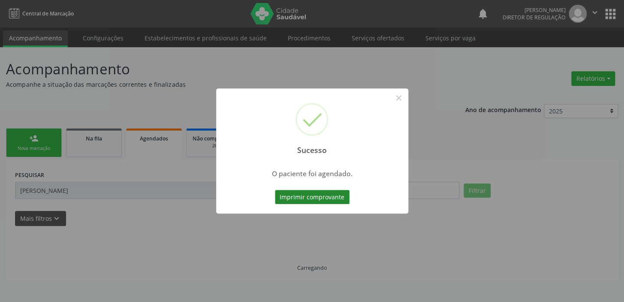
click at [319, 194] on button "Imprimir comprovante" at bounding box center [312, 197] width 75 height 15
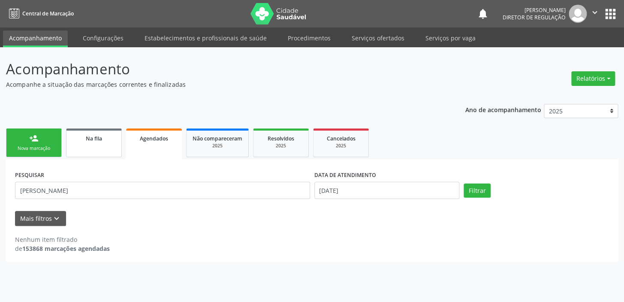
click at [98, 145] on link "Na fila" at bounding box center [94, 142] width 56 height 29
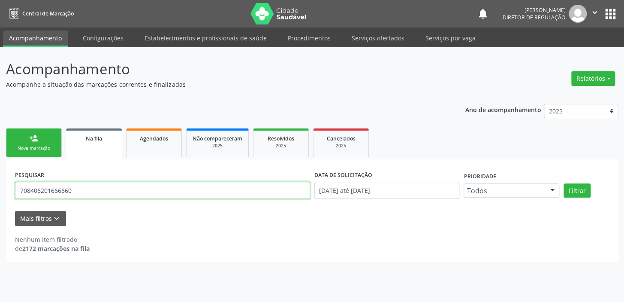
drag, startPoint x: 92, startPoint y: 187, endPoint x: 96, endPoint y: 181, distance: 7.3
click at [93, 187] on input "708406201666660" at bounding box center [162, 189] width 295 height 17
type input "7"
type input "709003877983519"
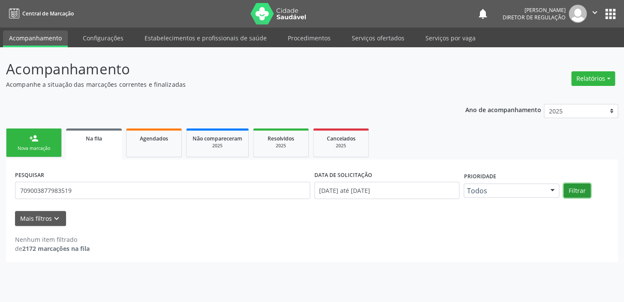
click at [576, 193] on button "Filtrar" at bounding box center [577, 190] width 27 height 15
click at [579, 193] on button "Filtrar" at bounding box center [577, 190] width 27 height 15
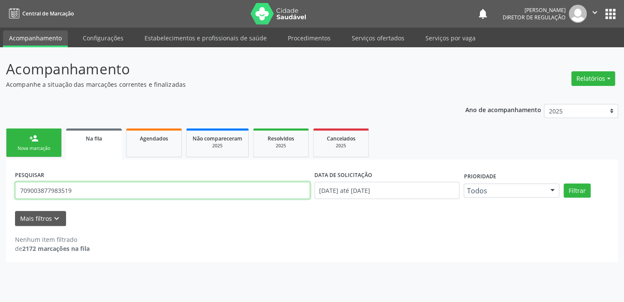
drag, startPoint x: 74, startPoint y: 193, endPoint x: 7, endPoint y: 196, distance: 67.4
click at [7, 196] on div "PESQUISAR 709003877983519 DATA DE SOLICITAÇÃO 01/01/2018 até 13/08/2025 Priorid…" at bounding box center [312, 210] width 612 height 102
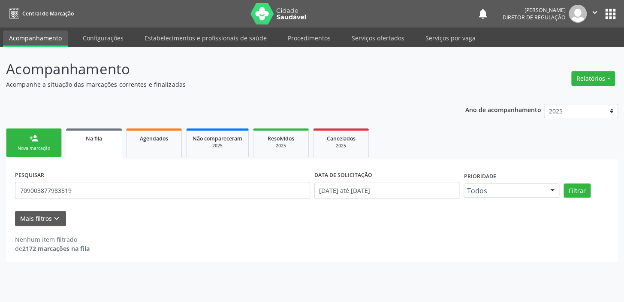
click at [28, 136] on link "person_add Nova marcação" at bounding box center [34, 142] width 56 height 29
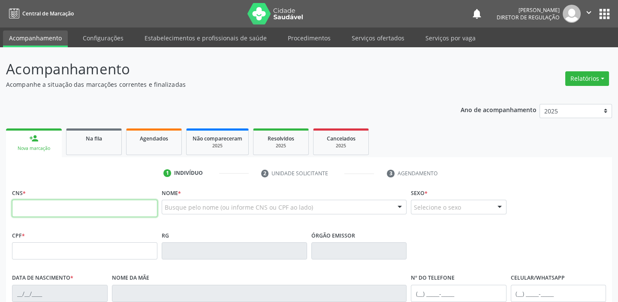
click at [87, 208] on input "text" at bounding box center [84, 208] width 145 height 17
paste input "709 0038 7798 3519"
type input "709 0038 7798 3519"
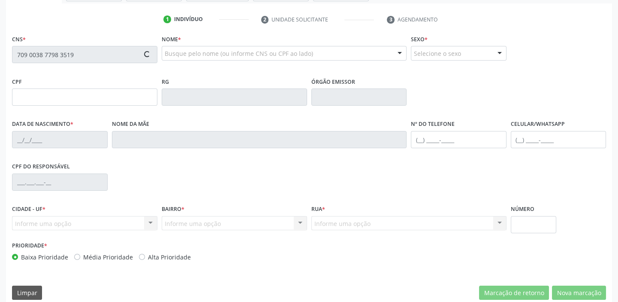
scroll to position [156, 0]
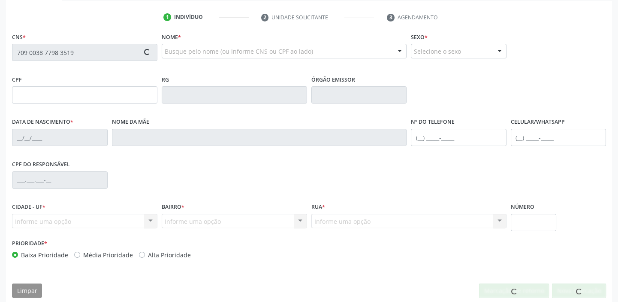
type input "12/04/1979"
type input "Vitalina Rodrigues Bezerra"
type input "(87) 98828-9495"
type input "S/N"
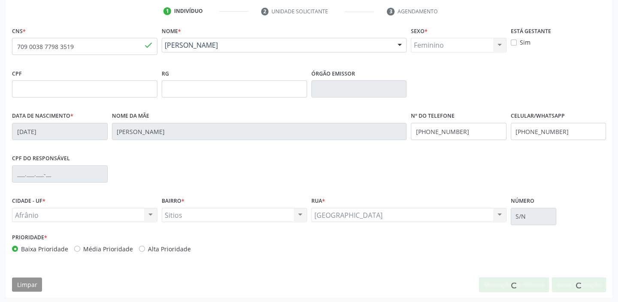
scroll to position [163, 0]
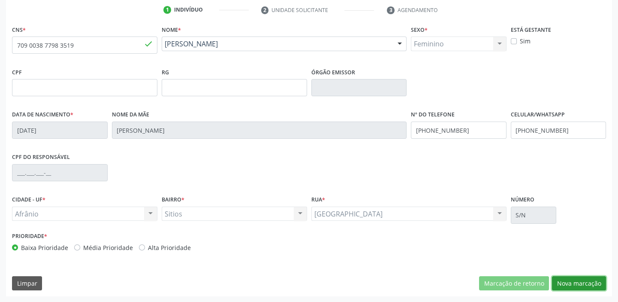
click at [577, 284] on button "Nova marcação" at bounding box center [579, 283] width 54 height 15
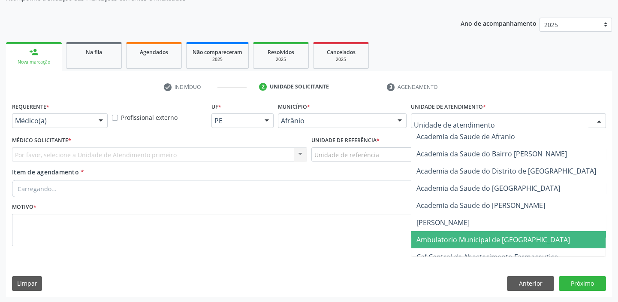
click at [435, 236] on span "Ambulatorio Municipal de [GEOGRAPHIC_DATA]" at bounding box center [494, 239] width 154 height 9
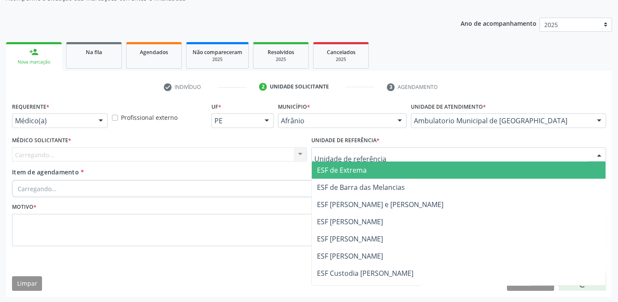
drag, startPoint x: 337, startPoint y: 151, endPoint x: 352, endPoint y: 199, distance: 50.2
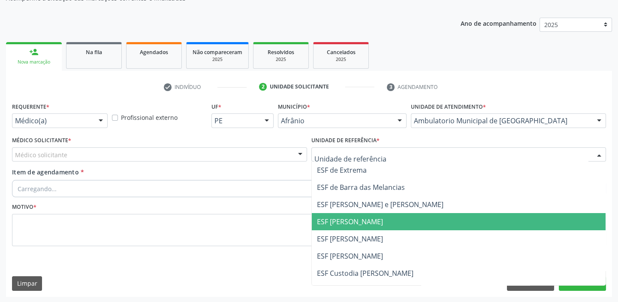
click at [346, 256] on span "ESF [PERSON_NAME]" at bounding box center [350, 255] width 66 height 9
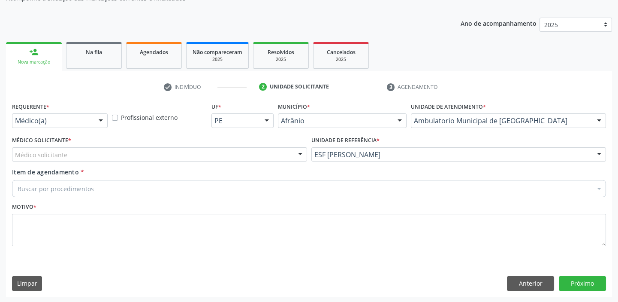
click at [71, 155] on div "Médico solicitante" at bounding box center [159, 154] width 295 height 15
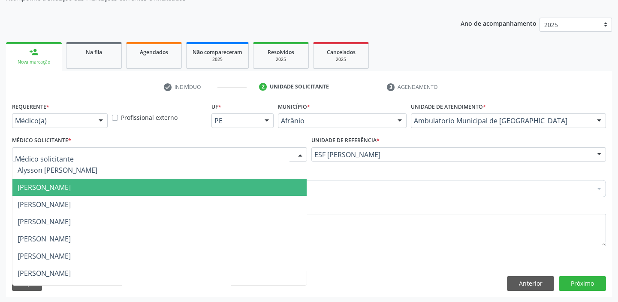
click at [53, 189] on span "[PERSON_NAME]" at bounding box center [44, 186] width 53 height 9
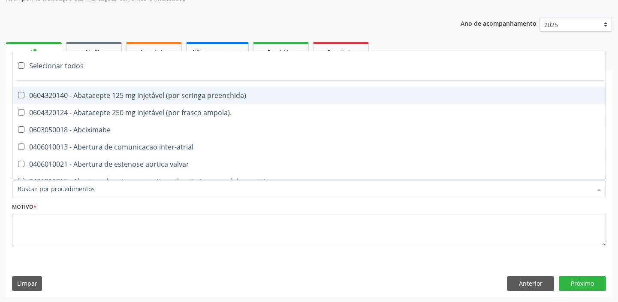
paste input "709003877983519"
type input "709003877983519"
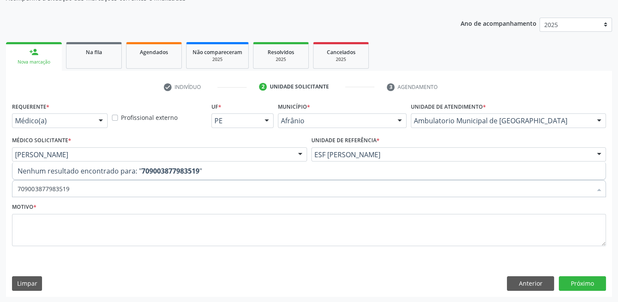
drag, startPoint x: 30, startPoint y: 187, endPoint x: 0, endPoint y: 193, distance: 30.6
click at [0, 193] on div "Acompanhamento Acompanhe a situação das marcações correntes e finalizadas Relat…" at bounding box center [309, 132] width 618 height 342
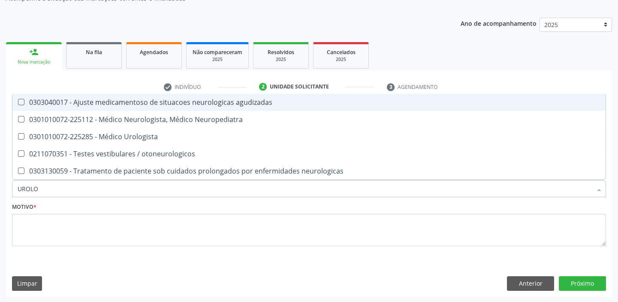
type input "UROLOG"
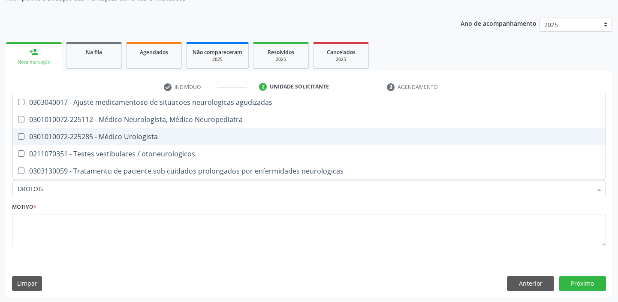
click at [68, 135] on div "0301010072-225285 - Médico Urologista" at bounding box center [309, 136] width 583 height 7
checkbox Urologista "true"
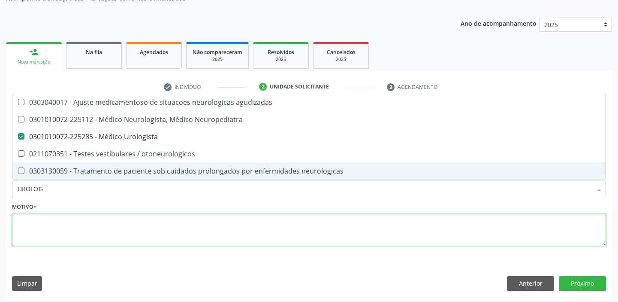
click at [62, 221] on textarea at bounding box center [309, 230] width 594 height 33
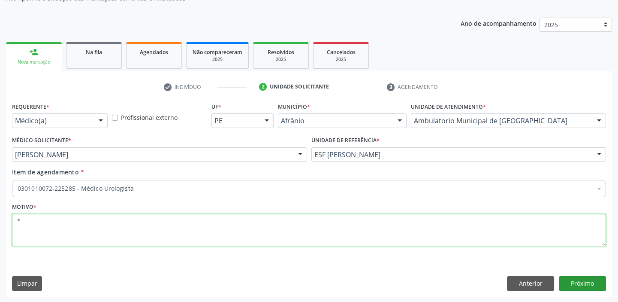
type textarea "*"
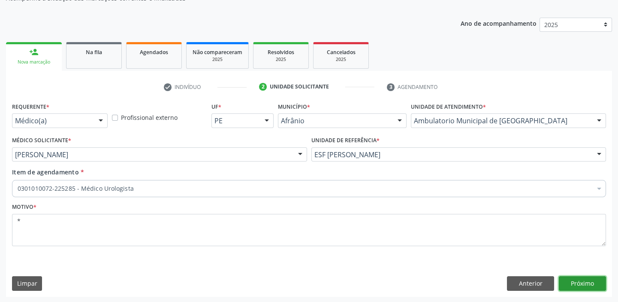
click at [586, 278] on button "Próximo" at bounding box center [582, 283] width 47 height 15
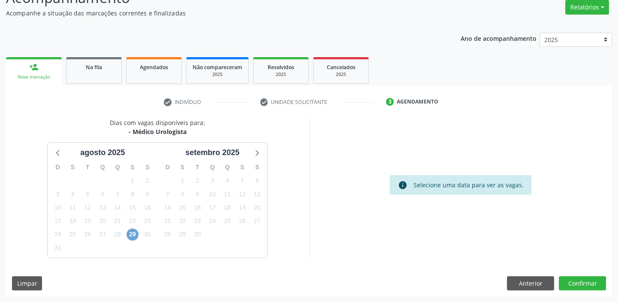
click at [131, 232] on span "29" at bounding box center [133, 234] width 12 height 12
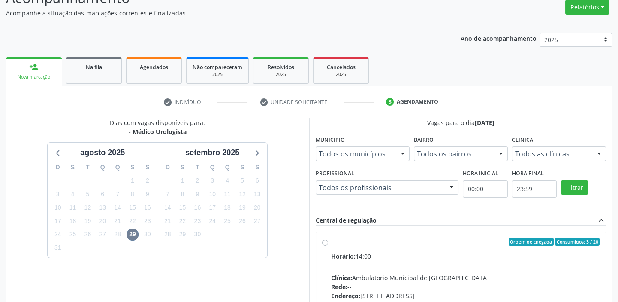
click at [417, 245] on label "Ordem de chegada Consumidos: 3 / 20 Horário: 14:00 Clínica: Ambulatorio Municip…" at bounding box center [465, 304] width 269 height 132
click at [328, 245] on input "Ordem de chegada Consumidos: 3 / 20 Horário: 14:00 Clínica: Ambulatorio Municip…" at bounding box center [325, 242] width 6 height 8
radio input "true"
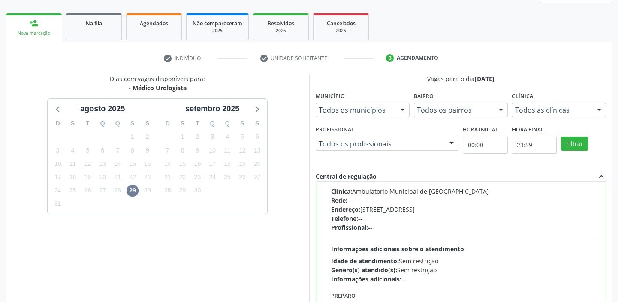
scroll to position [188, 0]
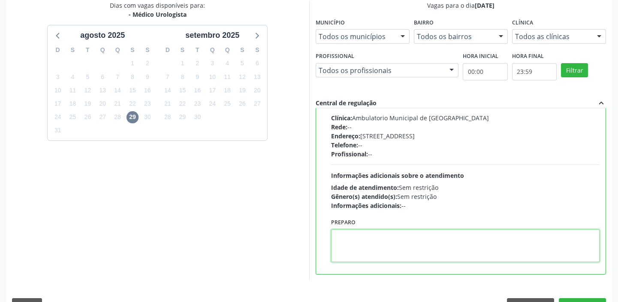
click at [407, 241] on textarea at bounding box center [465, 245] width 269 height 33
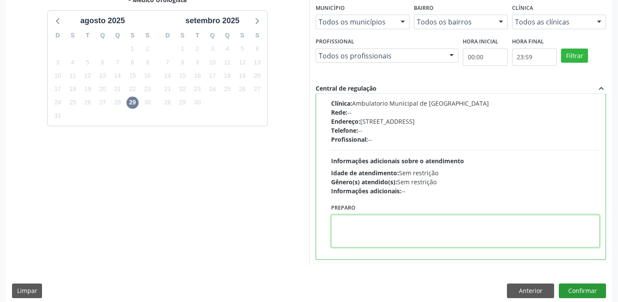
scroll to position [210, 0]
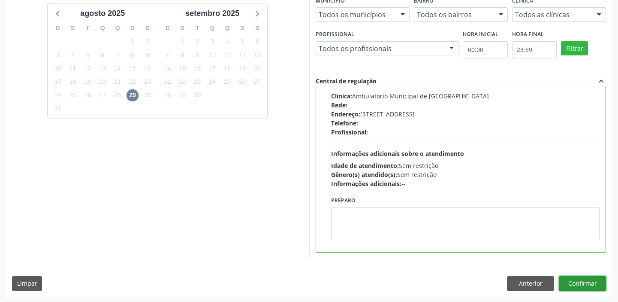
click at [576, 282] on button "Confirmar" at bounding box center [582, 283] width 47 height 15
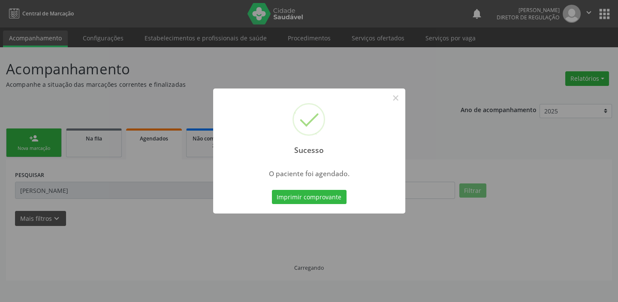
scroll to position [0, 0]
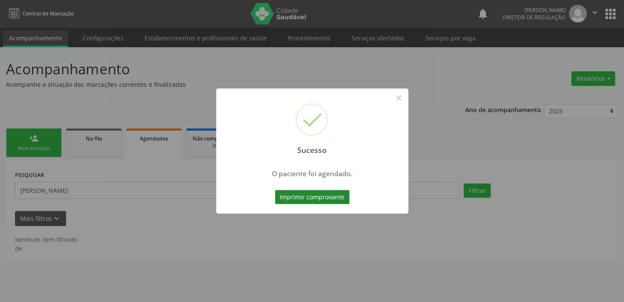
click at [322, 200] on button "Imprimir comprovante" at bounding box center [312, 197] width 75 height 15
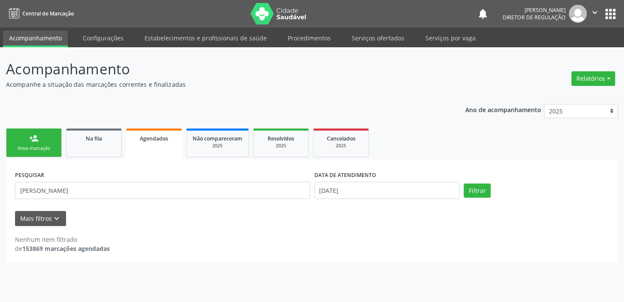
click at [36, 140] on div "person_add" at bounding box center [33, 137] width 9 height 9
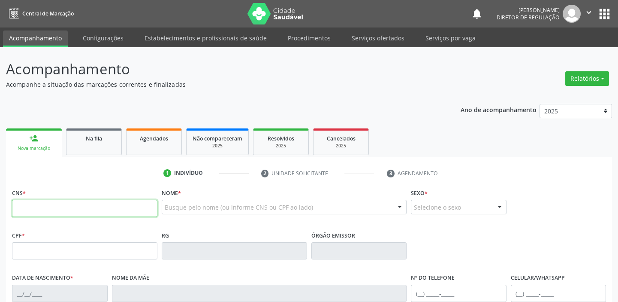
click at [60, 201] on input "text" at bounding box center [84, 208] width 145 height 17
type input "707 4070 5129 0175"
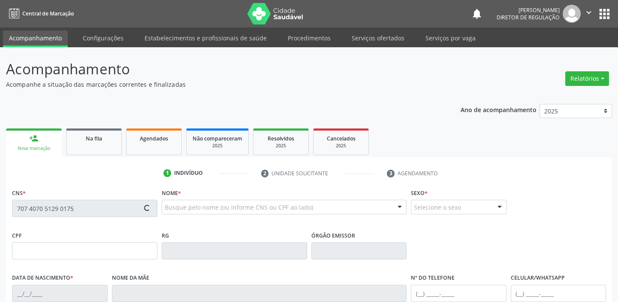
type input "23/02/1994"
type input "Edite Tereza Rodrigues"
type input "(87) 8832-5402"
type input "S/N"
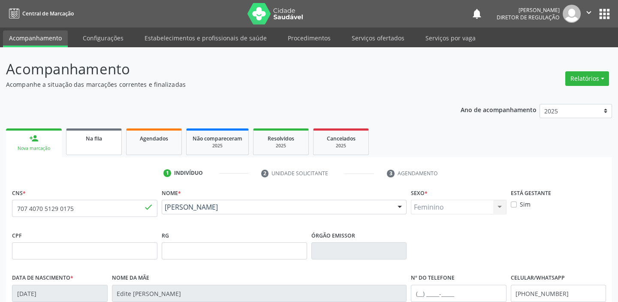
click at [97, 148] on link "Na fila" at bounding box center [94, 141] width 56 height 27
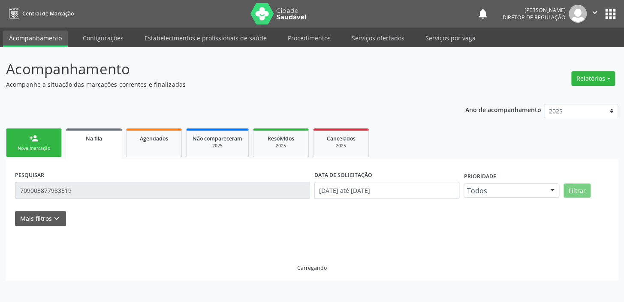
drag, startPoint x: 97, startPoint y: 148, endPoint x: 66, endPoint y: 194, distance: 55.6
click at [48, 207] on form "PESQUISAR 709003877983519 DATA DE SOLICITAÇÃO 01/01/2018 até 13/08/2025 Priorid…" at bounding box center [312, 196] width 594 height 57
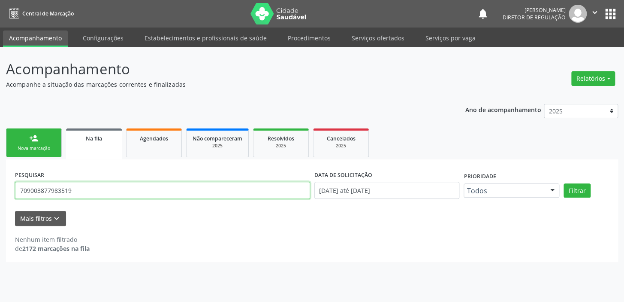
click at [75, 190] on input "709003877983519" at bounding box center [162, 189] width 295 height 17
type input "7"
type input "707407051290175"
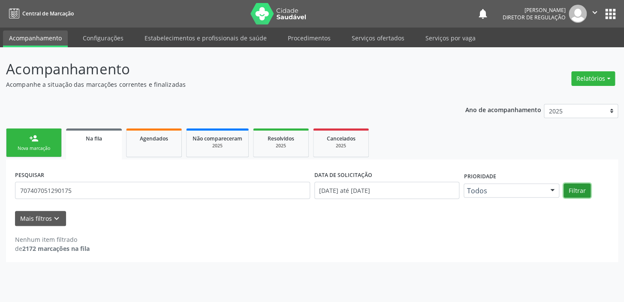
click at [579, 188] on button "Filtrar" at bounding box center [577, 190] width 27 height 15
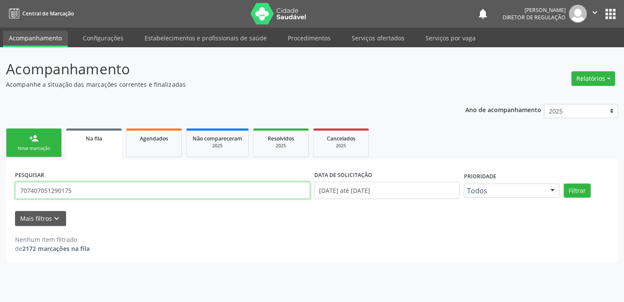
drag, startPoint x: 75, startPoint y: 189, endPoint x: 6, endPoint y: 189, distance: 68.6
click at [6, 189] on div "PESQUISAR 707407051290175 DATA DE SOLICITAÇÃO 01/01/2018 até 13/08/2025 Priorid…" at bounding box center [312, 210] width 612 height 102
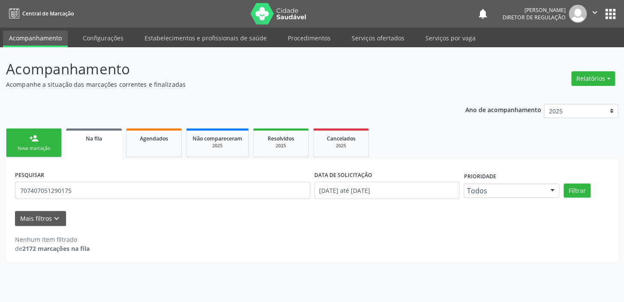
click at [40, 148] on div "Nova marcação" at bounding box center [33, 148] width 43 height 6
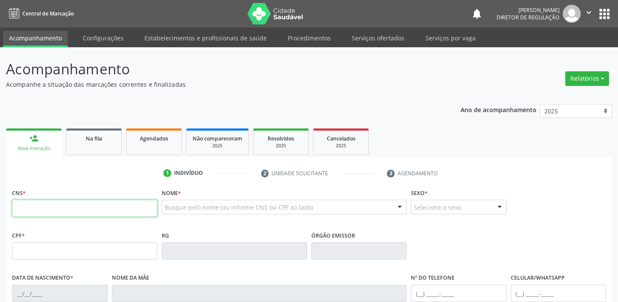
click at [79, 209] on input "text" at bounding box center [84, 208] width 145 height 17
paste input "707 4070 5129 0175"
type input "707 4070 5129 0175"
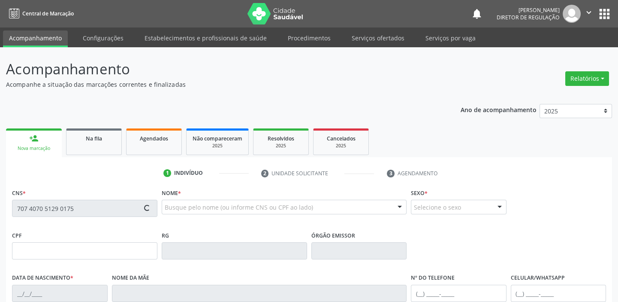
type input "23/02/1994"
type input "Edite Tereza Rodrigues"
type input "(87) 8832-5402"
type input "S/N"
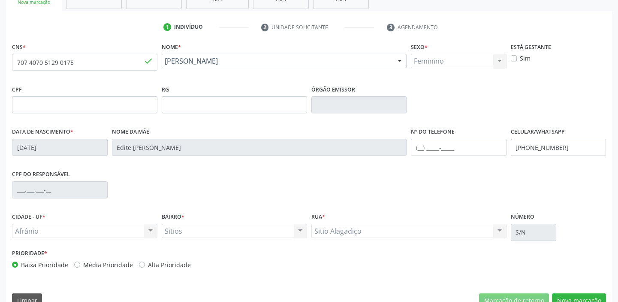
scroll to position [163, 0]
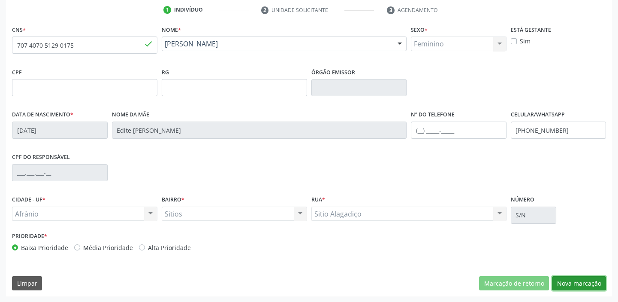
click at [575, 278] on button "Nova marcação" at bounding box center [579, 283] width 54 height 15
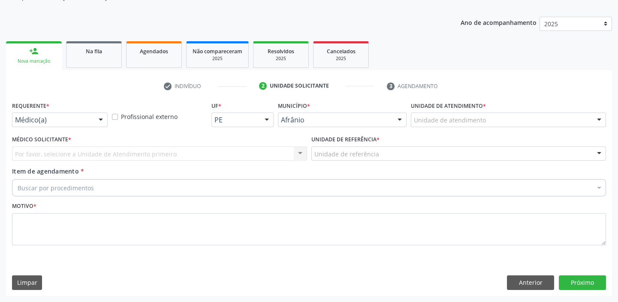
scroll to position [86, 0]
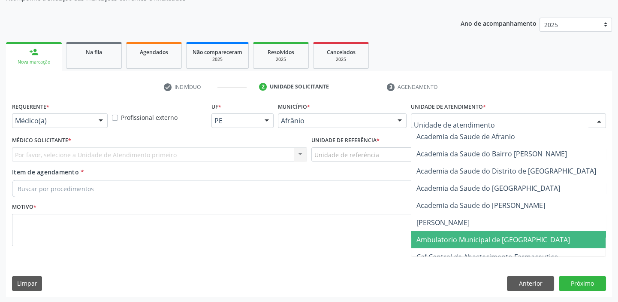
click at [449, 238] on span "Ambulatorio Municipal de [GEOGRAPHIC_DATA]" at bounding box center [494, 239] width 154 height 9
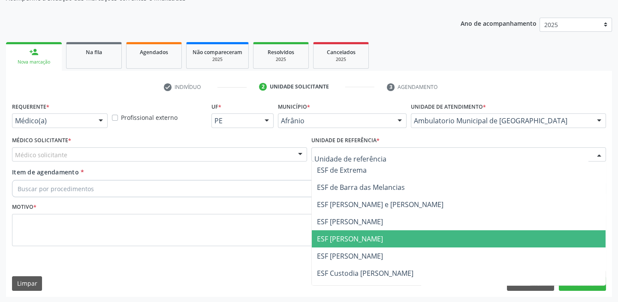
click at [340, 236] on span "ESF [PERSON_NAME]" at bounding box center [350, 238] width 66 height 9
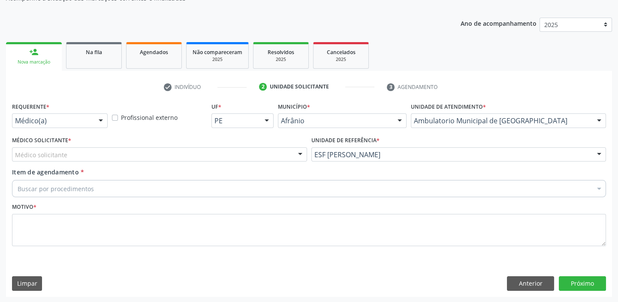
drag, startPoint x: 42, startPoint y: 150, endPoint x: 43, endPoint y: 164, distance: 14.2
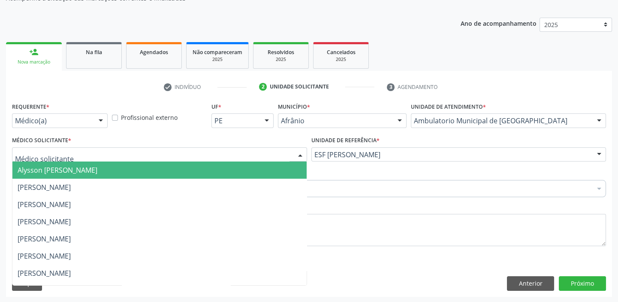
click at [43, 171] on span "Alysson [PERSON_NAME]" at bounding box center [58, 169] width 80 height 9
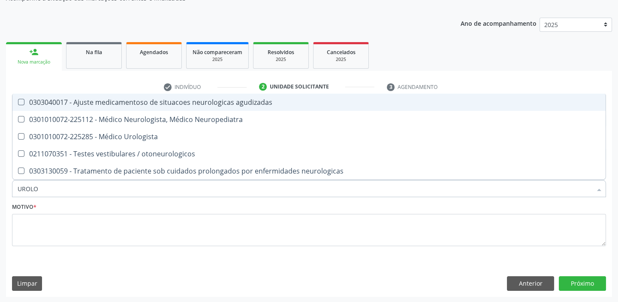
type input "UROLOG"
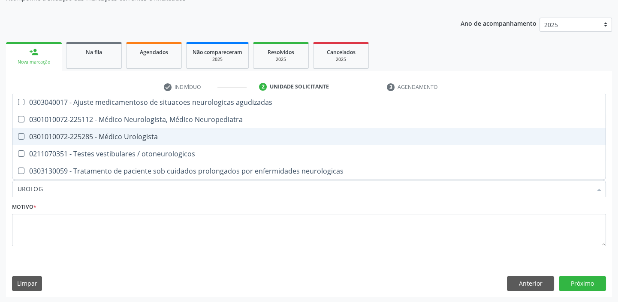
click at [81, 134] on div "0301010072-225285 - Médico Urologista" at bounding box center [309, 136] width 583 height 7
checkbox Urologista "true"
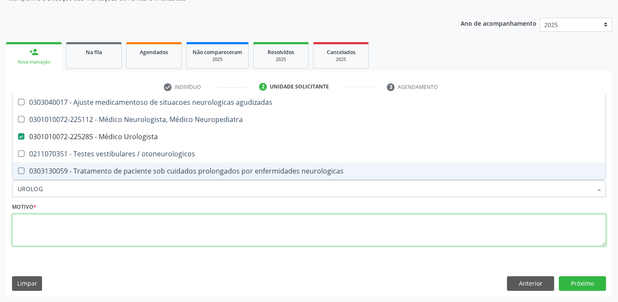
click at [41, 214] on textarea at bounding box center [309, 230] width 594 height 33
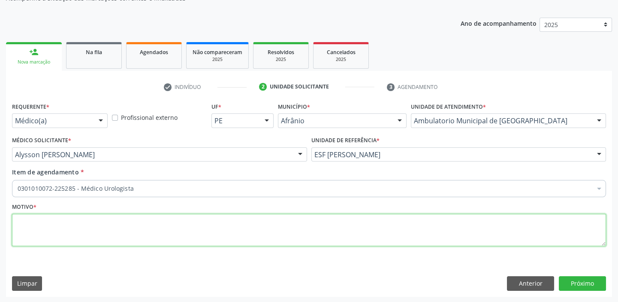
type textarea "*"
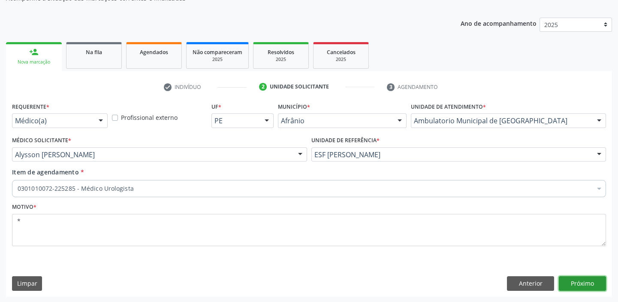
click at [575, 278] on button "Próximo" at bounding box center [582, 283] width 47 height 15
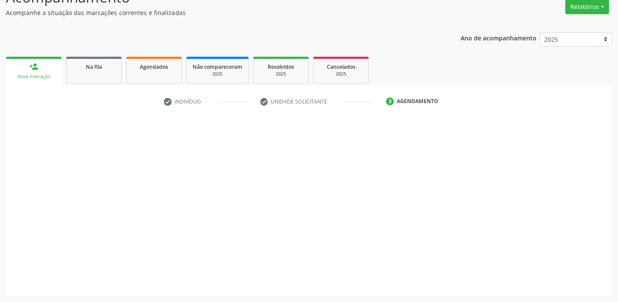
scroll to position [71, 0]
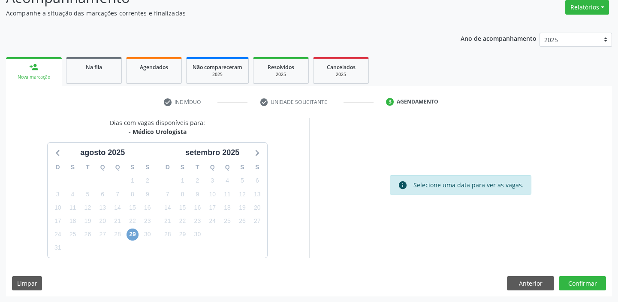
click at [131, 230] on span "29" at bounding box center [133, 234] width 12 height 12
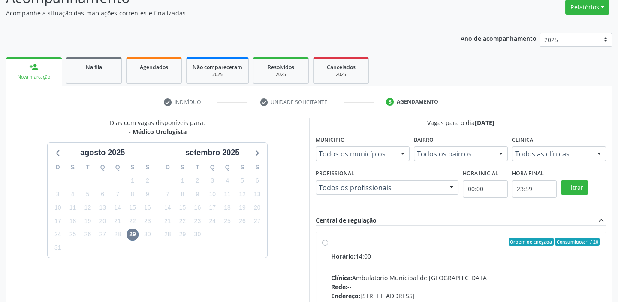
click at [443, 275] on div "Clínica: Ambulatorio Municipal de Saude" at bounding box center [465, 277] width 269 height 9
click at [328, 245] on input "Ordem de chegada Consumidos: 4 / 20 Horário: 14:00 Clínica: Ambulatorio Municip…" at bounding box center [325, 242] width 6 height 8
radio input "true"
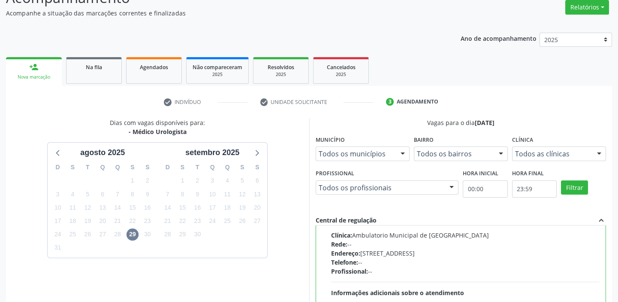
scroll to position [210, 0]
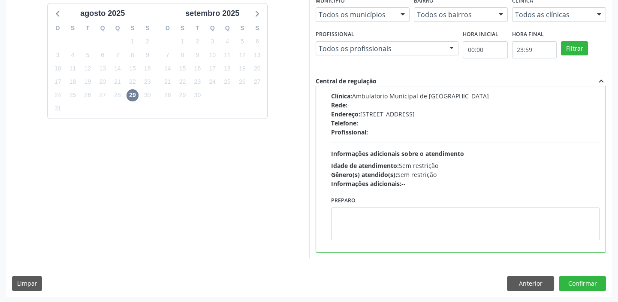
click at [353, 203] on label "Preparo" at bounding box center [343, 200] width 24 height 13
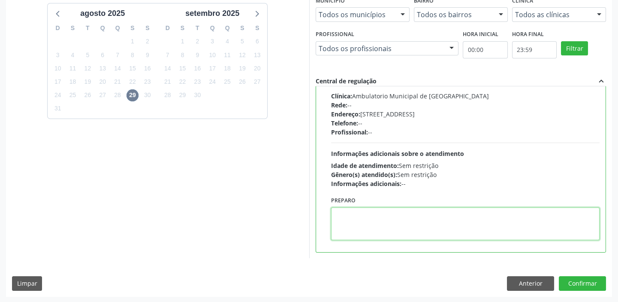
click at [400, 233] on textarea at bounding box center [465, 223] width 269 height 33
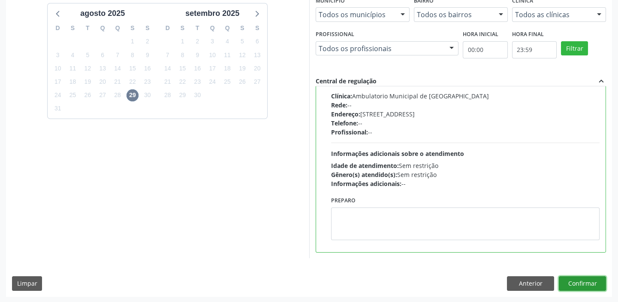
click at [566, 281] on button "Confirmar" at bounding box center [582, 283] width 47 height 15
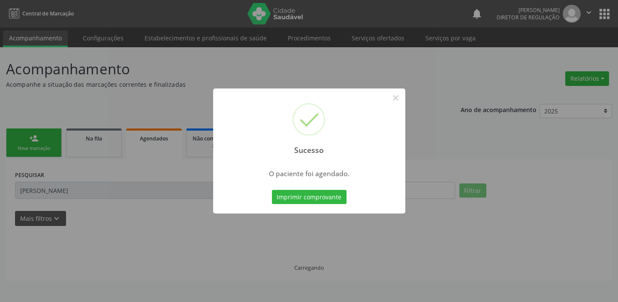
scroll to position [0, 0]
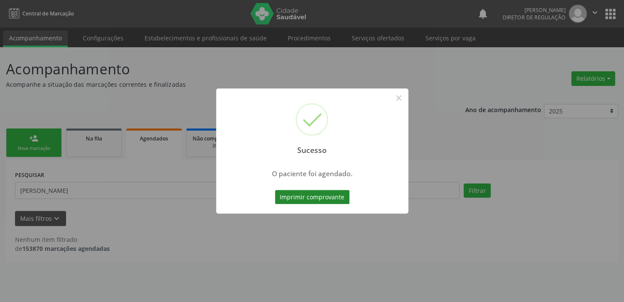
click at [318, 197] on button "Imprimir comprovante" at bounding box center [312, 197] width 75 height 15
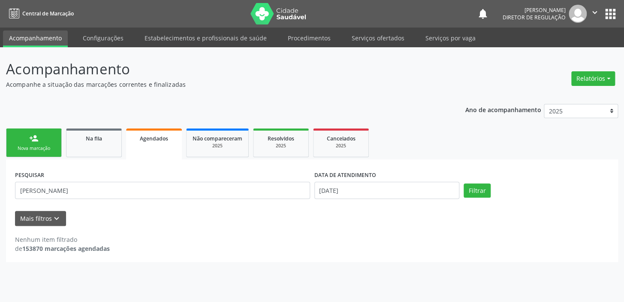
click at [36, 145] on div "Nova marcação" at bounding box center [33, 148] width 43 height 6
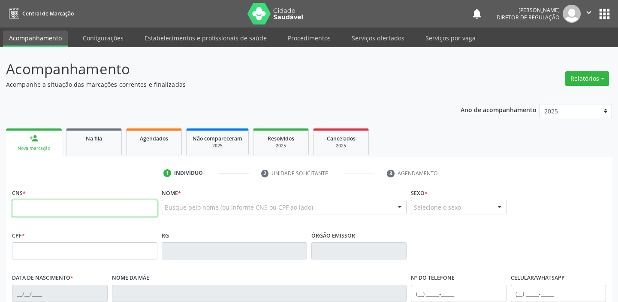
click at [56, 209] on input "text" at bounding box center [84, 208] width 145 height 17
click at [69, 210] on input "700 7099 8608 47" at bounding box center [84, 208] width 145 height 17
type input "700 7099 8608 4774"
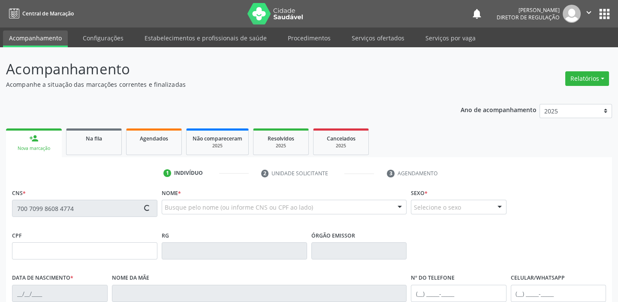
scroll to position [27, 0]
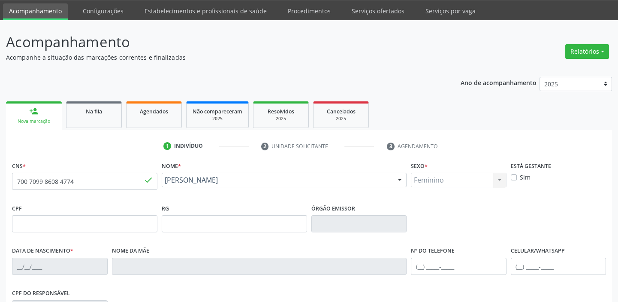
type input "02/11/1997"
type input "Maria Inzagela Nunes Sa Sikva"
type input "(89) 9474-2285"
type input "S/N"
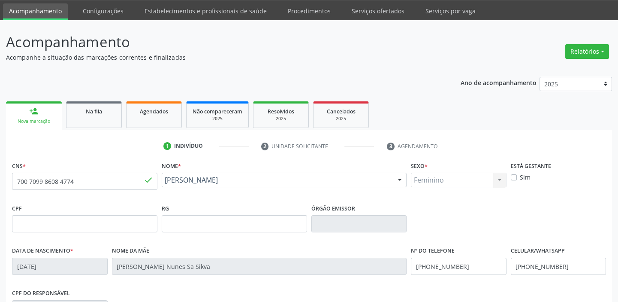
scroll to position [163, 0]
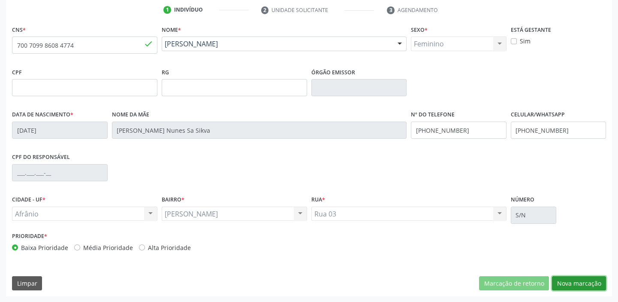
click at [570, 284] on button "Nova marcação" at bounding box center [579, 283] width 54 height 15
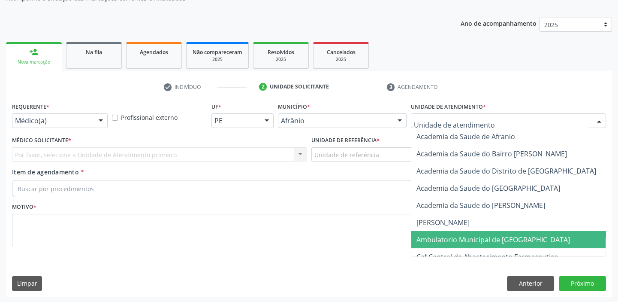
click at [434, 232] on span "Ambulatorio Municipal de [GEOGRAPHIC_DATA]" at bounding box center [515, 239] width 209 height 17
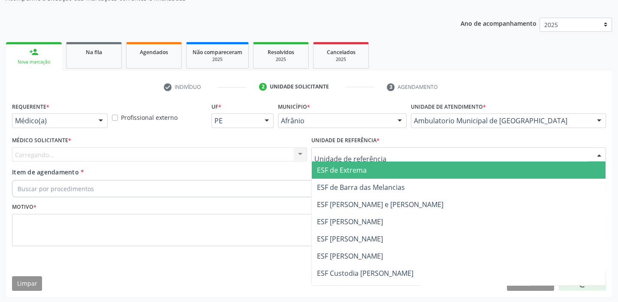
drag, startPoint x: 325, startPoint y: 154, endPoint x: 333, endPoint y: 205, distance: 50.7
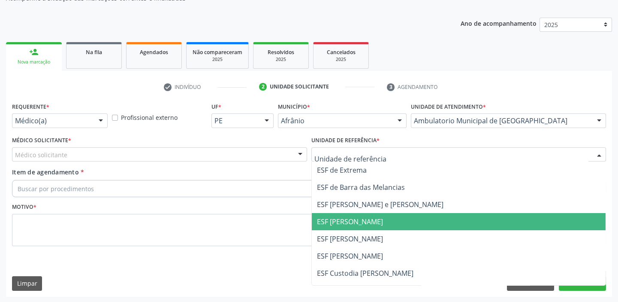
click at [333, 225] on span "ESF [PERSON_NAME]" at bounding box center [350, 221] width 66 height 9
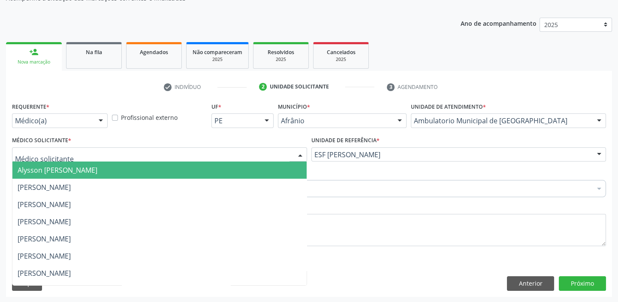
drag, startPoint x: 21, startPoint y: 153, endPoint x: 27, endPoint y: 171, distance: 19.0
click at [30, 172] on span "Alysson [PERSON_NAME]" at bounding box center [58, 169] width 80 height 9
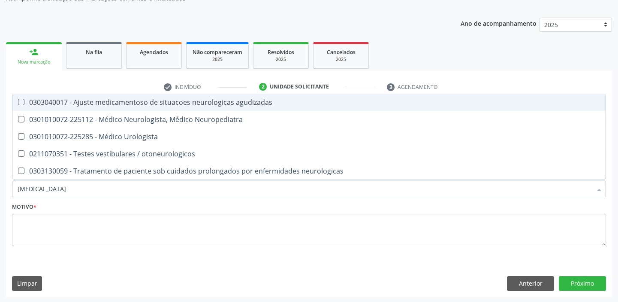
type input "UROLOGISTA"
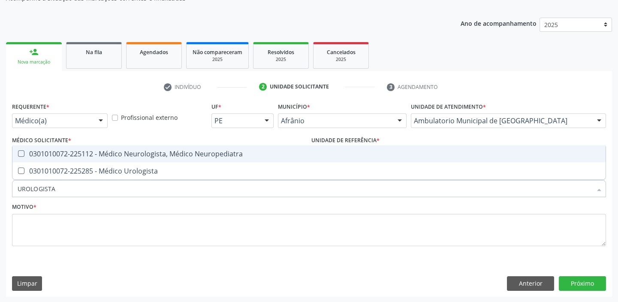
click at [50, 176] on span "0301010072-225285 - Médico Urologista" at bounding box center [308, 170] width 593 height 17
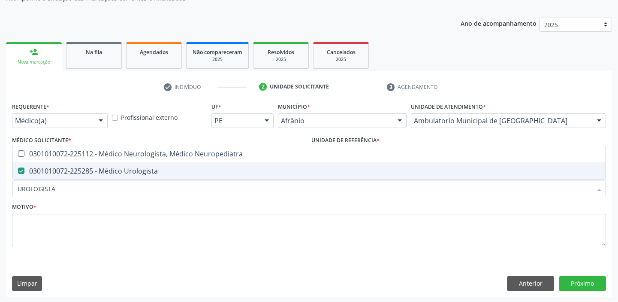
checkbox Urologista "true"
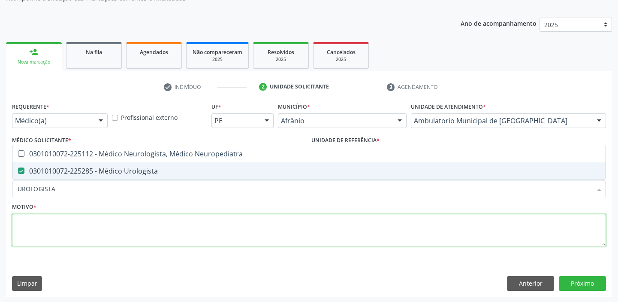
click at [50, 232] on textarea at bounding box center [309, 230] width 594 height 33
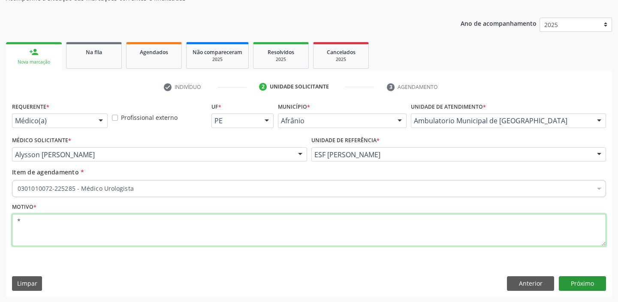
type textarea "*"
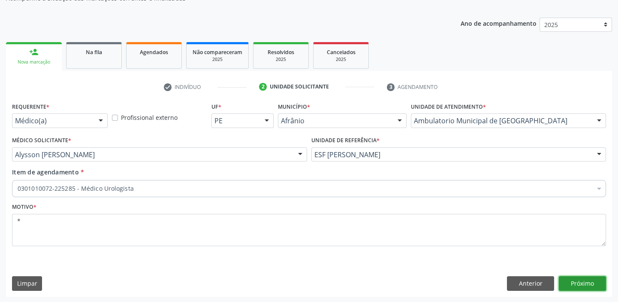
click at [579, 282] on button "Próximo" at bounding box center [582, 283] width 47 height 15
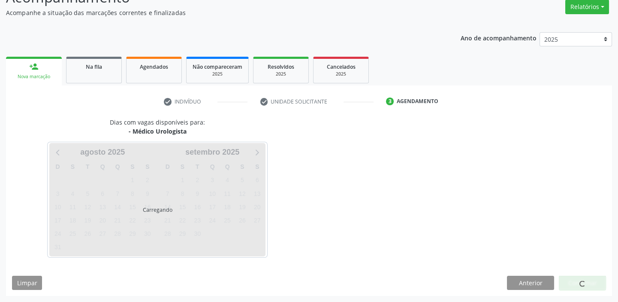
scroll to position [71, 0]
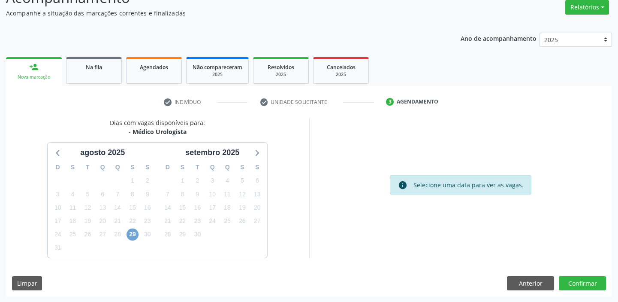
click at [133, 232] on span "29" at bounding box center [133, 234] width 12 height 12
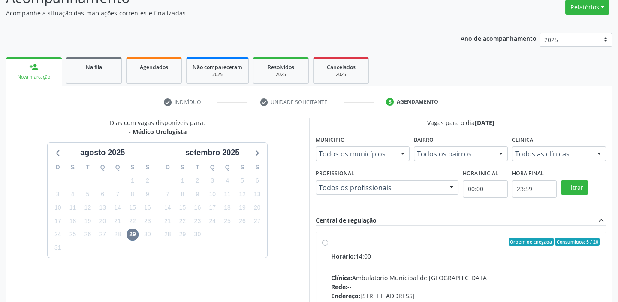
click at [453, 240] on div "Ordem de chegada Consumidos: 5 / 20" at bounding box center [465, 242] width 269 height 8
click at [328, 240] on input "Ordem de chegada Consumidos: 5 / 20 Horário: 14:00 Clínica: Ambulatorio Municip…" at bounding box center [325, 242] width 6 height 8
radio input "true"
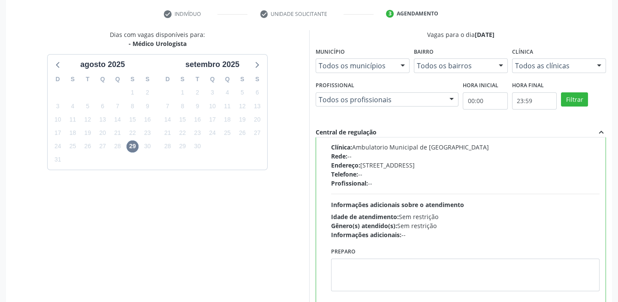
scroll to position [210, 0]
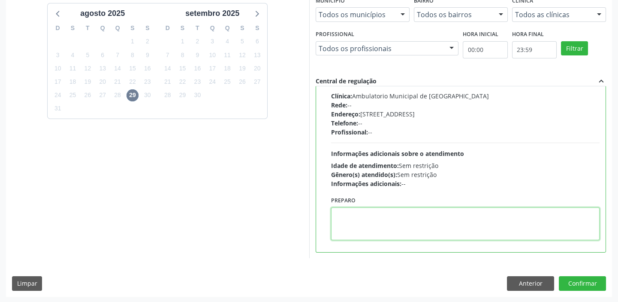
click at [417, 224] on textarea at bounding box center [465, 223] width 269 height 33
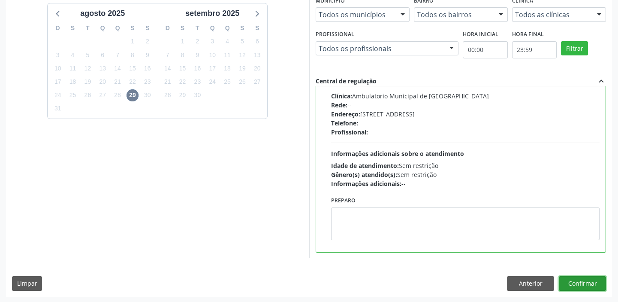
click at [568, 282] on button "Confirmar" at bounding box center [582, 283] width 47 height 15
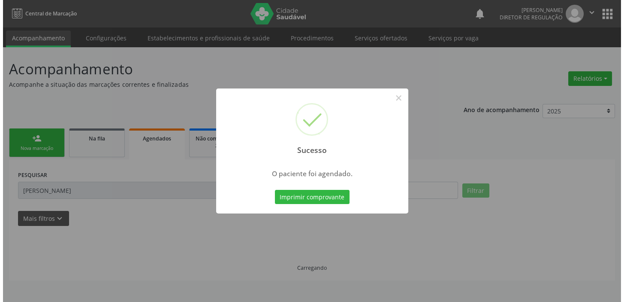
scroll to position [0, 0]
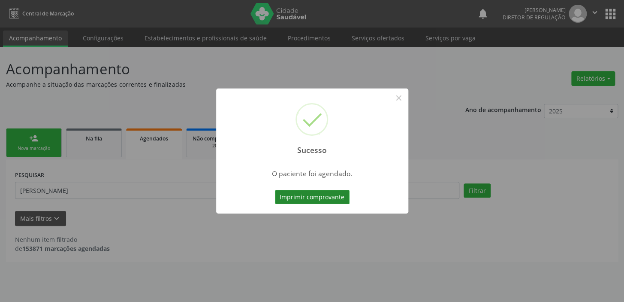
click at [301, 195] on button "Imprimir comprovante" at bounding box center [312, 197] width 75 height 15
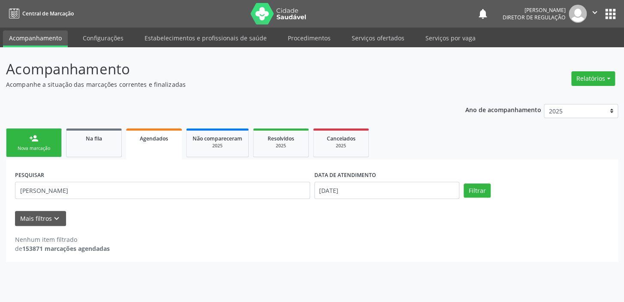
click at [33, 135] on div "person_add" at bounding box center [33, 137] width 9 height 9
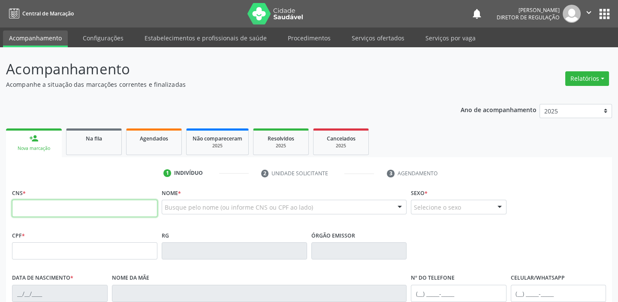
click at [64, 206] on input "text" at bounding box center [84, 208] width 145 height 17
type input "704 3085 3857 4196"
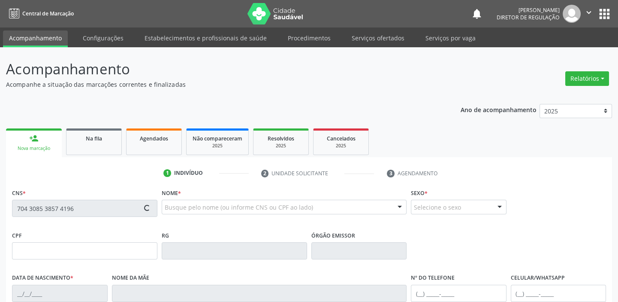
type input "054.920.604-30"
type input "28/06/1983"
type input "Vera Lúcia Albuquerque de Macedo"
type input "(87) 99653-7823"
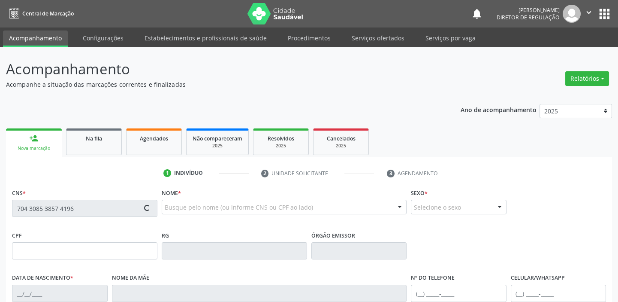
type input "946.114.324-91"
type input "108"
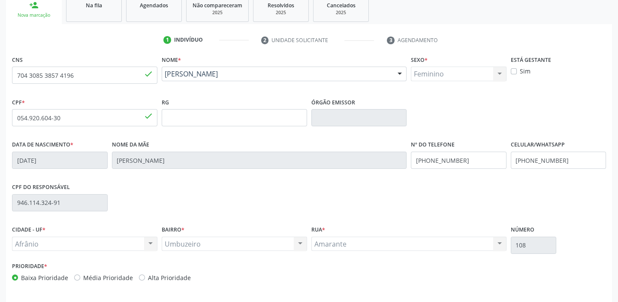
scroll to position [163, 0]
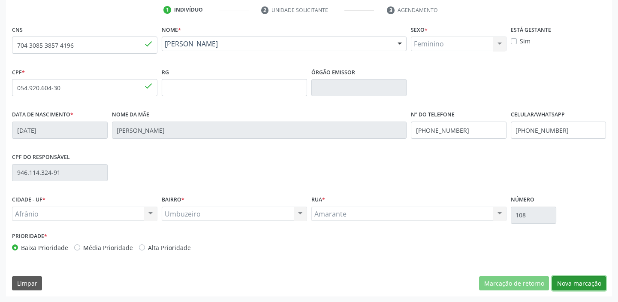
click at [560, 283] on button "Nova marcação" at bounding box center [579, 283] width 54 height 15
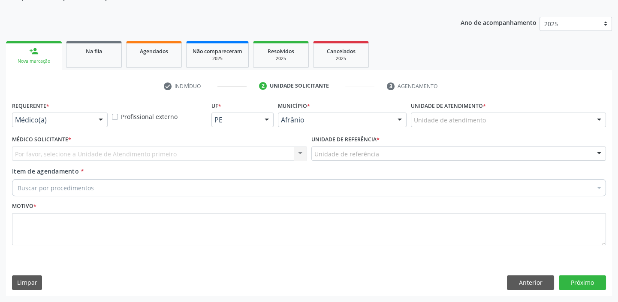
scroll to position [86, 0]
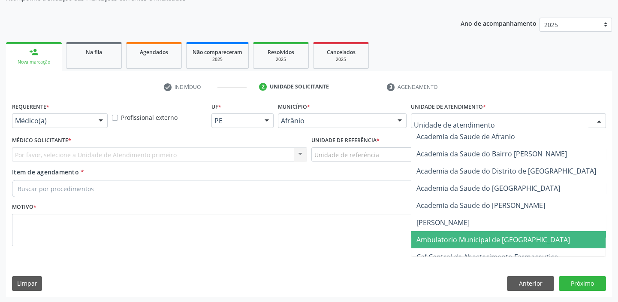
click at [442, 236] on span "Ambulatorio Municipal de [GEOGRAPHIC_DATA]" at bounding box center [494, 239] width 154 height 9
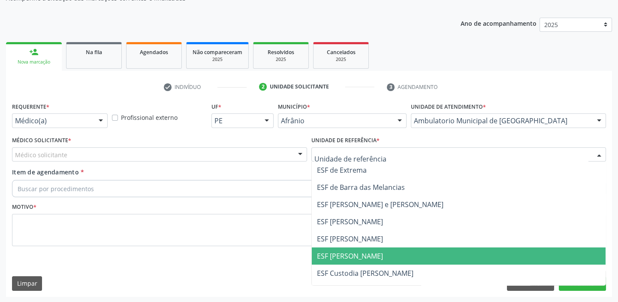
click at [339, 252] on span "ESF [PERSON_NAME]" at bounding box center [350, 255] width 66 height 9
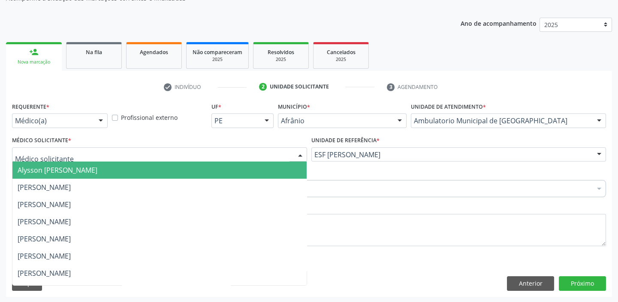
drag, startPoint x: 73, startPoint y: 156, endPoint x: 70, endPoint y: 166, distance: 10.3
click at [71, 160] on div at bounding box center [159, 154] width 295 height 15
drag, startPoint x: 70, startPoint y: 166, endPoint x: 62, endPoint y: 181, distance: 17.1
click at [70, 167] on span "Alysson [PERSON_NAME]" at bounding box center [58, 169] width 80 height 9
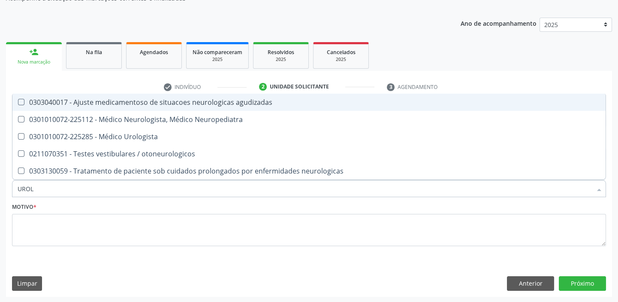
type input "UROLO"
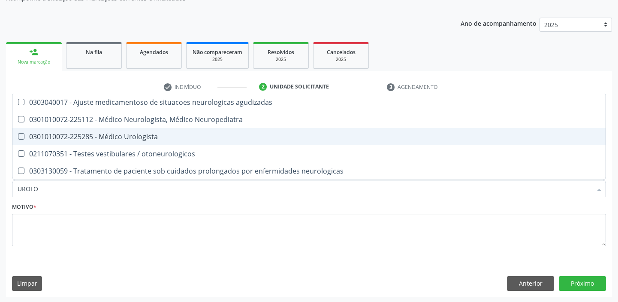
click at [87, 133] on div "0301010072-225285 - Médico Urologista" at bounding box center [309, 136] width 583 height 7
checkbox Urologista "true"
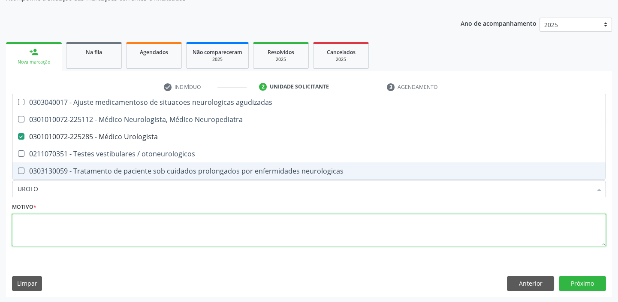
click at [56, 231] on textarea at bounding box center [309, 230] width 594 height 33
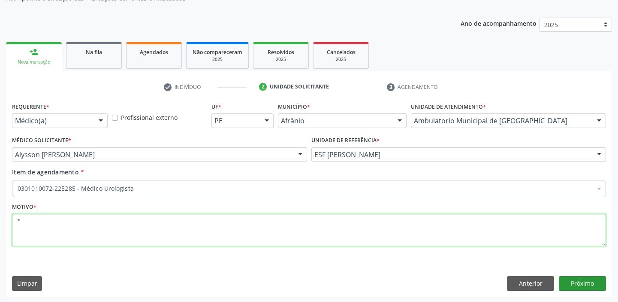
type textarea "*"
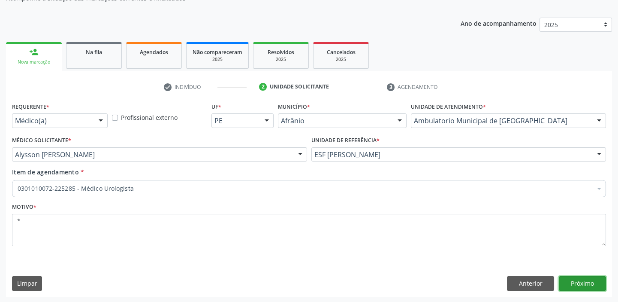
click at [568, 285] on button "Próximo" at bounding box center [582, 283] width 47 height 15
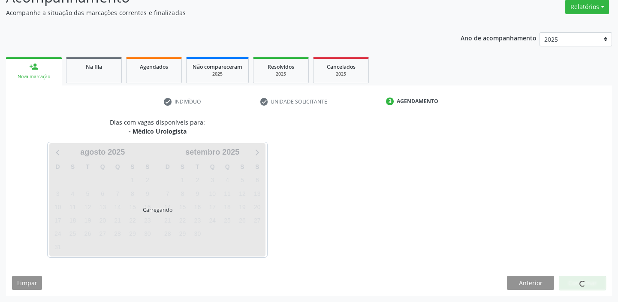
scroll to position [71, 0]
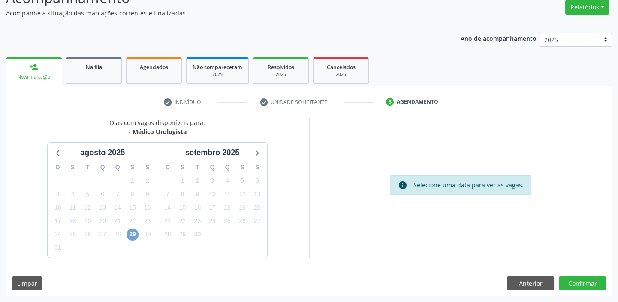
click at [132, 235] on span "29" at bounding box center [133, 234] width 12 height 12
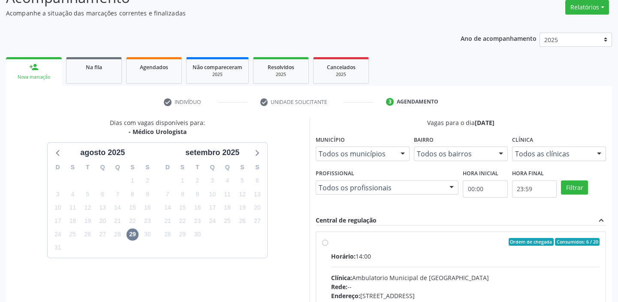
click at [482, 257] on div "Horário: 14:00" at bounding box center [465, 255] width 269 height 9
click at [328, 245] on input "Ordem de chegada Consumidos: 6 / 20 Horário: 14:00 Clínica: Ambulatorio Municip…" at bounding box center [325, 242] width 6 height 8
radio input "true"
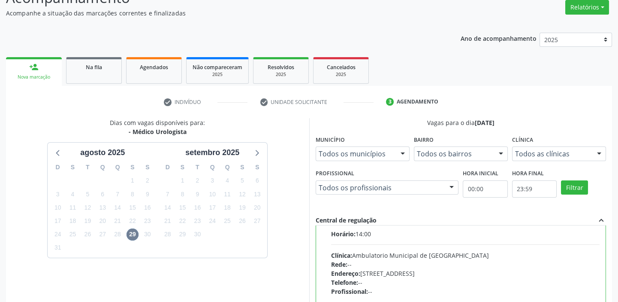
scroll to position [42, 0]
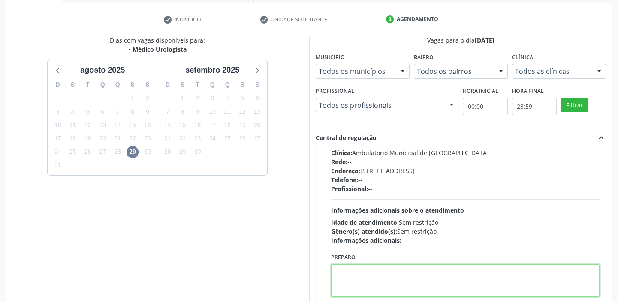
click at [432, 264] on textarea at bounding box center [465, 280] width 269 height 33
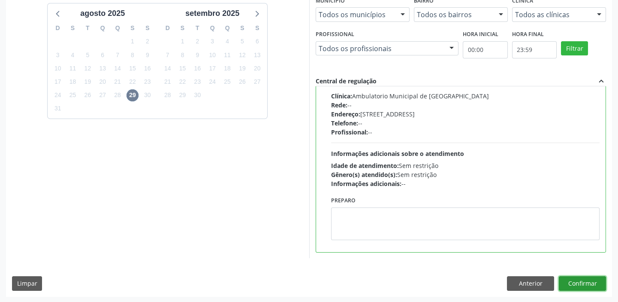
click at [574, 280] on button "Confirmar" at bounding box center [582, 283] width 47 height 15
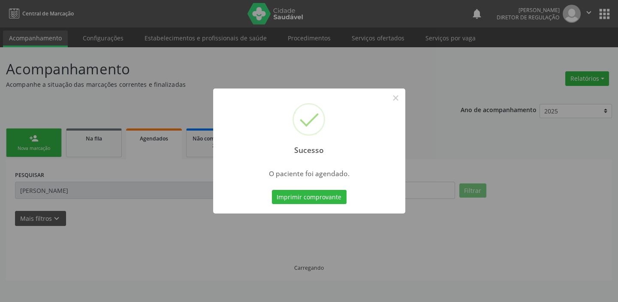
scroll to position [0, 0]
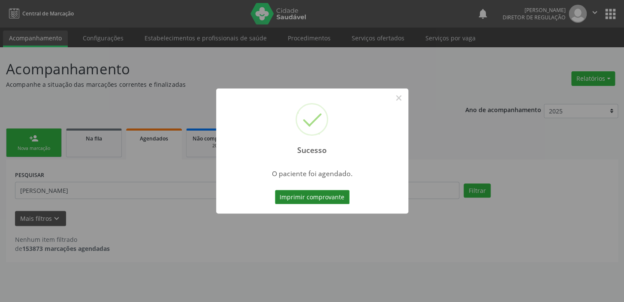
click at [318, 194] on button "Imprimir comprovante" at bounding box center [312, 197] width 75 height 15
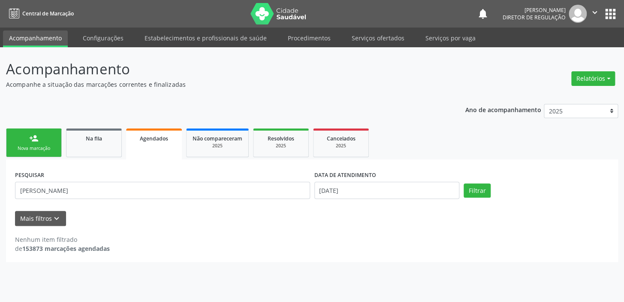
click at [55, 138] on link "person_add Nova marcação" at bounding box center [34, 142] width 56 height 29
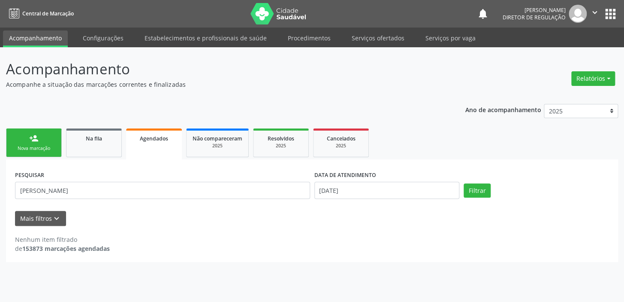
click at [55, 138] on link "person_add Nova marcação" at bounding box center [34, 142] width 56 height 29
click at [36, 148] on div "Nova marcação" at bounding box center [33, 148] width 43 height 6
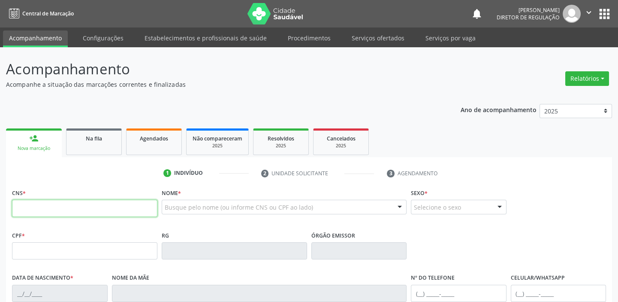
click at [28, 206] on input "text" at bounding box center [84, 208] width 145 height 17
type input "702 1067 8799 3293"
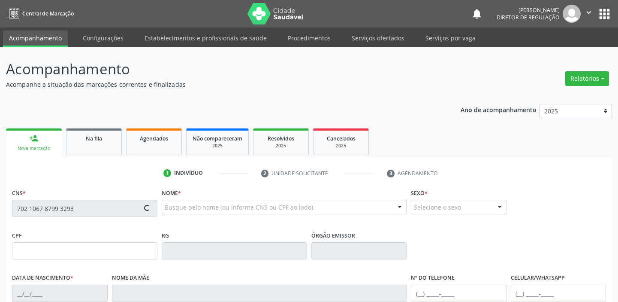
type input "157.920.144-00"
type input "15/11/2010"
type input "Janiscleide da Silva Cruz"
type input "(87) 98832-1926"
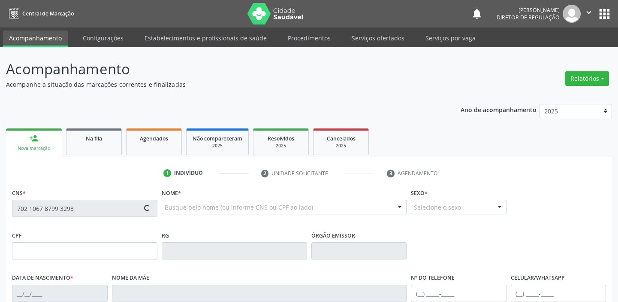
type input "076.097.694-52"
type input "S/N"
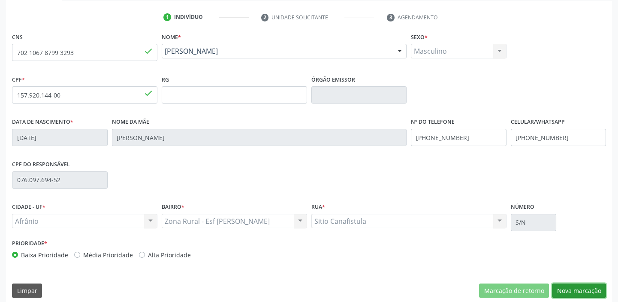
click at [565, 296] on button "Nova marcação" at bounding box center [579, 290] width 54 height 15
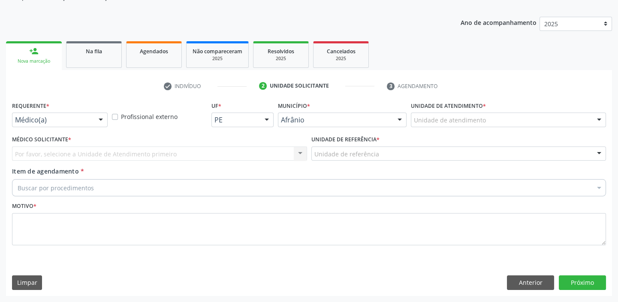
scroll to position [86, 0]
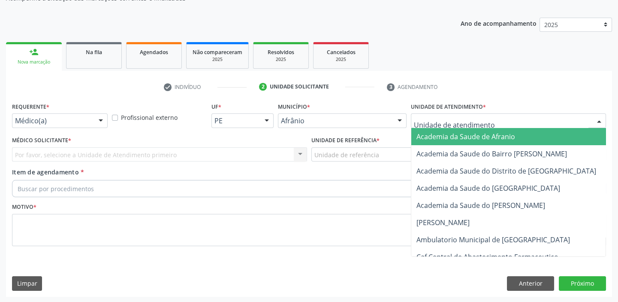
drag, startPoint x: 417, startPoint y: 115, endPoint x: 420, endPoint y: 173, distance: 57.5
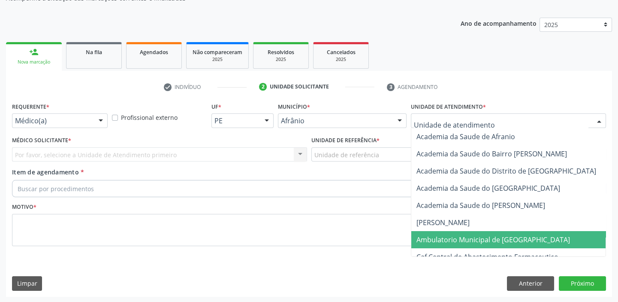
click at [429, 237] on span "Ambulatorio Municipal de [GEOGRAPHIC_DATA]" at bounding box center [494, 239] width 154 height 9
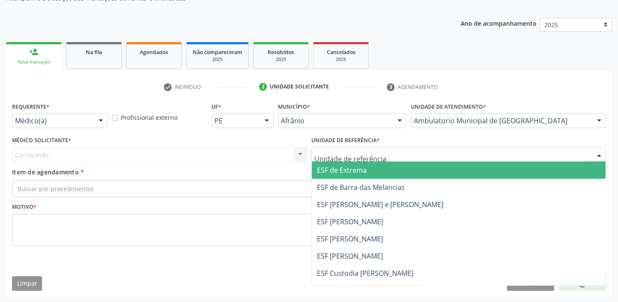
drag, startPoint x: 334, startPoint y: 158, endPoint x: 333, endPoint y: 220, distance: 61.8
click at [334, 161] on div "ESF de Extrema ESF de Barra das Melancias ESF Jose e Maria Rodrigues de Macedo …" at bounding box center [458, 154] width 295 height 15
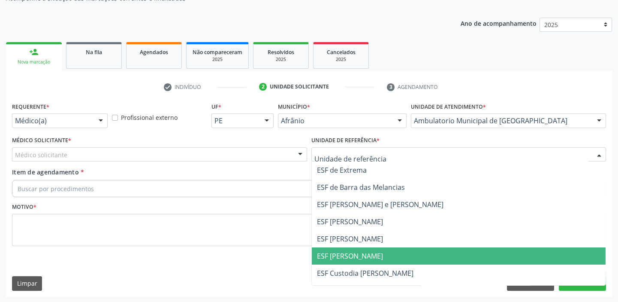
click at [333, 258] on span "ESF [PERSON_NAME]" at bounding box center [350, 255] width 66 height 9
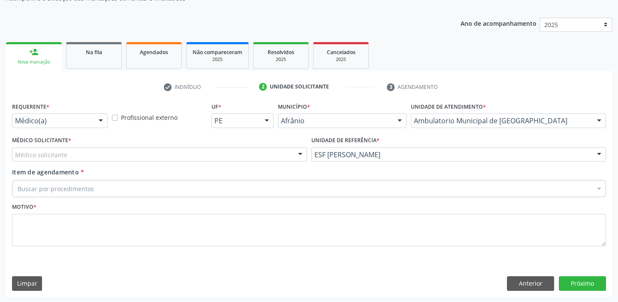
click at [71, 157] on div "Médico solicitante" at bounding box center [159, 154] width 295 height 15
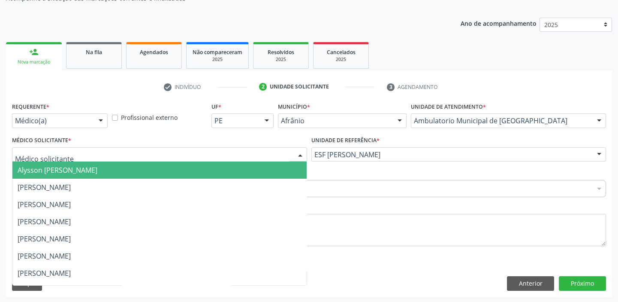
click at [63, 170] on span "Alysson [PERSON_NAME]" at bounding box center [58, 169] width 80 height 9
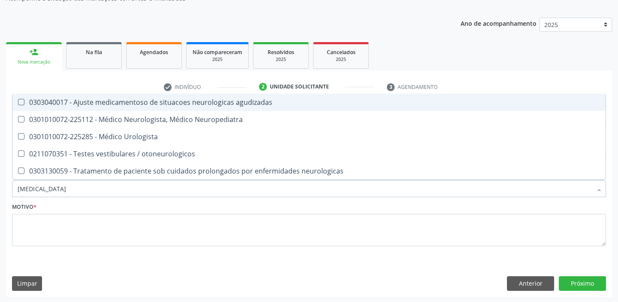
type input "UROLOGISTA"
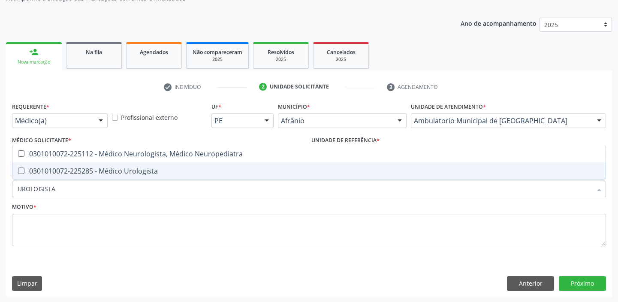
click at [71, 171] on div "0301010072-225285 - Médico Urologista" at bounding box center [309, 170] width 583 height 7
checkbox Urologista "true"
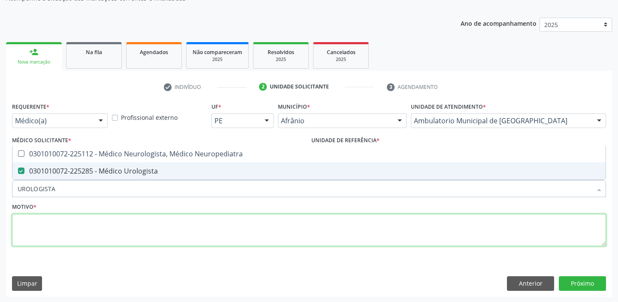
click at [58, 226] on textarea at bounding box center [309, 230] width 594 height 33
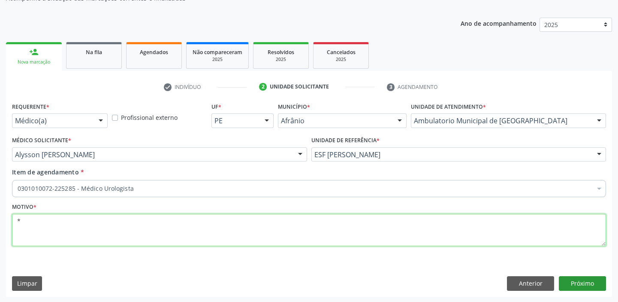
type textarea "*"
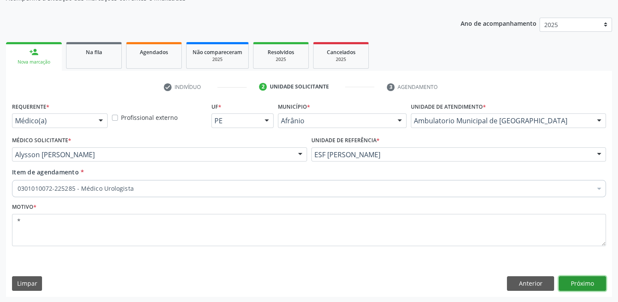
click at [571, 287] on button "Próximo" at bounding box center [582, 283] width 47 height 15
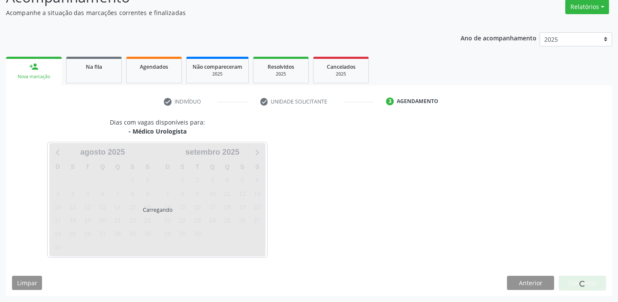
scroll to position [71, 0]
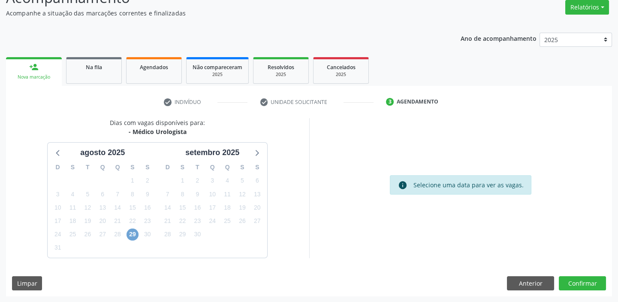
click at [131, 235] on span "29" at bounding box center [133, 234] width 12 height 12
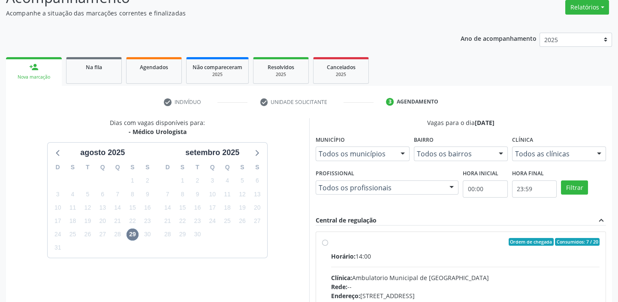
click at [462, 257] on div "Horário: 14:00" at bounding box center [465, 255] width 269 height 9
click at [328, 245] on input "Ordem de chegada Consumidos: 7 / 20 Horário: 14:00 Clínica: Ambulatorio Municip…" at bounding box center [325, 242] width 6 height 8
radio input "true"
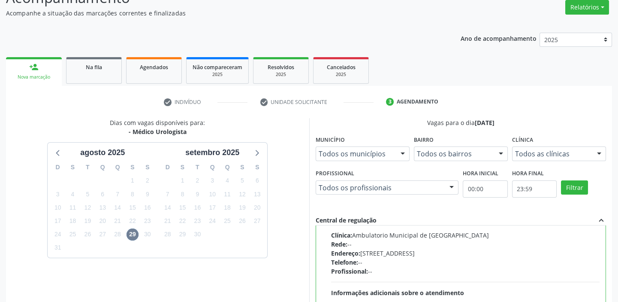
scroll to position [188, 0]
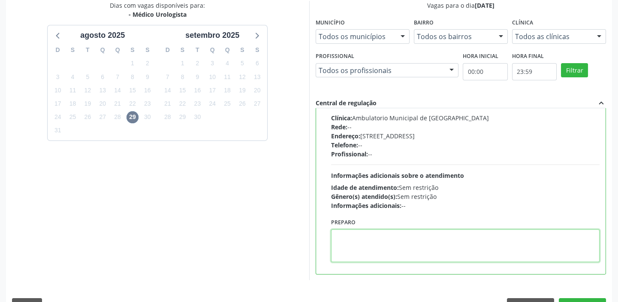
click at [384, 230] on textarea at bounding box center [465, 245] width 269 height 33
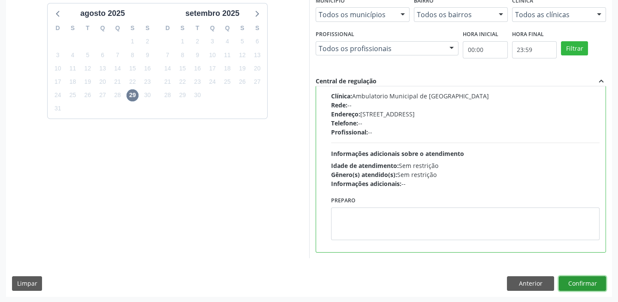
click at [564, 282] on button "Confirmar" at bounding box center [582, 283] width 47 height 15
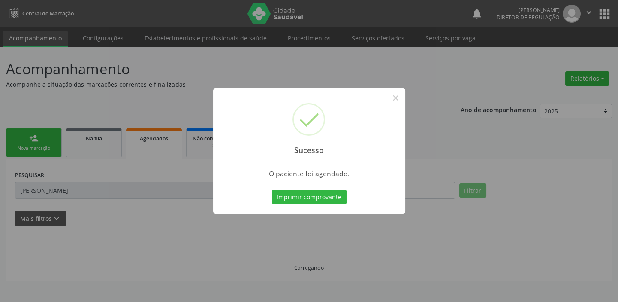
scroll to position [0, 0]
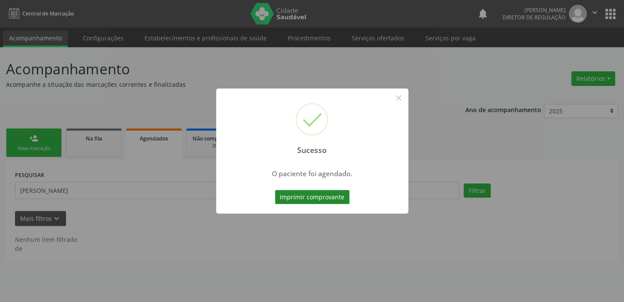
click at [320, 193] on button "Imprimir comprovante" at bounding box center [312, 197] width 75 height 15
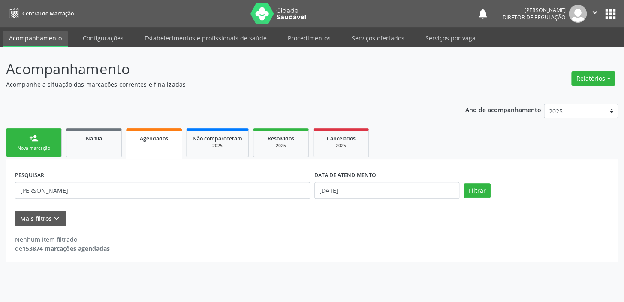
click at [36, 144] on link "person_add Nova marcação" at bounding box center [34, 142] width 56 height 29
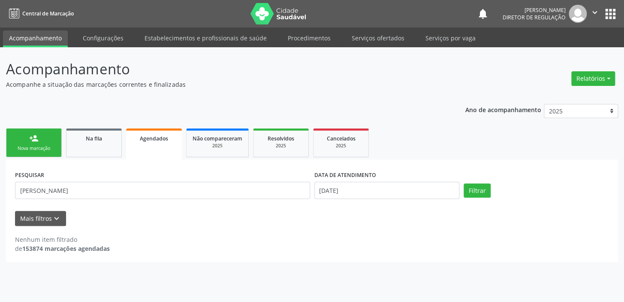
click at [36, 144] on link "person_add Nova marcação" at bounding box center [34, 142] width 56 height 29
click at [33, 142] on div "person_add" at bounding box center [33, 137] width 9 height 9
click at [46, 145] on div "Nova marcação" at bounding box center [33, 148] width 43 height 6
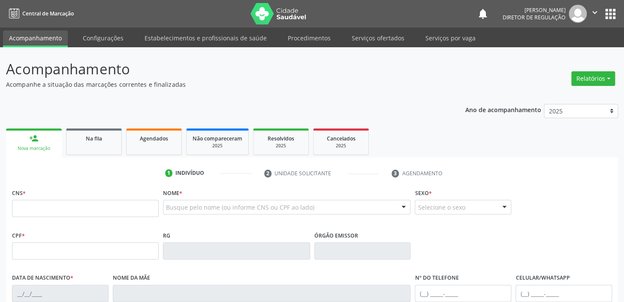
click at [50, 142] on link "person_add Nova marcação" at bounding box center [34, 142] width 56 height 29
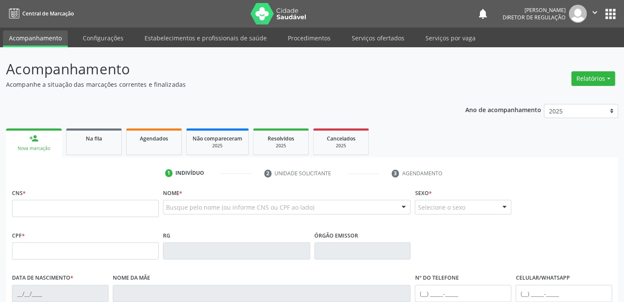
click at [50, 142] on link "person_add Nova marcação" at bounding box center [34, 142] width 56 height 29
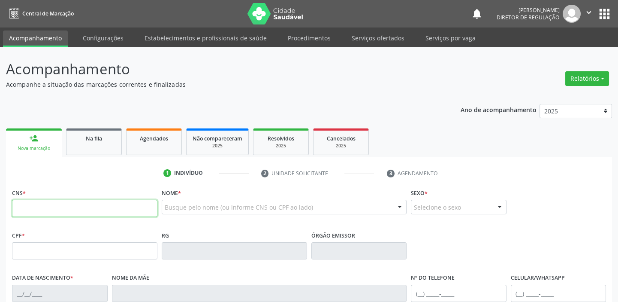
click at [72, 210] on input "text" at bounding box center [84, 208] width 145 height 17
